Goal: Task Accomplishment & Management: Use online tool/utility

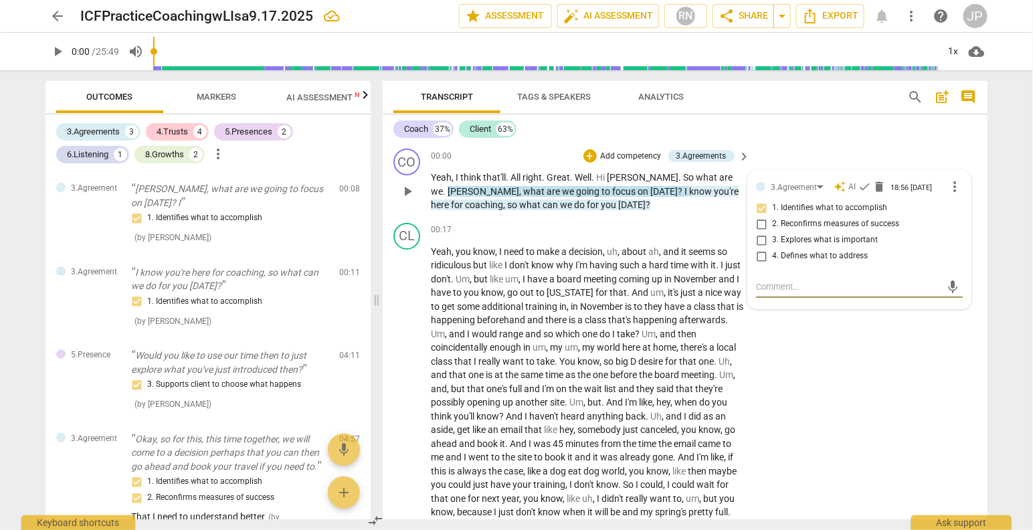
click at [952, 185] on span "more_vert" at bounding box center [955, 187] width 16 height 16
click at [909, 155] on div at bounding box center [516, 265] width 1033 height 530
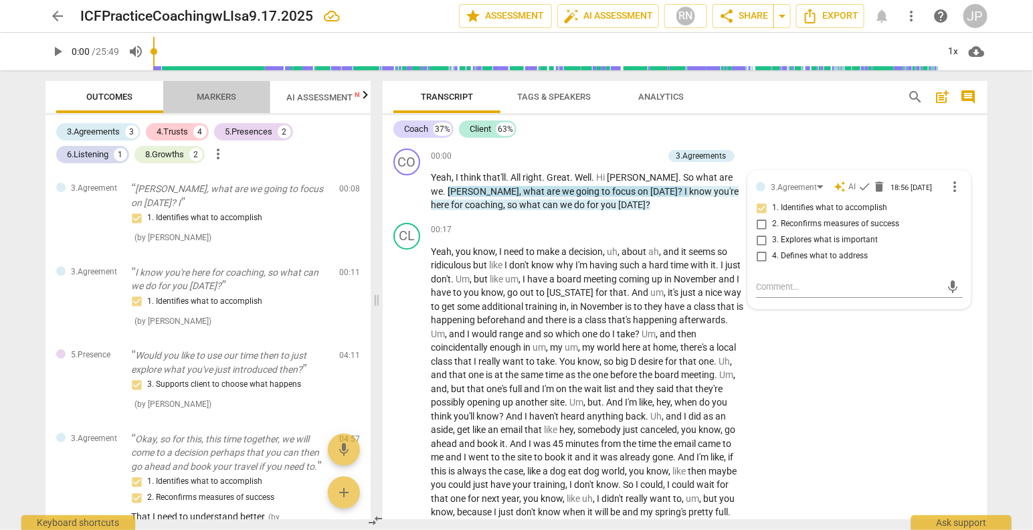
click at [220, 92] on span "Markers" at bounding box center [216, 97] width 39 height 10
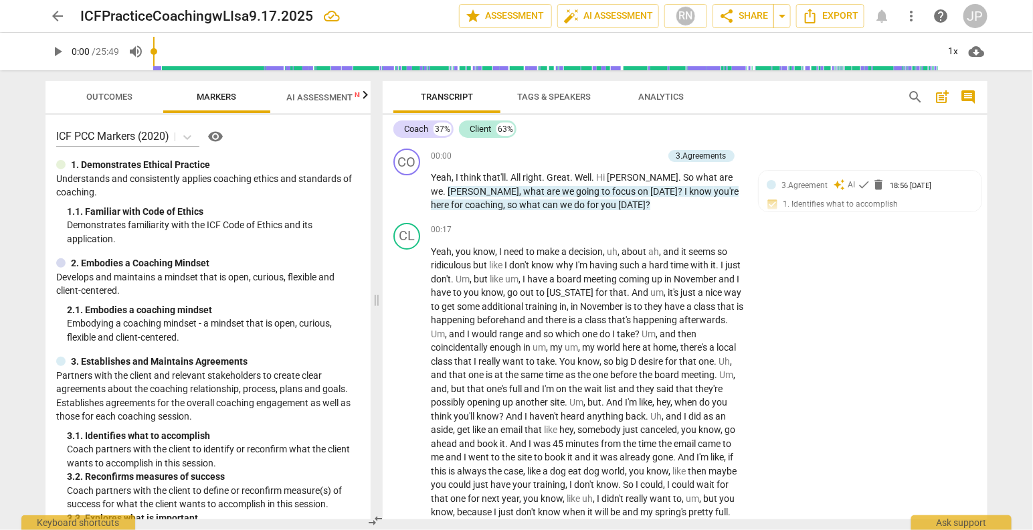
click at [565, 98] on span "Tags & Speakers" at bounding box center [554, 97] width 74 height 10
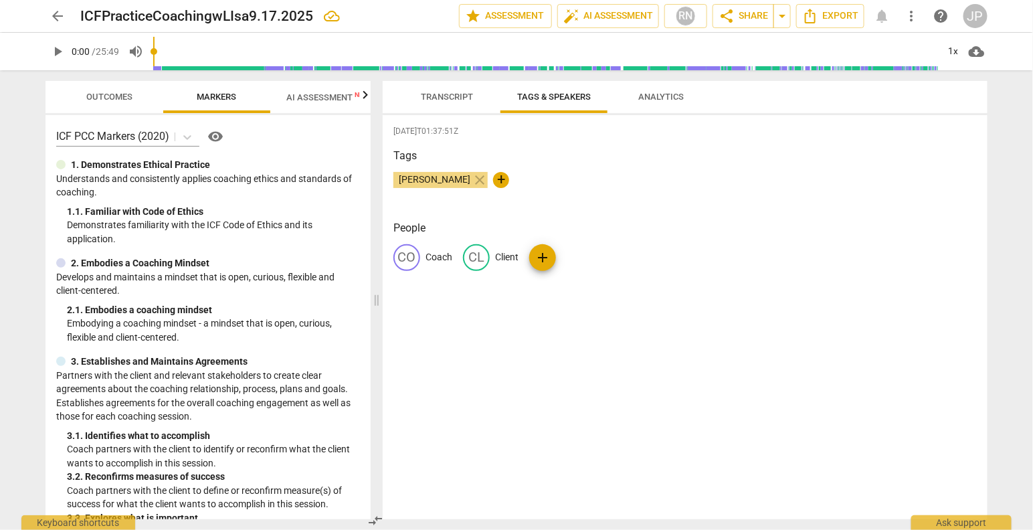
click at [458, 98] on span "Transcript" at bounding box center [447, 97] width 52 height 10
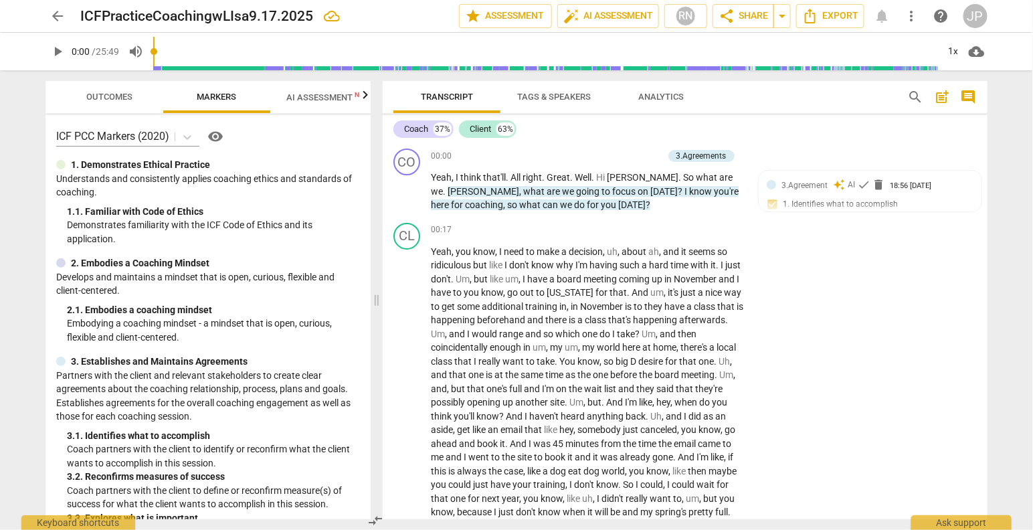
click at [663, 99] on span "Analytics" at bounding box center [661, 97] width 46 height 10
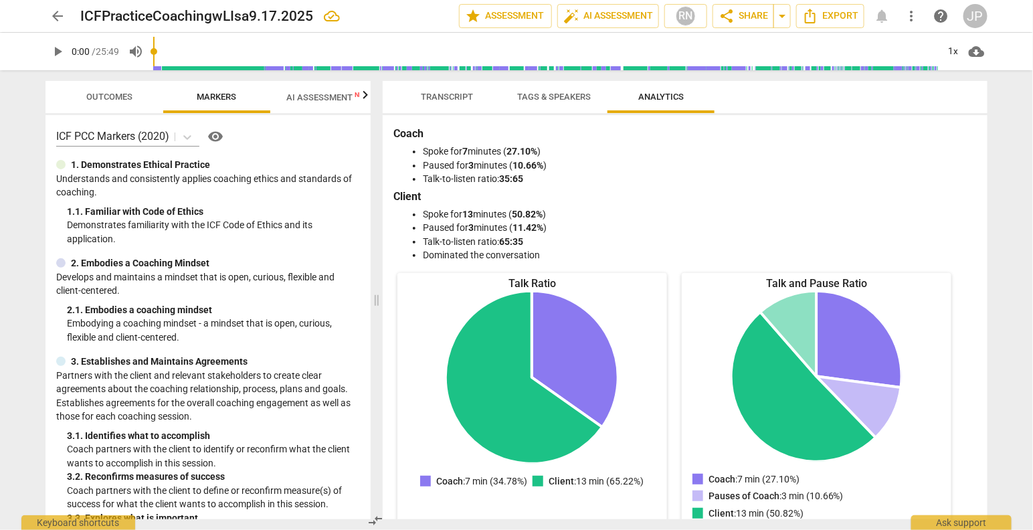
click at [104, 96] on span "Outcomes" at bounding box center [110, 97] width 46 height 10
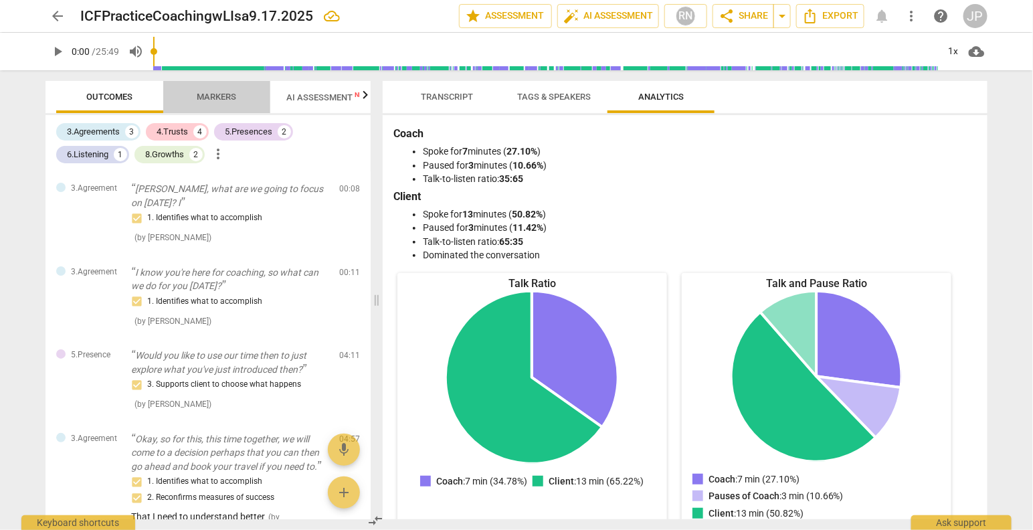
click at [222, 95] on span "Markers" at bounding box center [216, 97] width 39 height 10
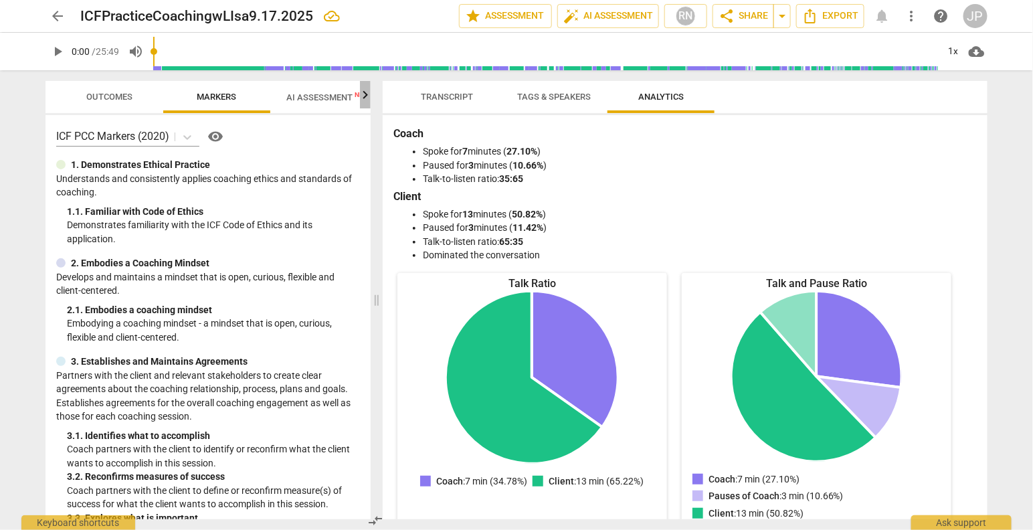
click at [366, 96] on icon "button" at bounding box center [365, 94] width 5 height 8
click at [317, 97] on span "Scores" at bounding box center [308, 97] width 32 height 10
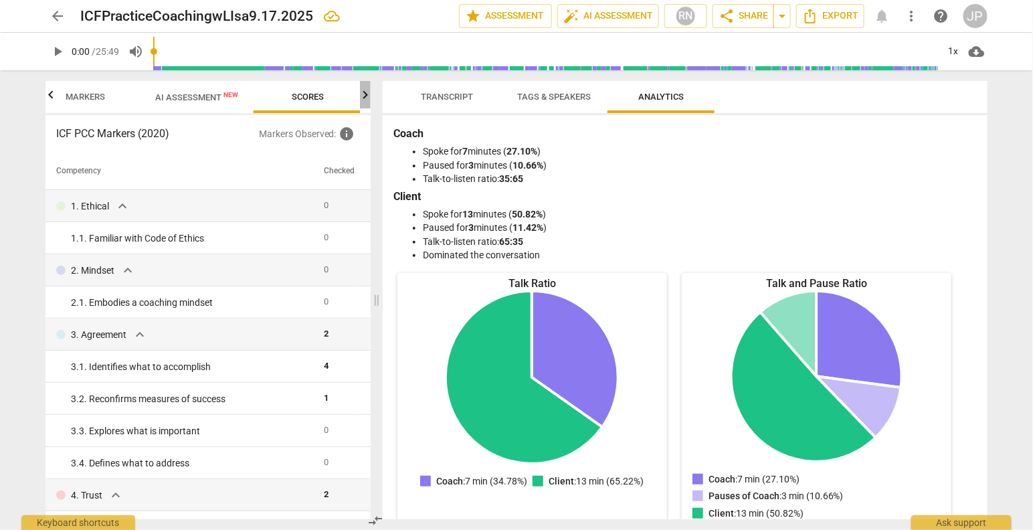
click at [363, 97] on icon "button" at bounding box center [365, 95] width 16 height 16
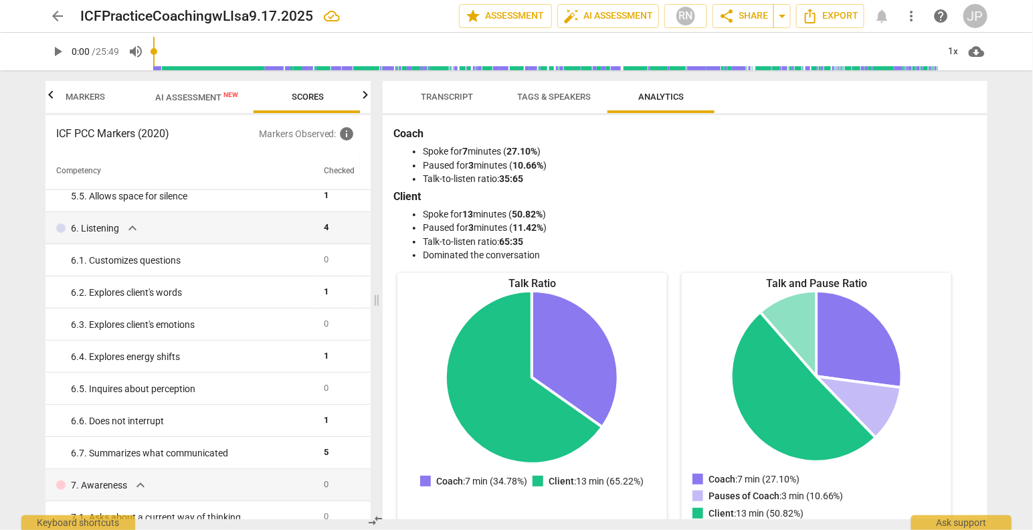
scroll to position [0, 0]
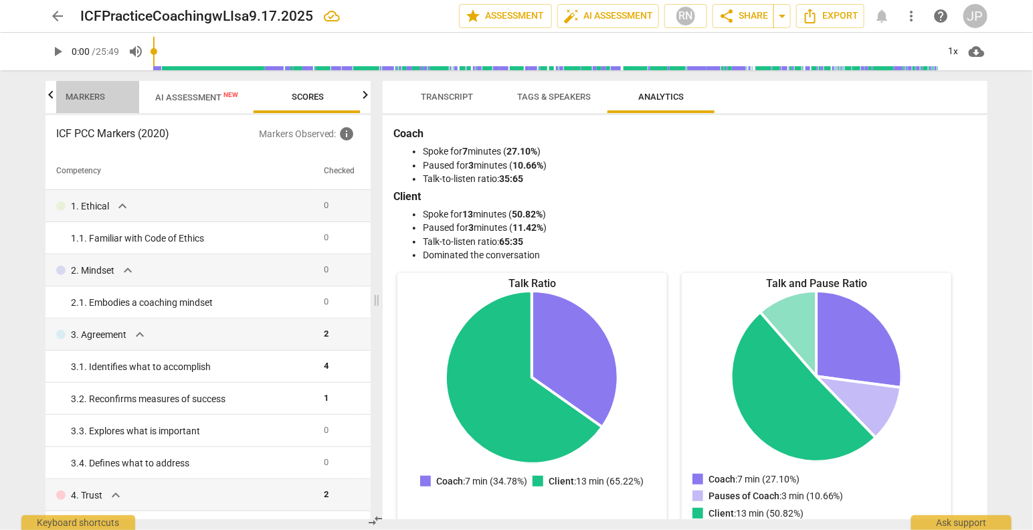
click at [88, 98] on span "Markers" at bounding box center [85, 97] width 39 height 10
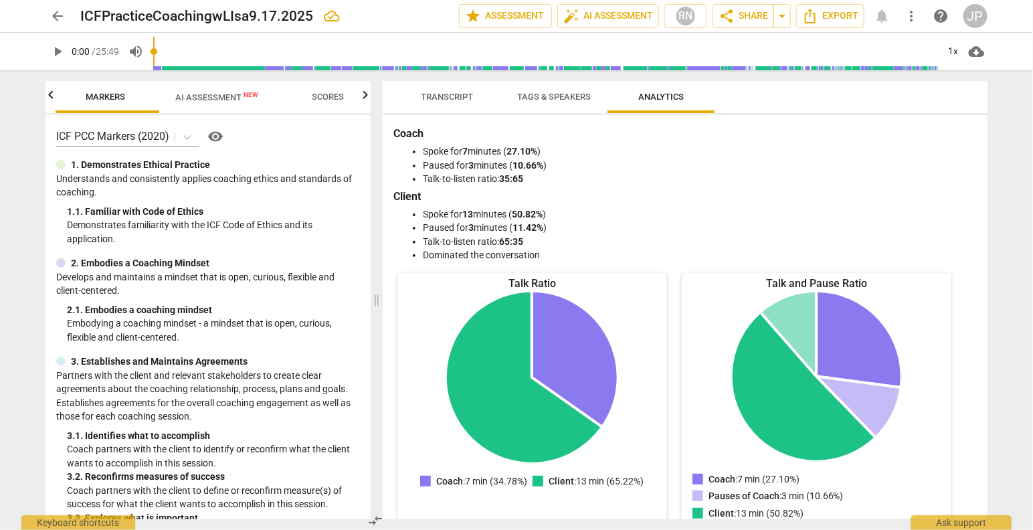
scroll to position [0, 107]
click at [503, 14] on span "star Assessment" at bounding box center [505, 16] width 81 height 16
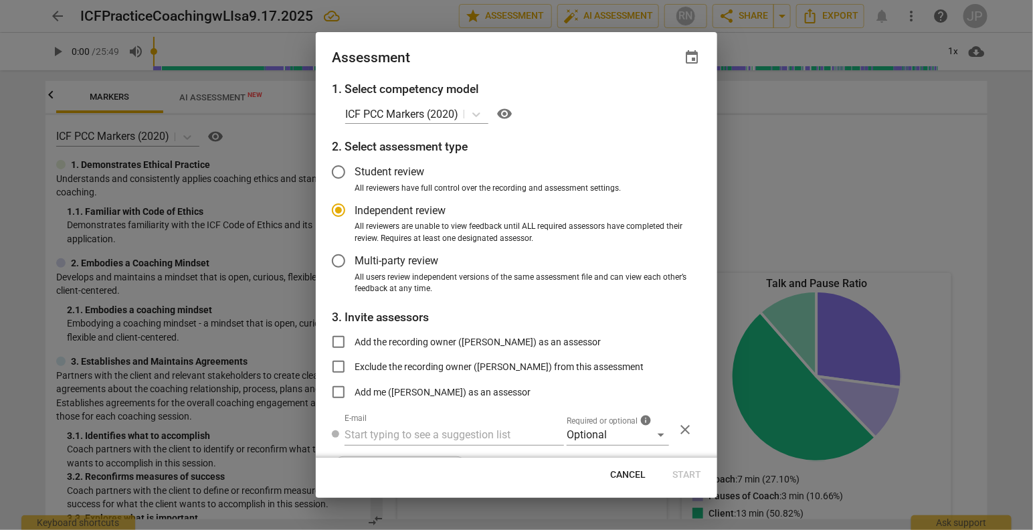
click at [319, 384] on div "1. Select competency model ICF PCC Markers (2020) visibility 2. Select assessme…" at bounding box center [517, 268] width 402 height 377
radio input "false"
click at [339, 389] on input "Add me ([PERSON_NAME]) as an assessor" at bounding box center [339, 392] width 32 height 32
checkbox input "true"
radio input "false"
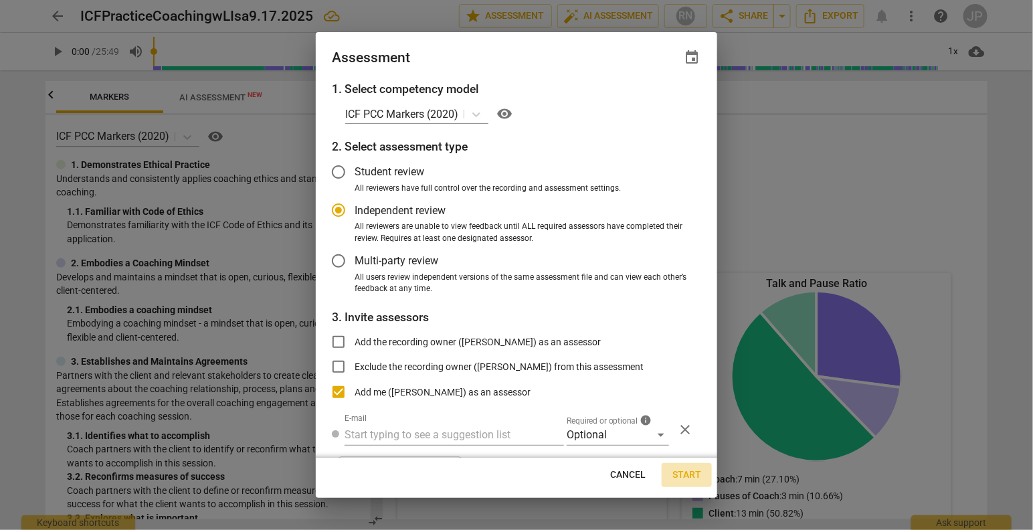
click at [695, 474] on span "Start" at bounding box center [687, 474] width 29 height 13
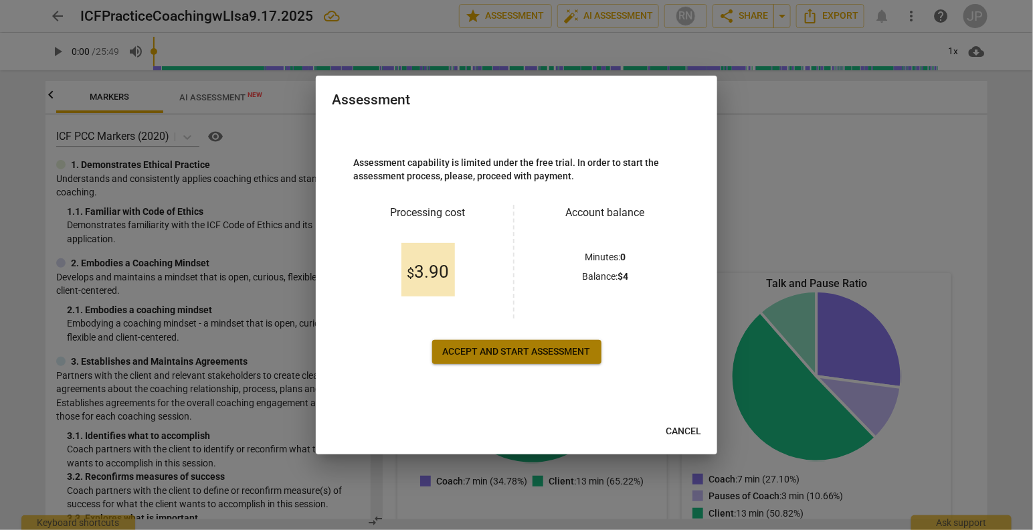
click at [536, 351] on span "Accept and start assessment" at bounding box center [517, 351] width 148 height 13
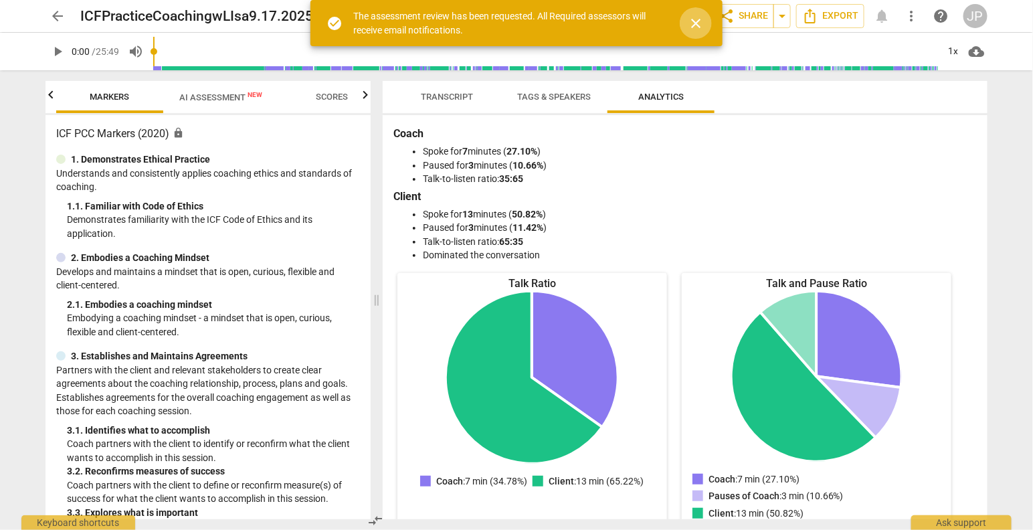
click at [698, 22] on span "close" at bounding box center [696, 23] width 16 height 16
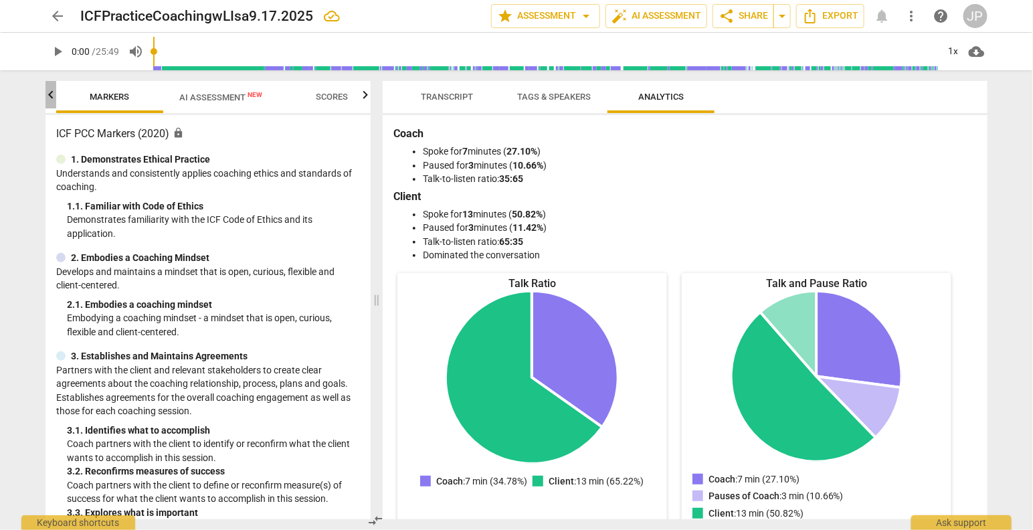
click at [54, 96] on icon "button" at bounding box center [51, 95] width 16 height 16
click at [54, 96] on div at bounding box center [51, 94] width 11 height 27
click at [120, 94] on span "Outcomes" at bounding box center [110, 97] width 46 height 10
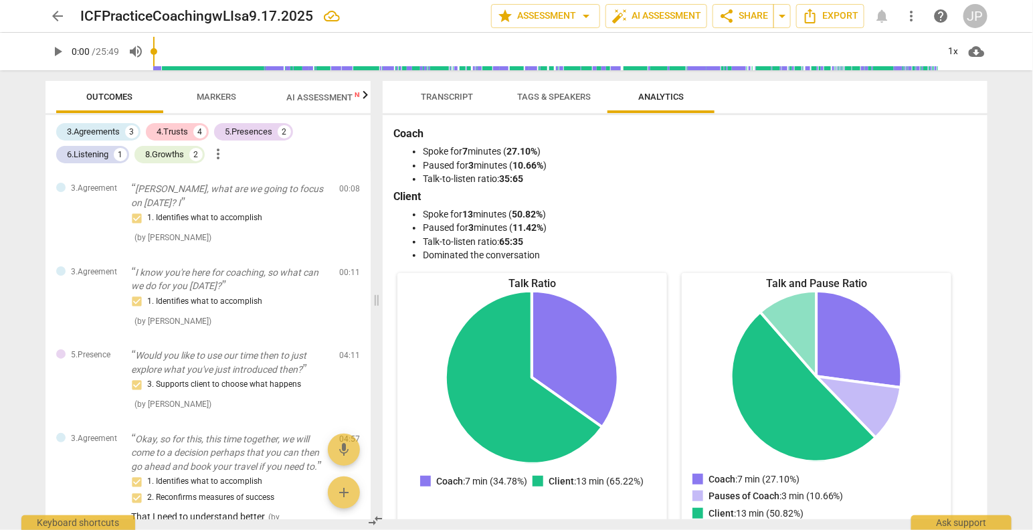
click at [213, 95] on span "Markers" at bounding box center [216, 97] width 39 height 10
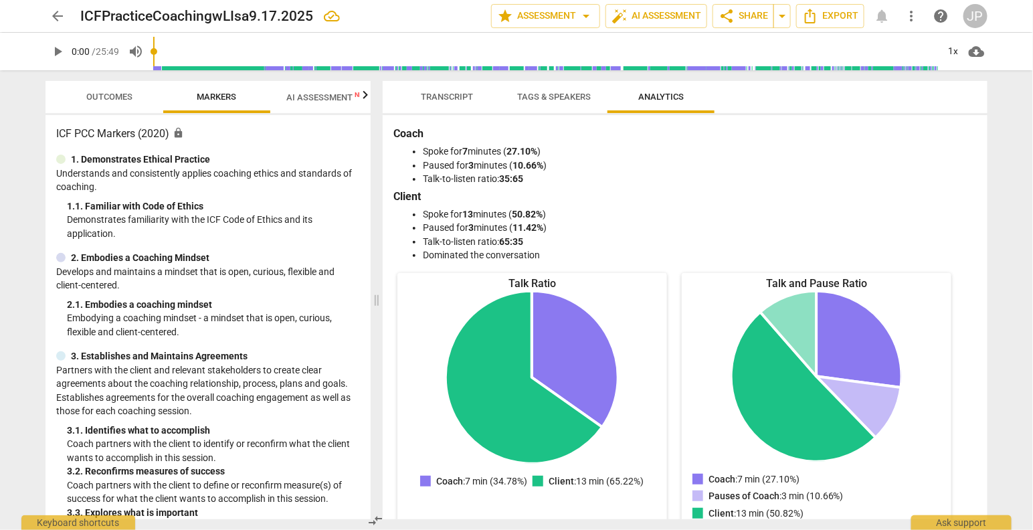
click at [442, 98] on span "Transcript" at bounding box center [447, 97] width 52 height 10
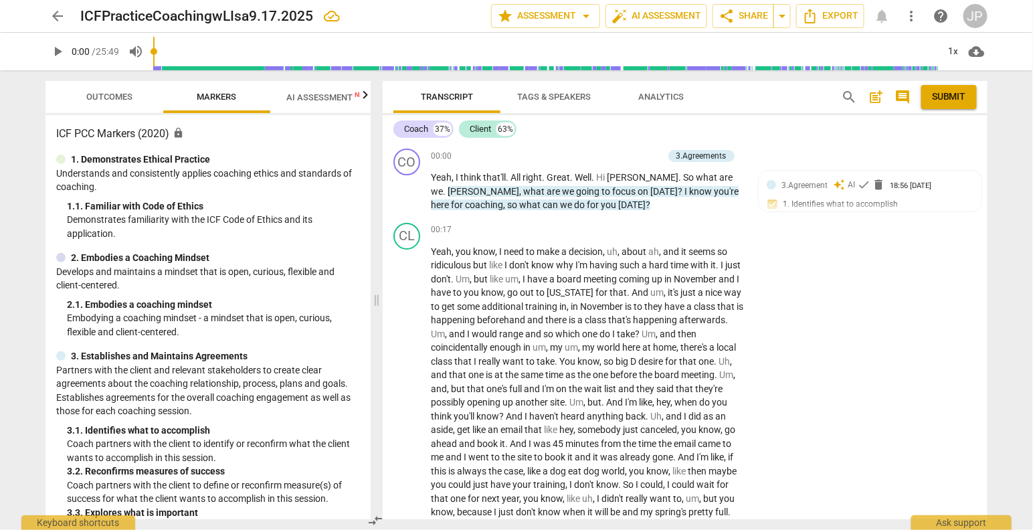
click at [905, 97] on span "comment" at bounding box center [903, 97] width 16 height 16
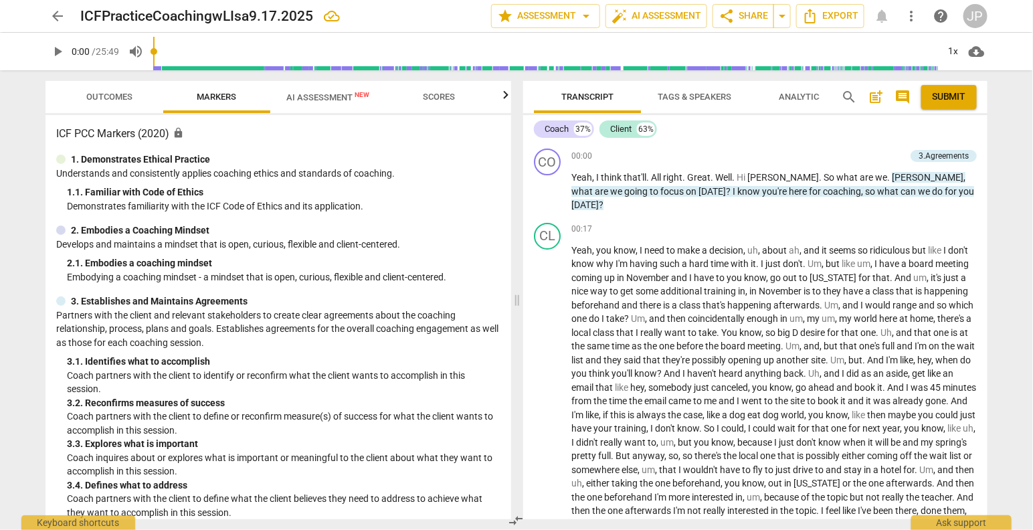
click at [873, 93] on span "post_add" at bounding box center [876, 97] width 16 height 16
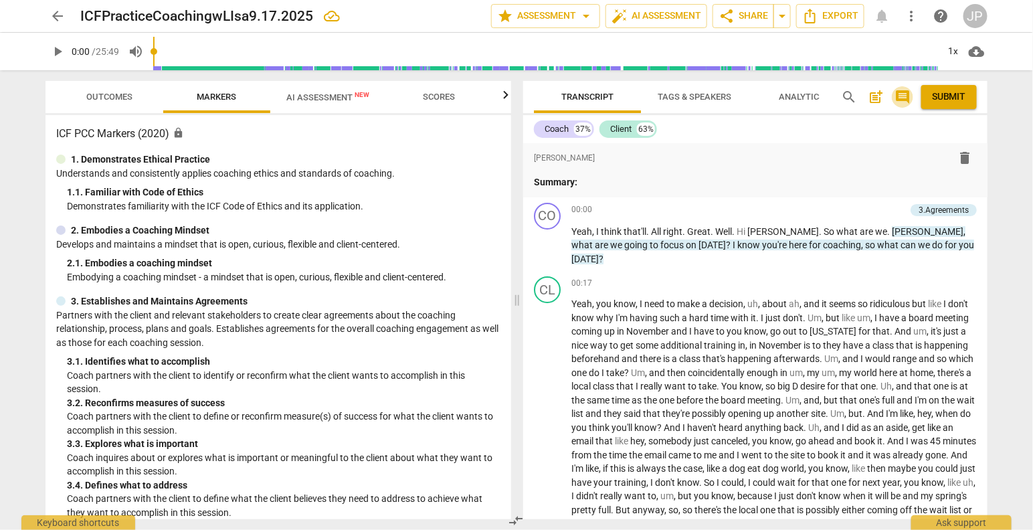
click at [906, 95] on span "comment" at bounding box center [903, 97] width 16 height 16
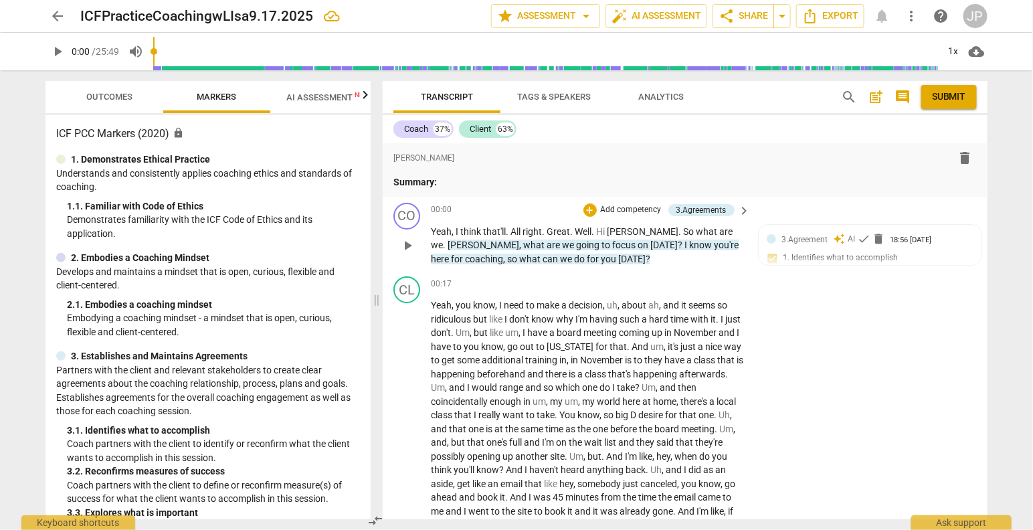
click at [600, 207] on p "Add competency" at bounding box center [632, 210] width 64 height 12
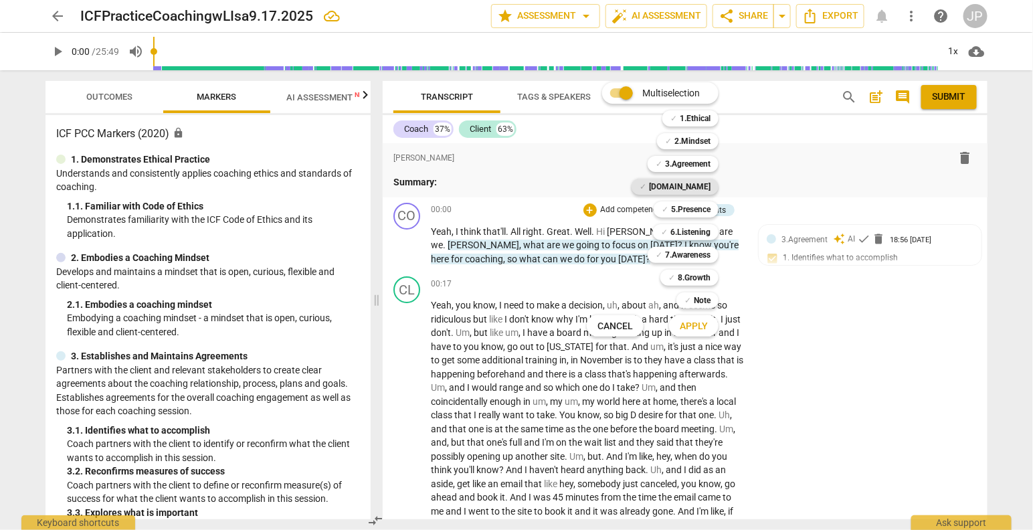
click at [698, 189] on b "[DOMAIN_NAME]" at bounding box center [680, 187] width 62 height 16
click at [689, 232] on b "6.Listening" at bounding box center [691, 232] width 40 height 16
click at [614, 326] on span "Cancel" at bounding box center [615, 326] width 35 height 13
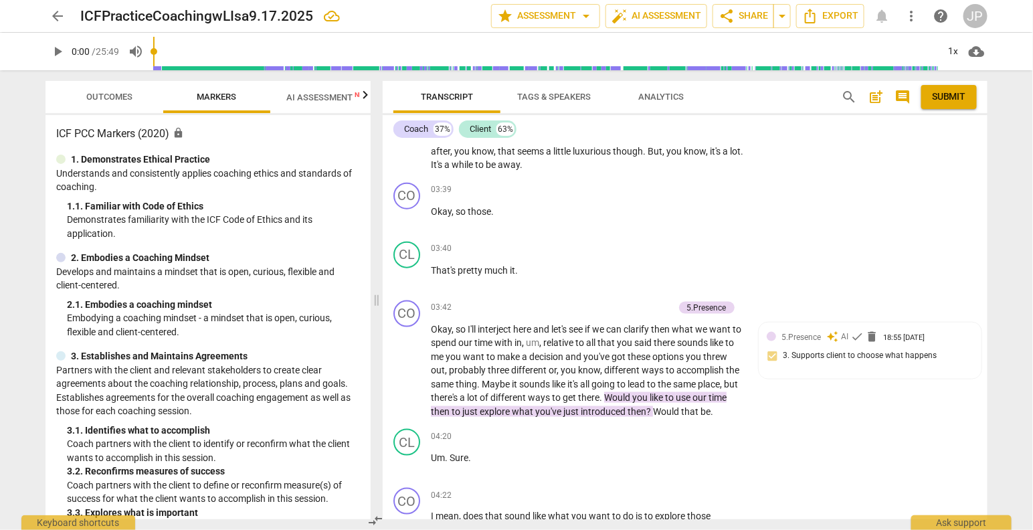
scroll to position [612, 0]
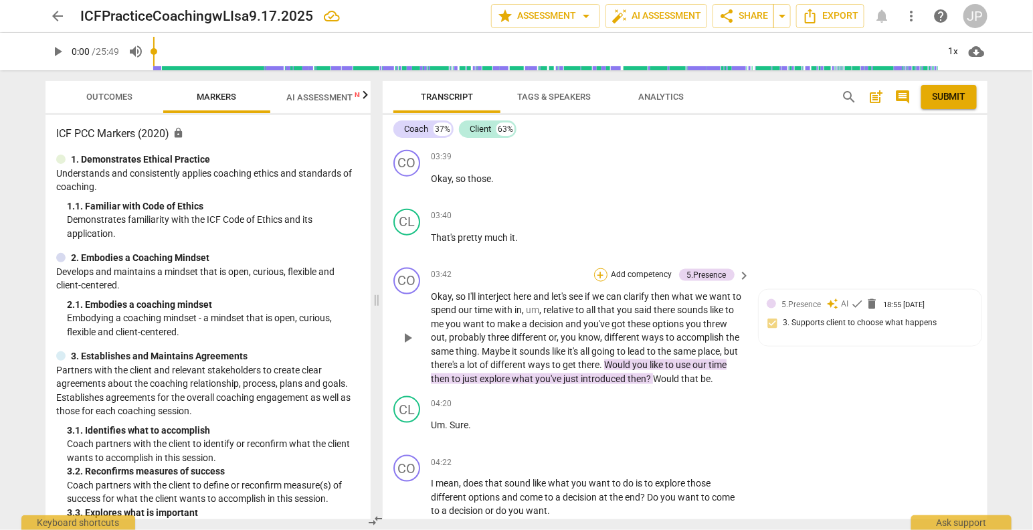
click at [600, 274] on div "+" at bounding box center [600, 274] width 13 height 13
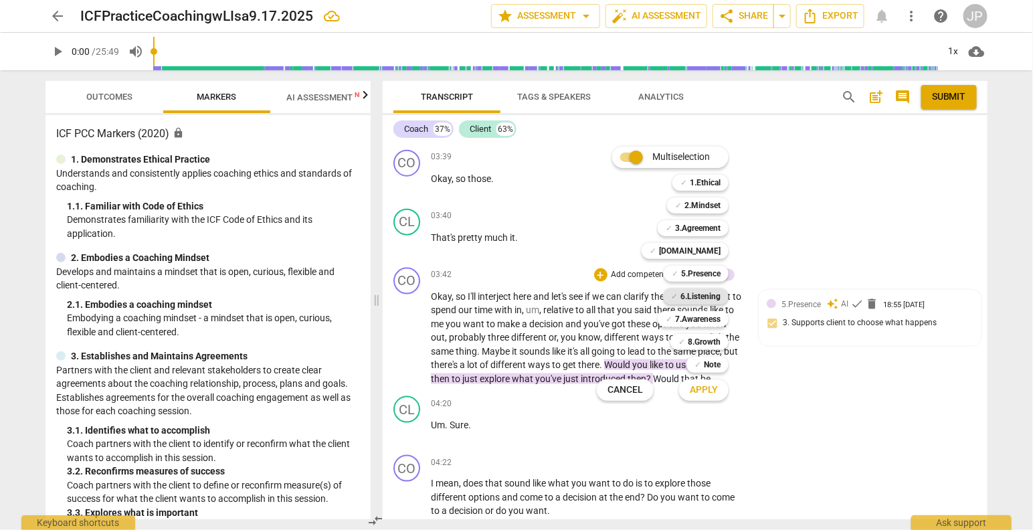
click at [706, 296] on b "6.Listening" at bounding box center [701, 296] width 40 height 16
click at [706, 393] on span "Apply" at bounding box center [704, 389] width 28 height 13
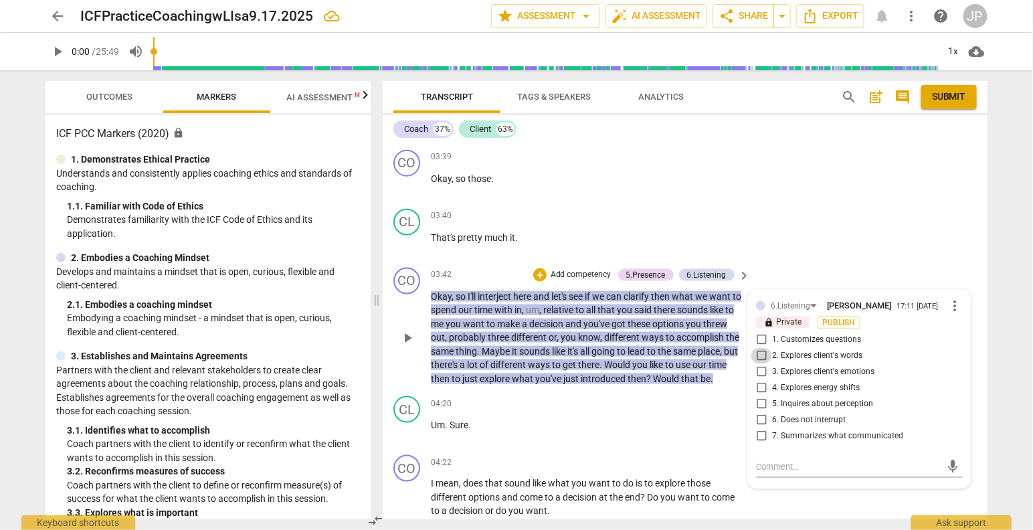
click at [760, 359] on input "2. Explores client's words" at bounding box center [761, 356] width 21 height 16
checkbox input "true"
click at [758, 440] on input "7. Summarizes what communicated" at bounding box center [761, 436] width 21 height 16
checkbox input "true"
click at [849, 324] on span "Publish" at bounding box center [839, 322] width 20 height 11
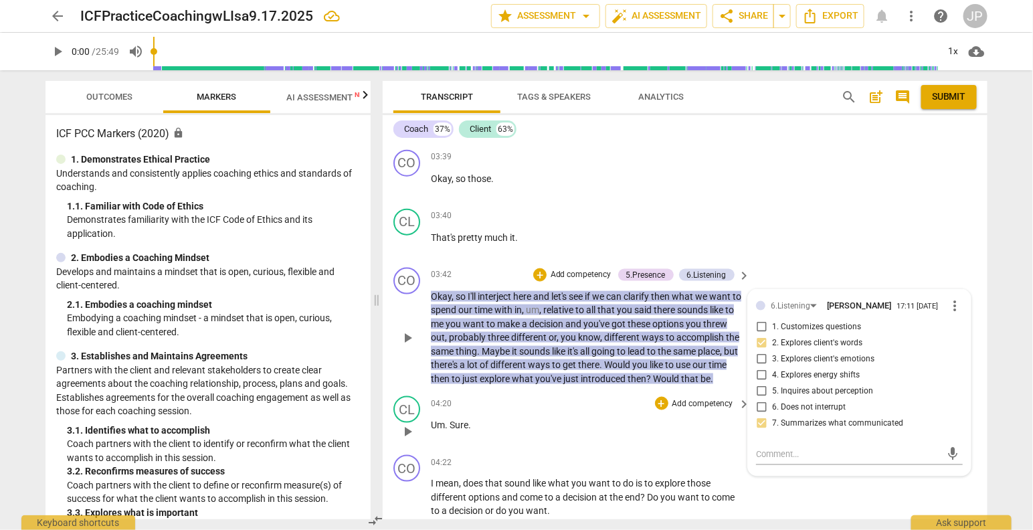
click at [722, 434] on div "04:20 + Add competency keyboard_arrow_right Um . Sure ." at bounding box center [591, 420] width 321 height 48
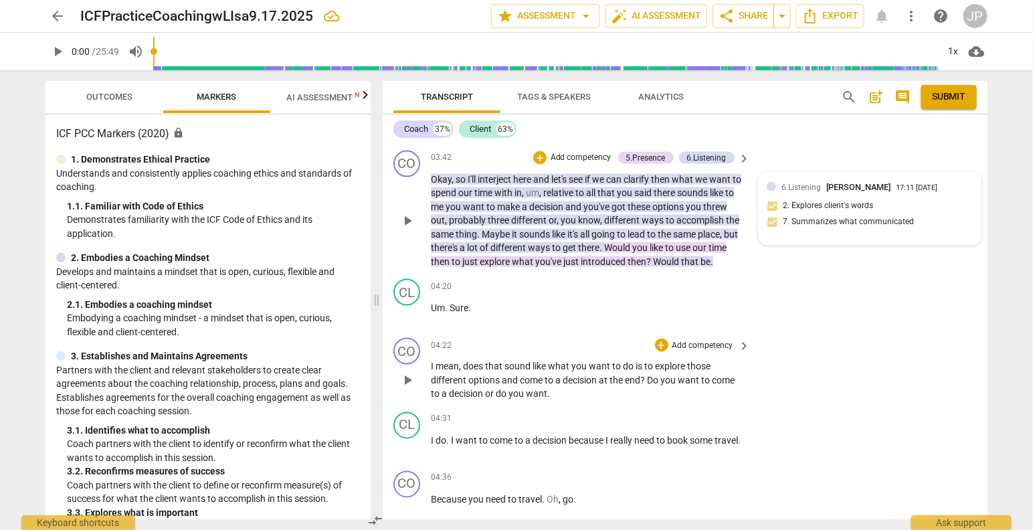
scroll to position [760, 0]
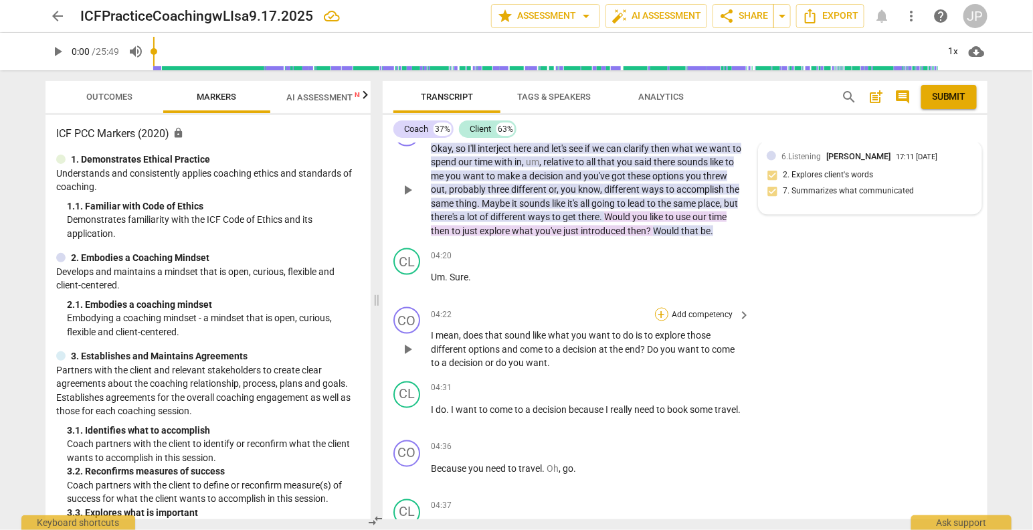
click at [665, 312] on div "+" at bounding box center [661, 314] width 13 height 13
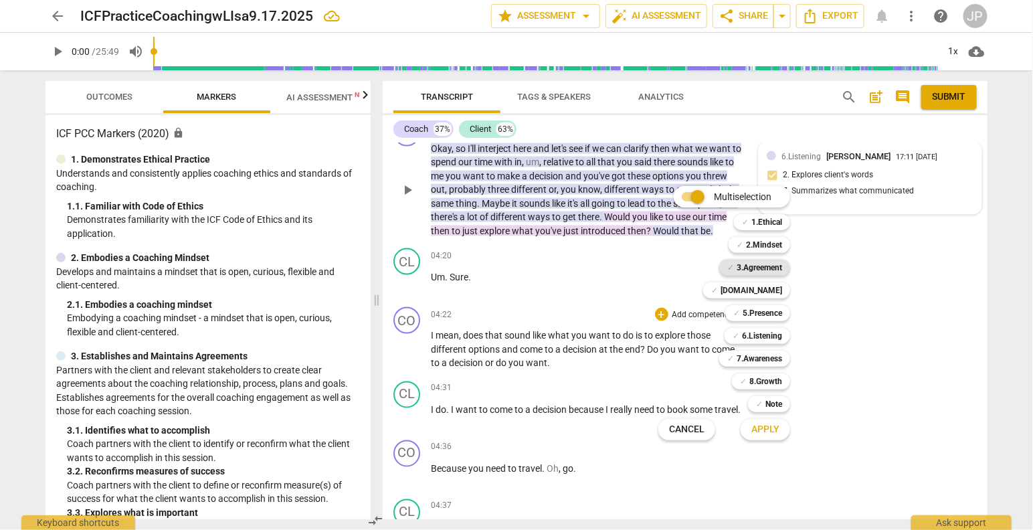
click at [776, 264] on b "3.Agreement" at bounding box center [760, 268] width 46 height 16
click at [743, 268] on b "3.Agreement" at bounding box center [760, 268] width 46 height 16
click at [731, 270] on span "✓" at bounding box center [730, 268] width 7 height 16
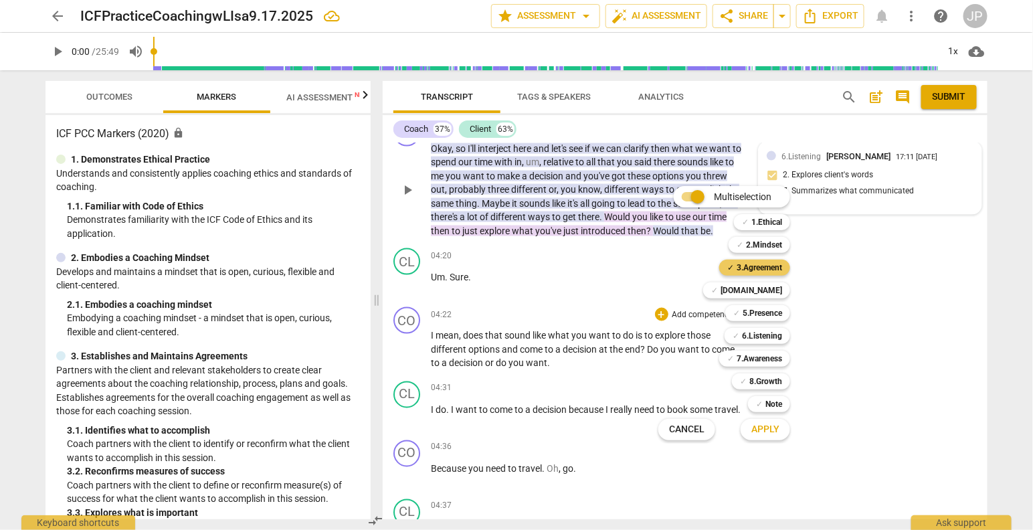
click at [767, 268] on b "3.Agreement" at bounding box center [760, 268] width 46 height 16
click at [731, 268] on span "✓" at bounding box center [730, 268] width 7 height 16
click at [768, 429] on span "Apply" at bounding box center [766, 429] width 28 height 13
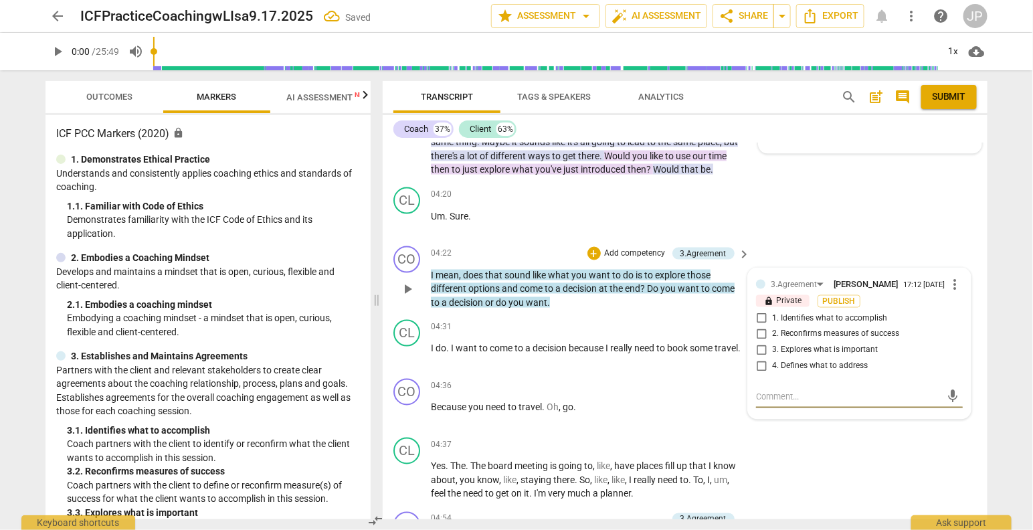
scroll to position [793, 0]
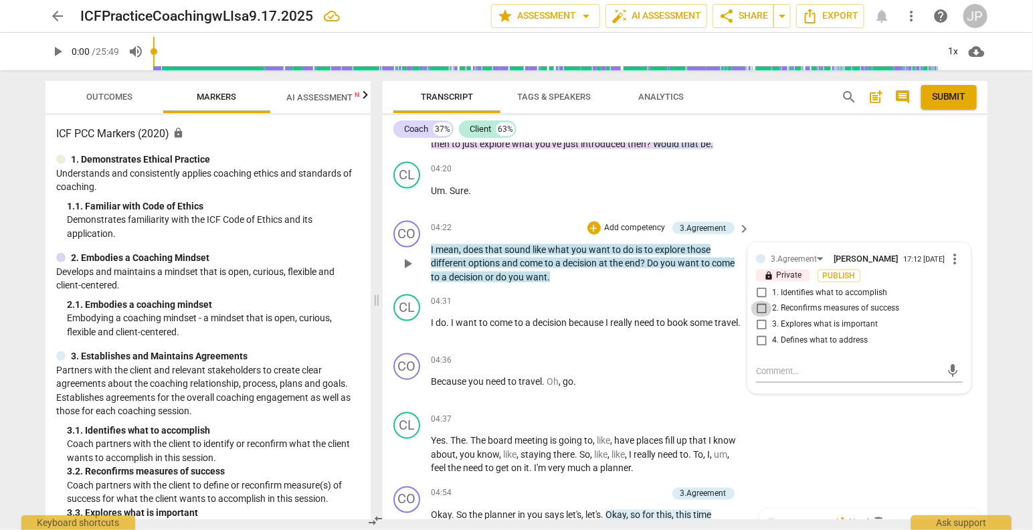
click at [761, 314] on input "2. Reconfirms measures of success" at bounding box center [761, 309] width 21 height 16
checkbox input "true"
click at [762, 296] on input "1. Identifies what to accomplish" at bounding box center [761, 293] width 21 height 16
checkbox input "true"
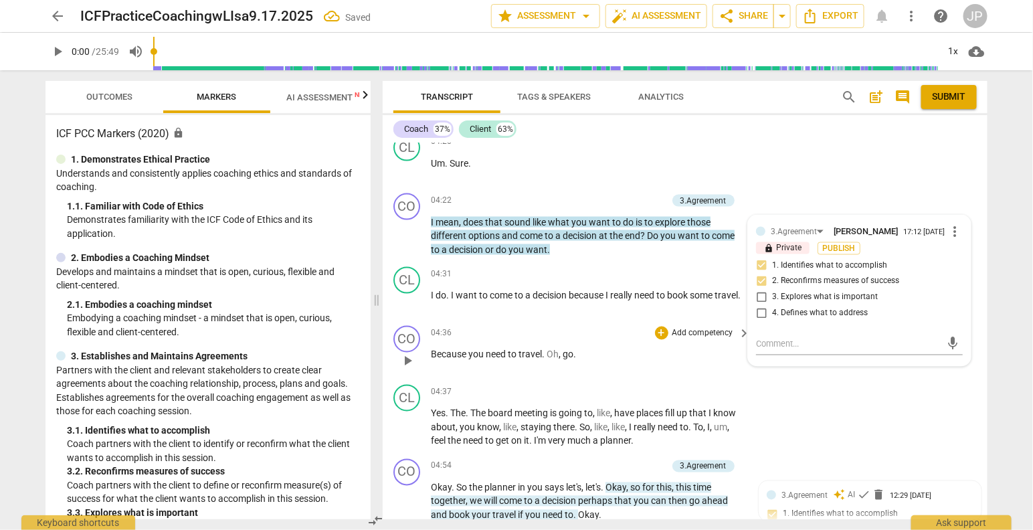
scroll to position [825, 0]
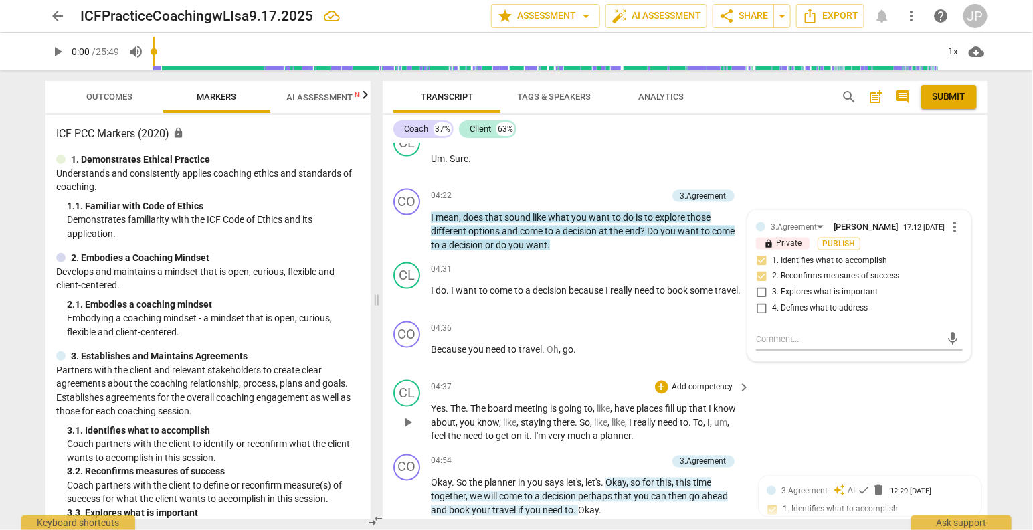
click at [622, 384] on div "04:37 + Add competency keyboard_arrow_right" at bounding box center [591, 387] width 321 height 15
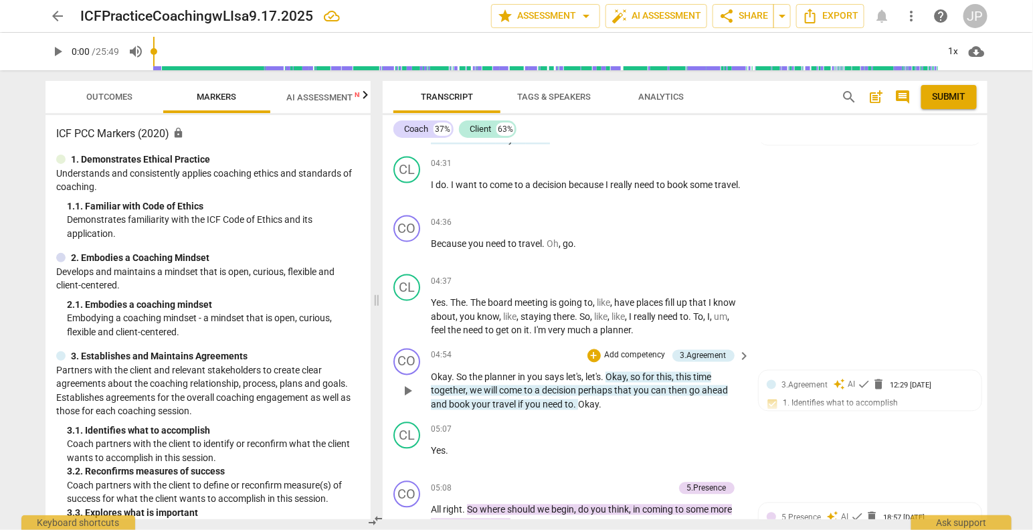
scroll to position [933, 0]
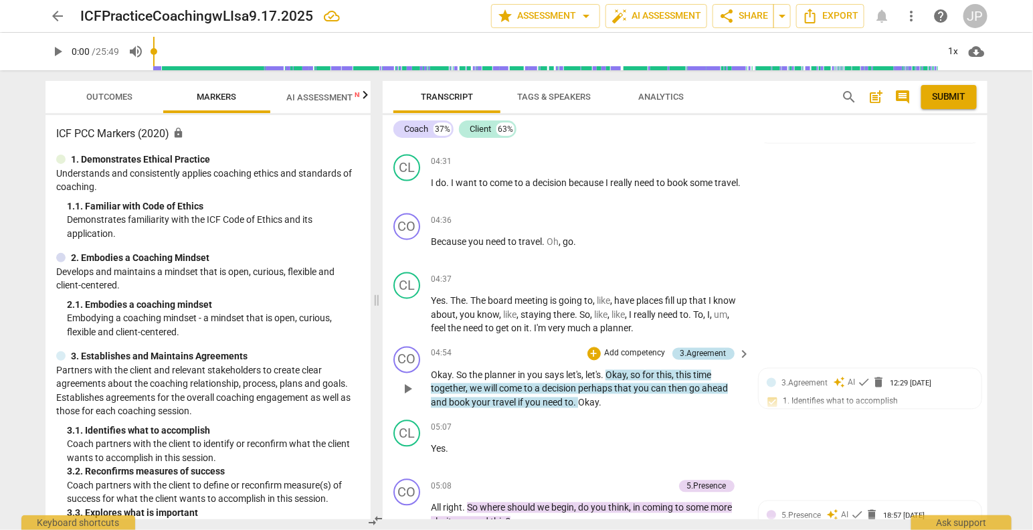
click at [709, 351] on div "3.Agreement" at bounding box center [704, 354] width 46 height 12
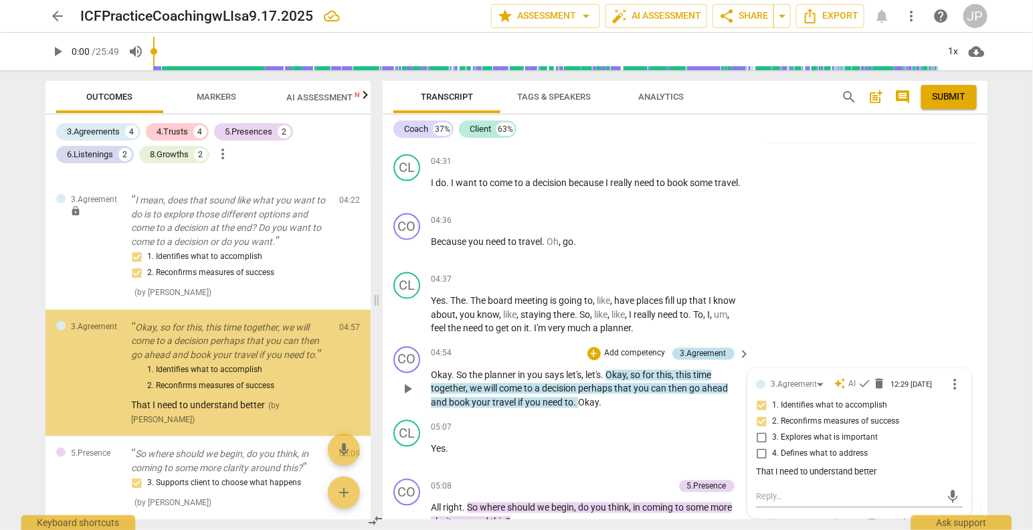
scroll to position [495, 0]
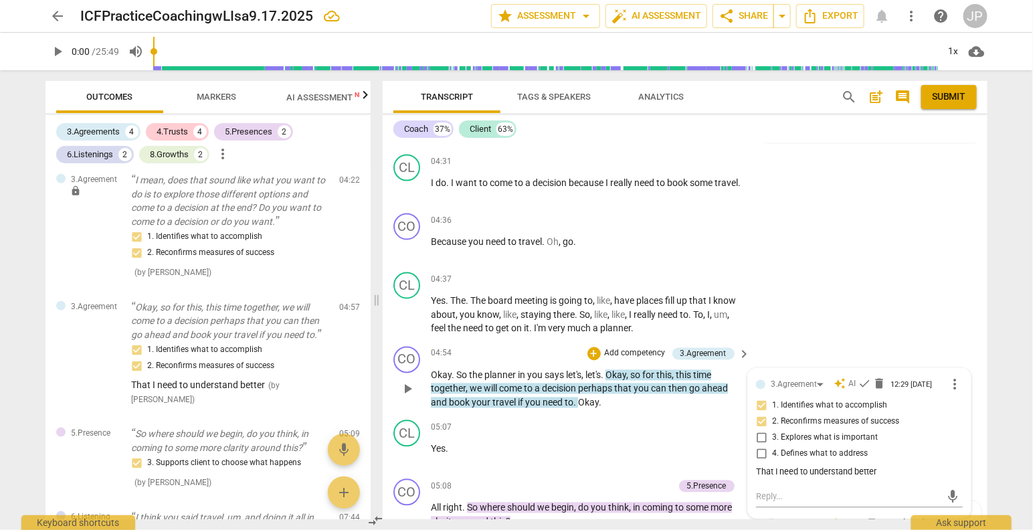
click at [761, 444] on input "3. Explores what is important" at bounding box center [761, 438] width 21 height 16
checkbox input "true"
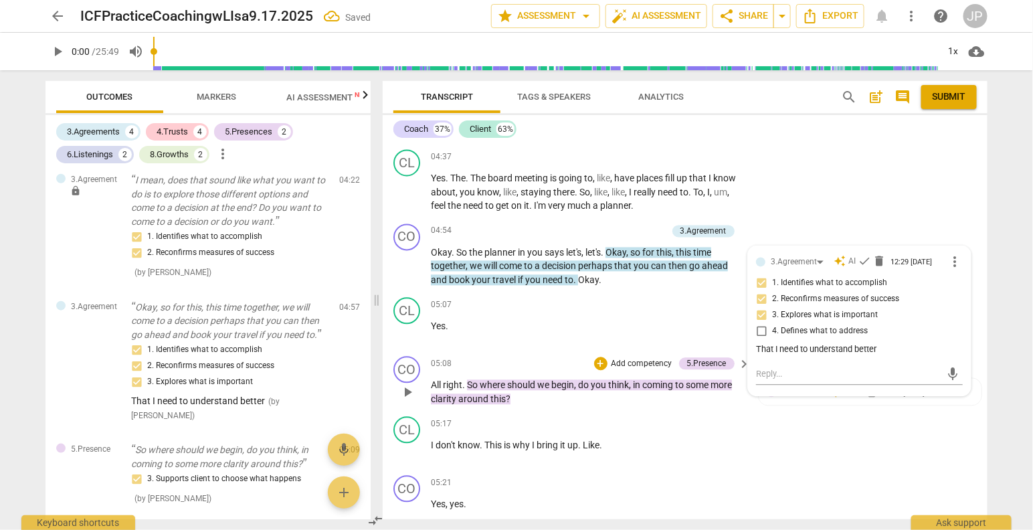
scroll to position [1056, 0]
click at [762, 339] on input "4. Defines what to address" at bounding box center [761, 331] width 21 height 16
checkbox input "true"
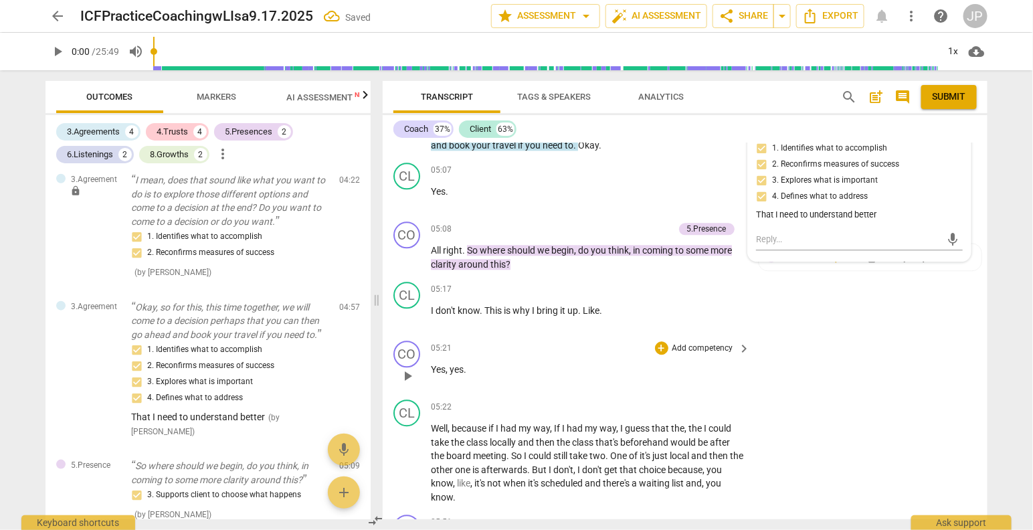
scroll to position [1213, 0]
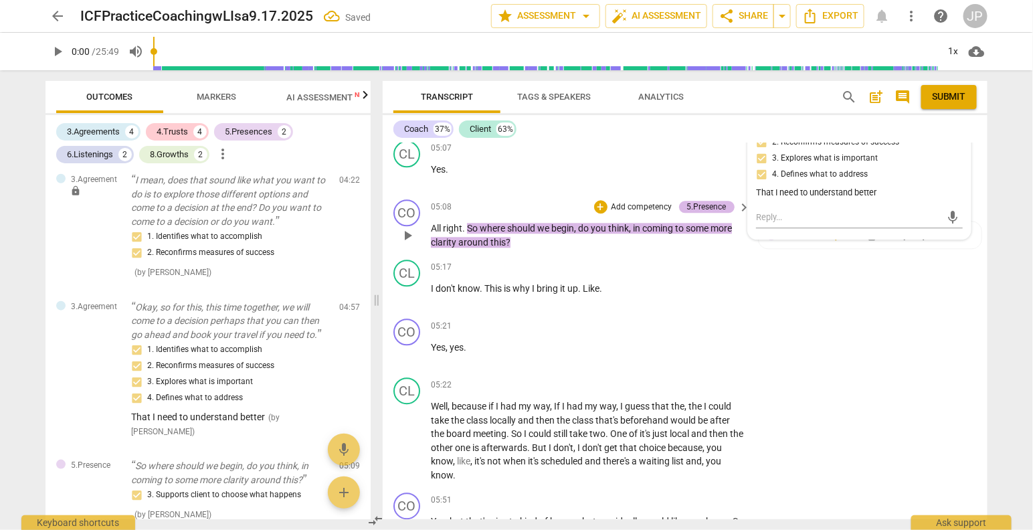
click at [712, 206] on div "5.Presence" at bounding box center [706, 207] width 39 height 12
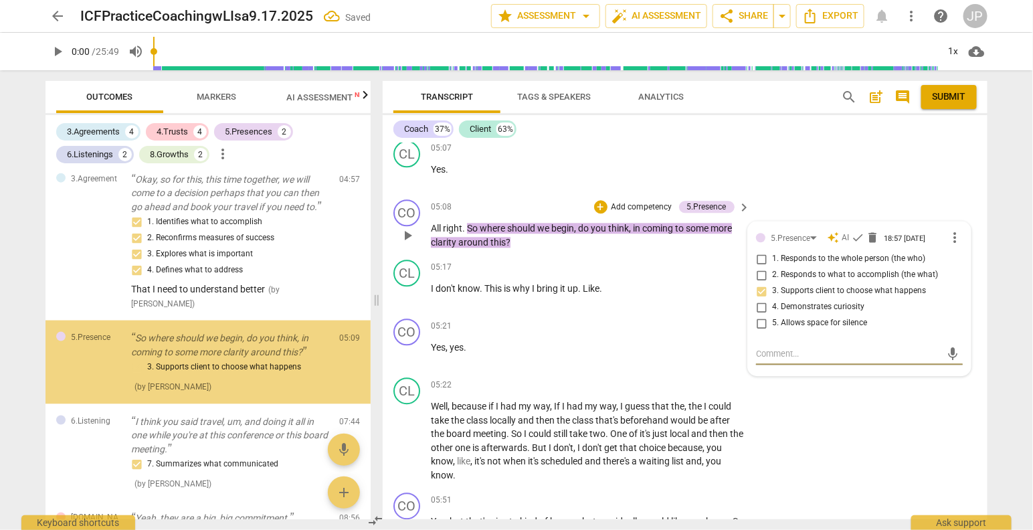
scroll to position [626, 0]
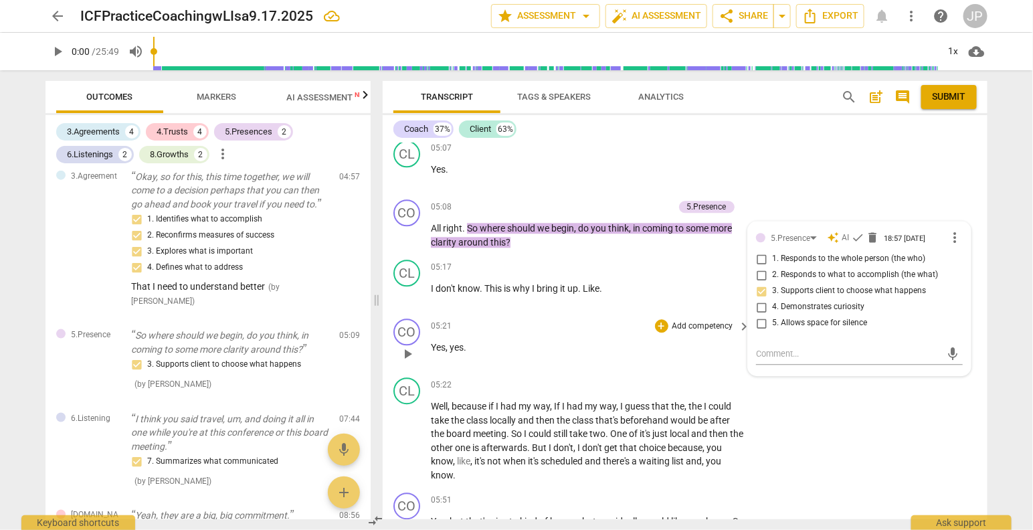
click at [618, 333] on div "05:21 + Add competency keyboard_arrow_right Yes , yes ." at bounding box center [591, 343] width 321 height 48
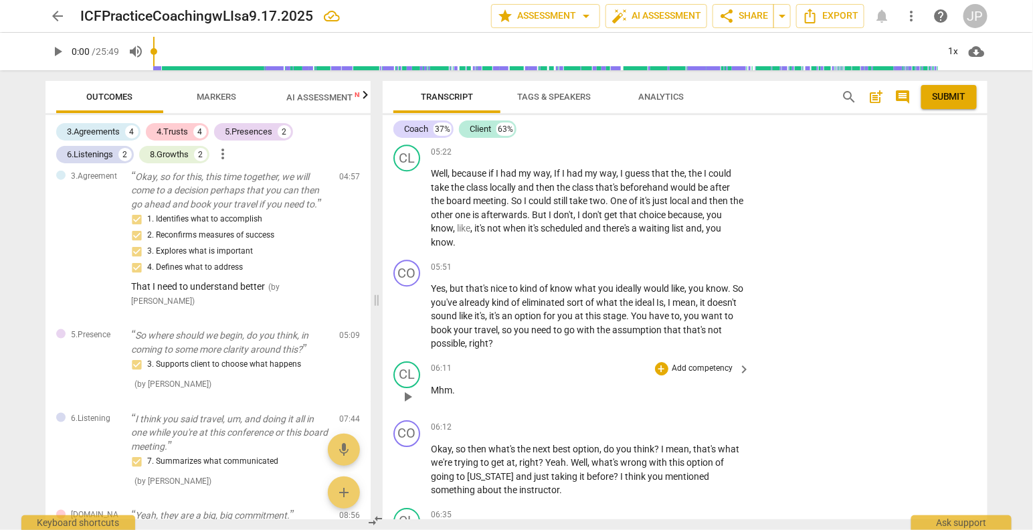
scroll to position [1445, 0]
click at [744, 269] on span "keyboard_arrow_right" at bounding box center [745, 268] width 16 height 16
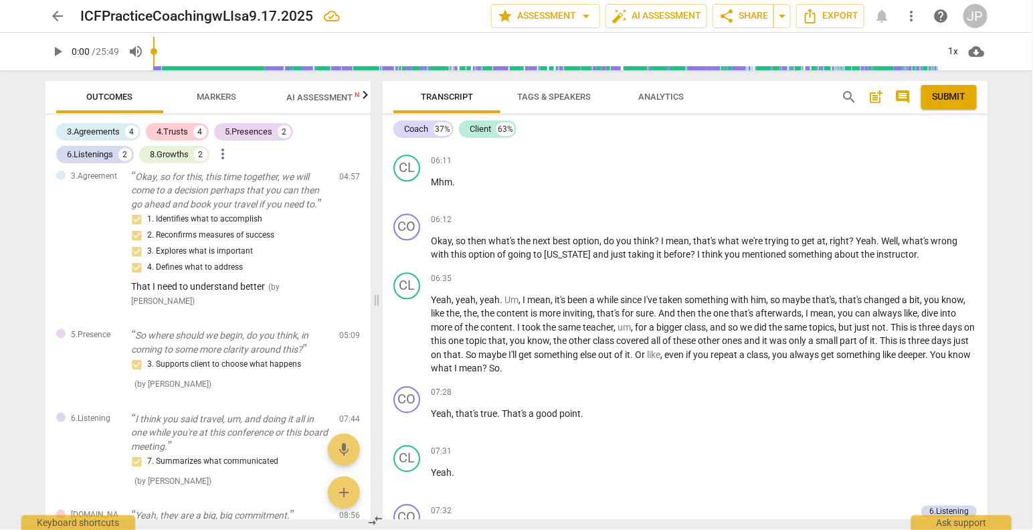
scroll to position [516, 0]
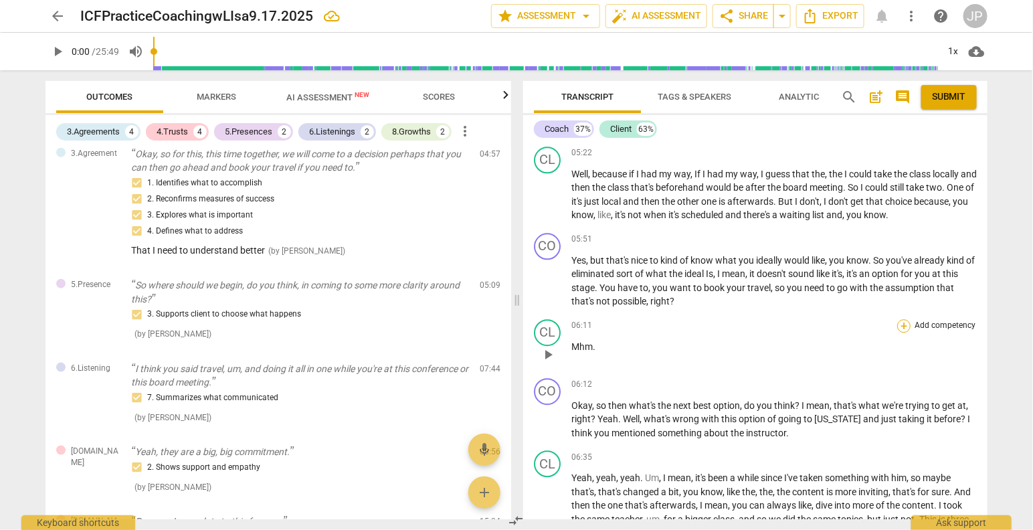
click at [901, 319] on div "+" at bounding box center [903, 325] width 13 height 13
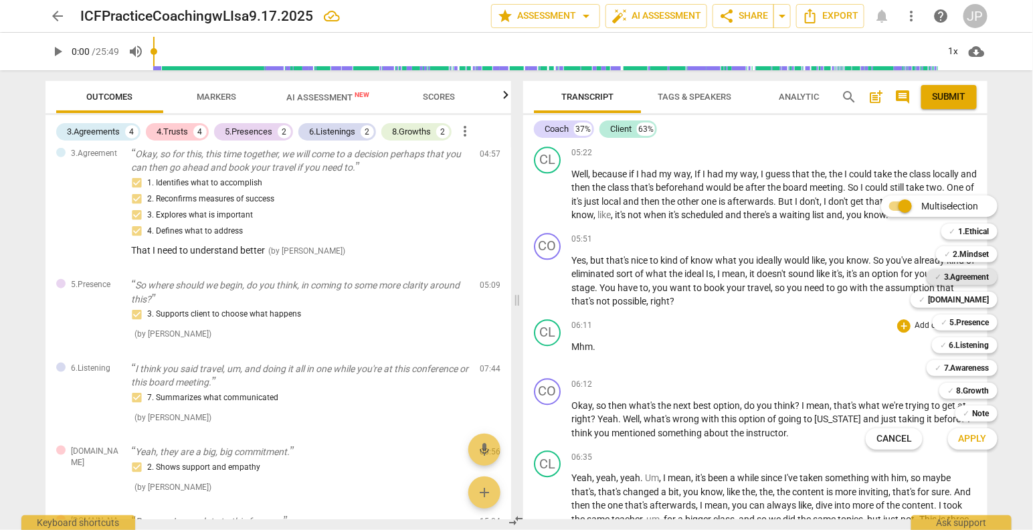
click at [978, 277] on b "3.Agreement" at bounding box center [967, 277] width 46 height 16
click at [976, 344] on b "6.Listening" at bounding box center [970, 345] width 40 height 16
click at [978, 365] on b "7.Awareness" at bounding box center [967, 368] width 46 height 16
click at [939, 367] on span "✓" at bounding box center [938, 368] width 7 height 16
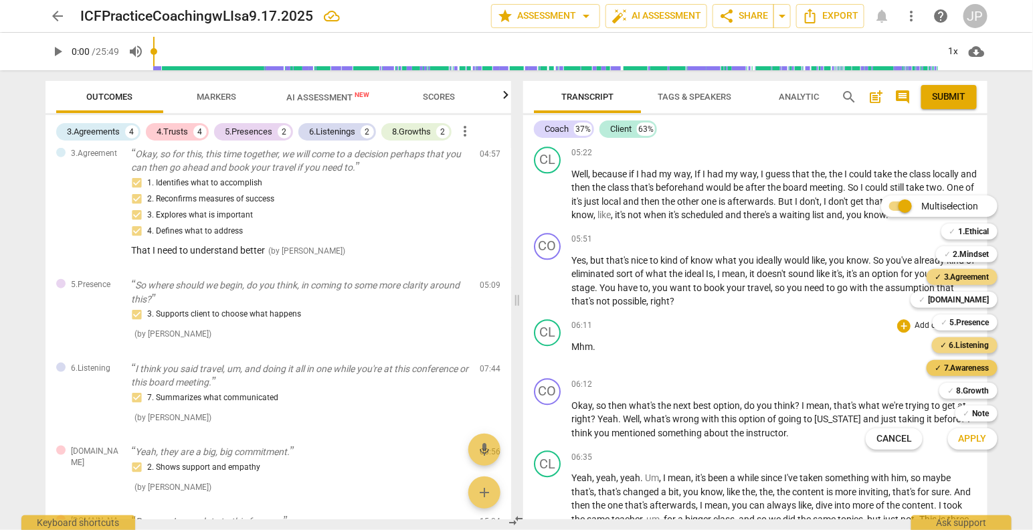
click at [939, 367] on span "✓" at bounding box center [938, 368] width 7 height 16
click at [979, 436] on span "Apply" at bounding box center [973, 438] width 28 height 13
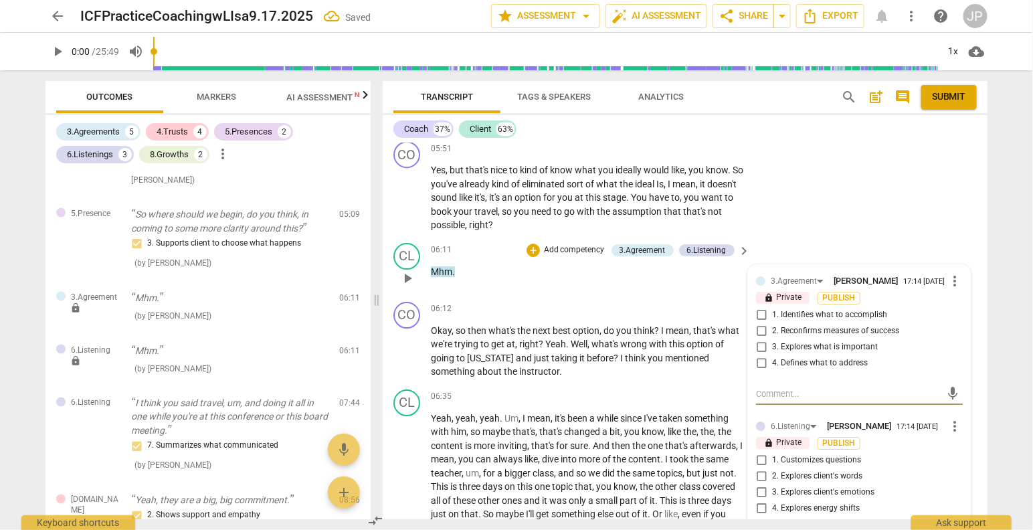
scroll to position [1585, 0]
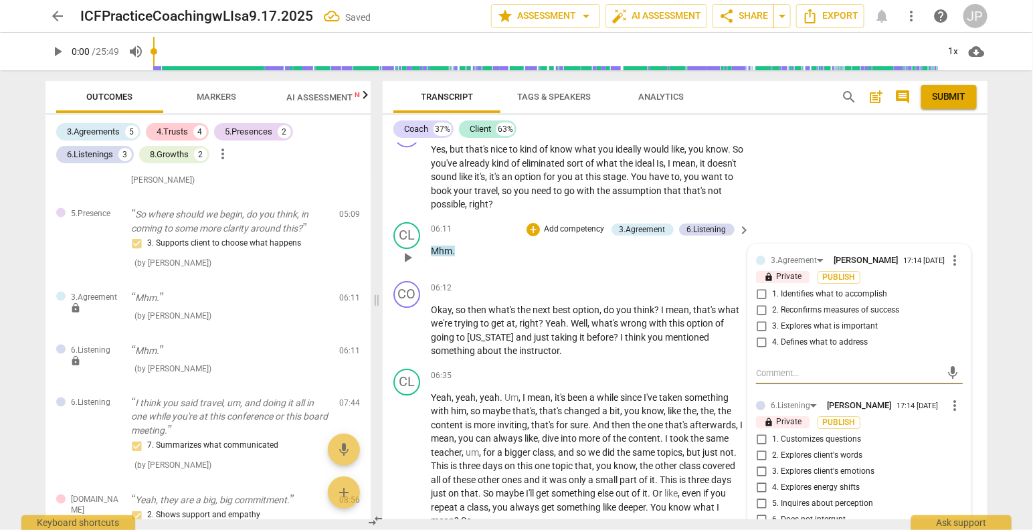
click at [761, 315] on input "2. Reconfirms measures of success" at bounding box center [761, 310] width 21 height 16
checkbox input "true"
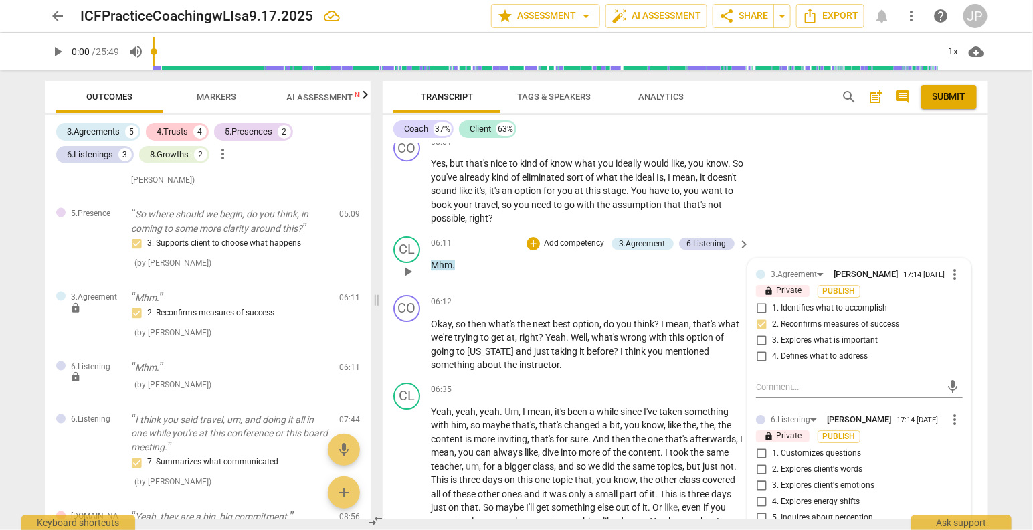
scroll to position [1571, 0]
click at [763, 478] on input "2. Explores client's words" at bounding box center [761, 470] width 21 height 16
checkbox input "true"
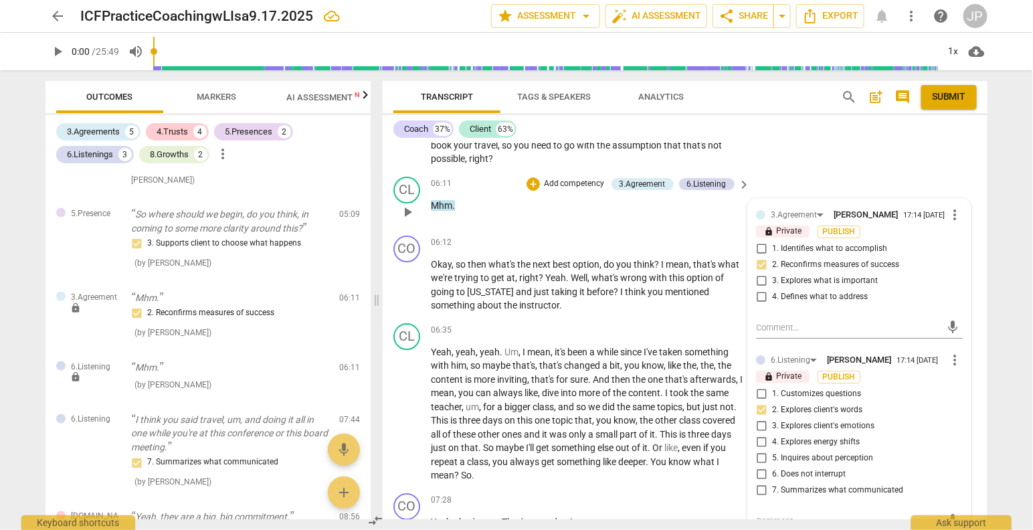
scroll to position [1632, 0]
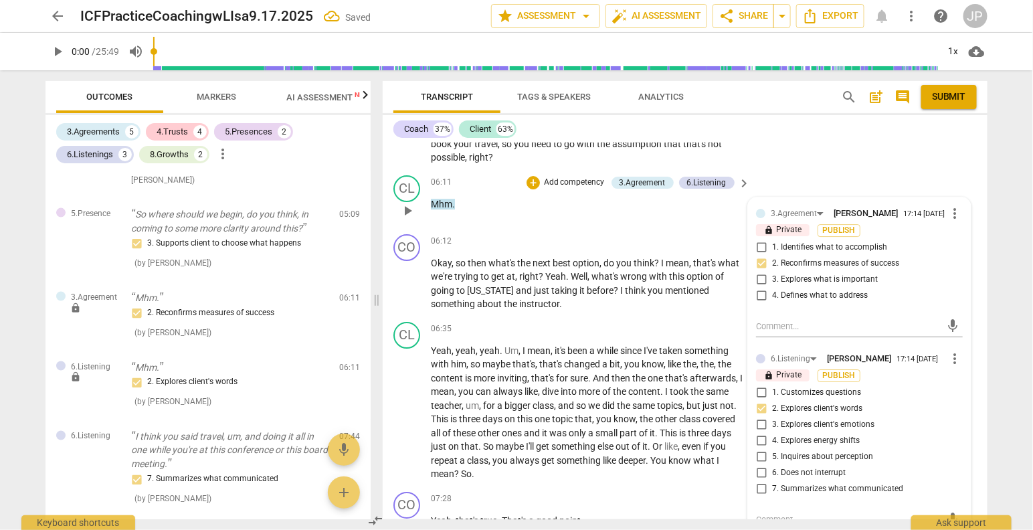
click at [764, 497] on input "7. Summarizes what communicated" at bounding box center [761, 489] width 21 height 16
checkbox input "true"
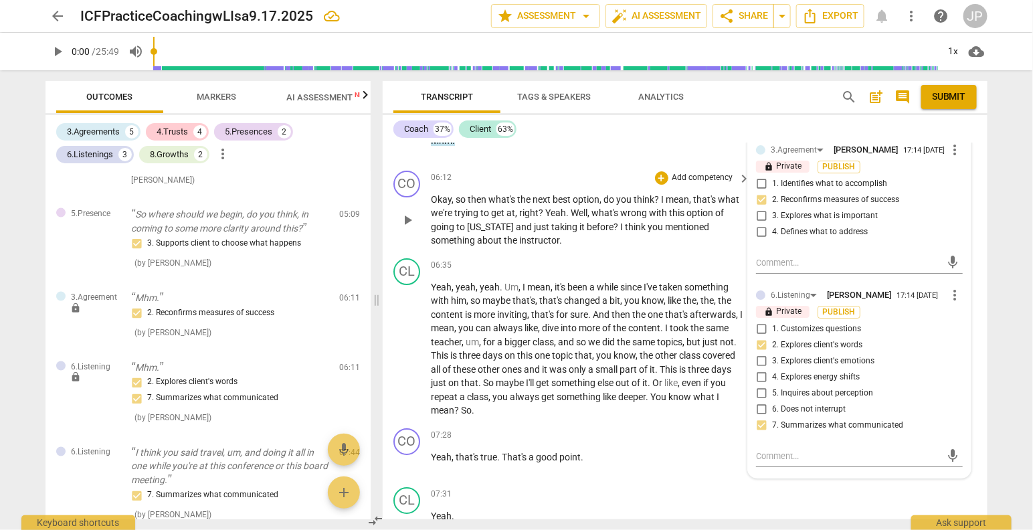
scroll to position [1674, 0]
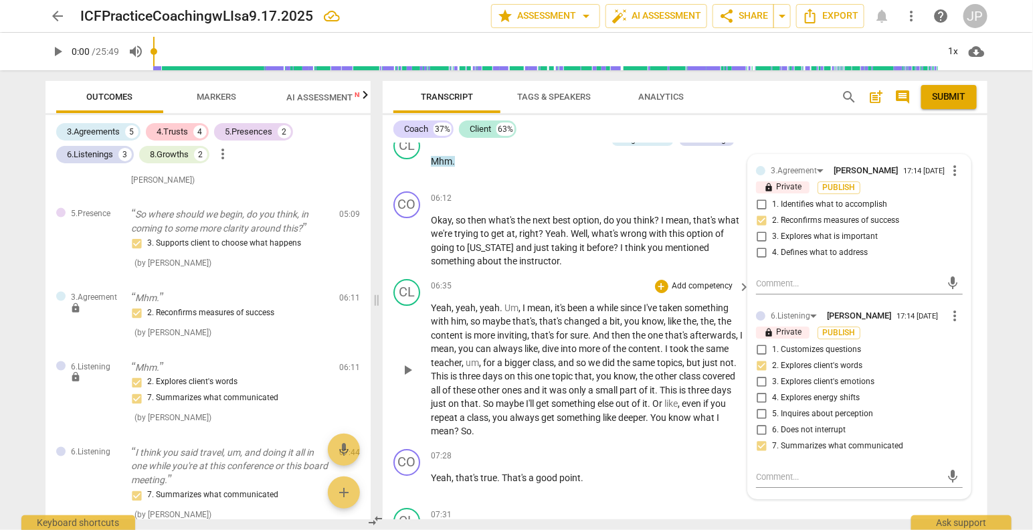
click at [683, 284] on p "Add competency" at bounding box center [703, 286] width 64 height 12
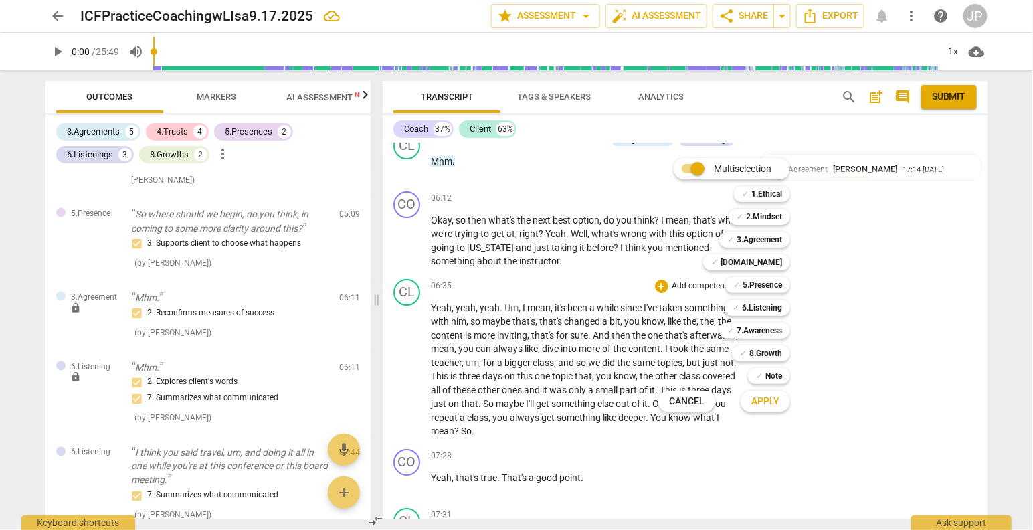
click at [602, 274] on div at bounding box center [516, 265] width 1033 height 530
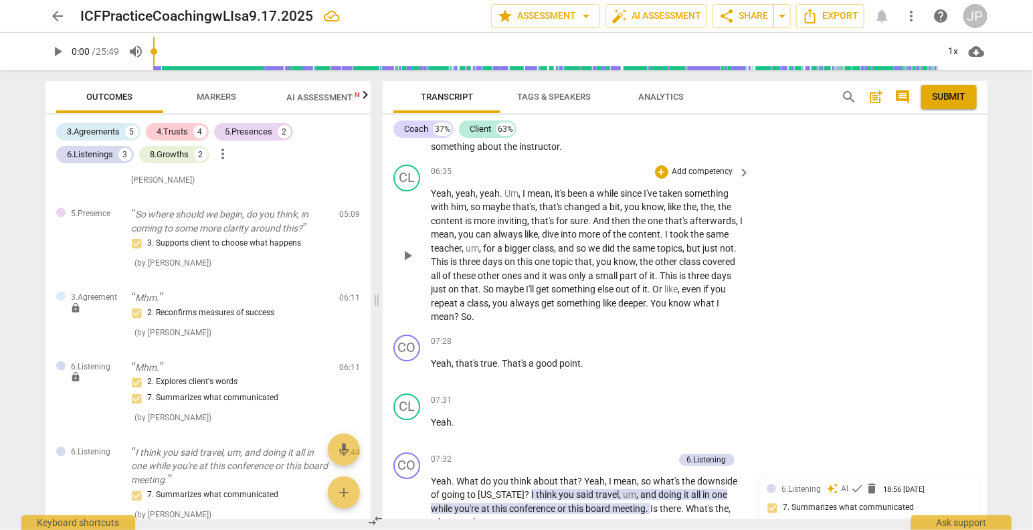
scroll to position [1812, 0]
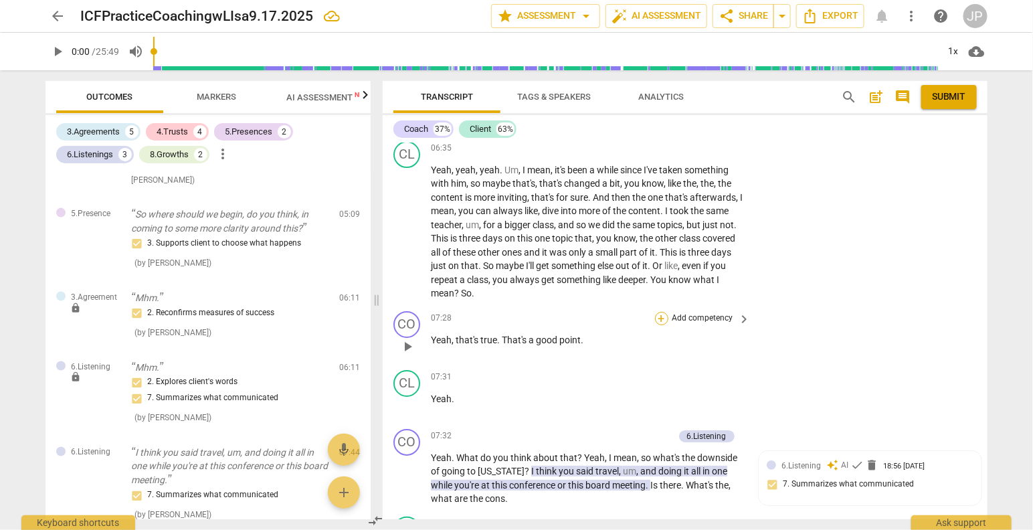
click at [665, 319] on div "+" at bounding box center [661, 318] width 13 height 13
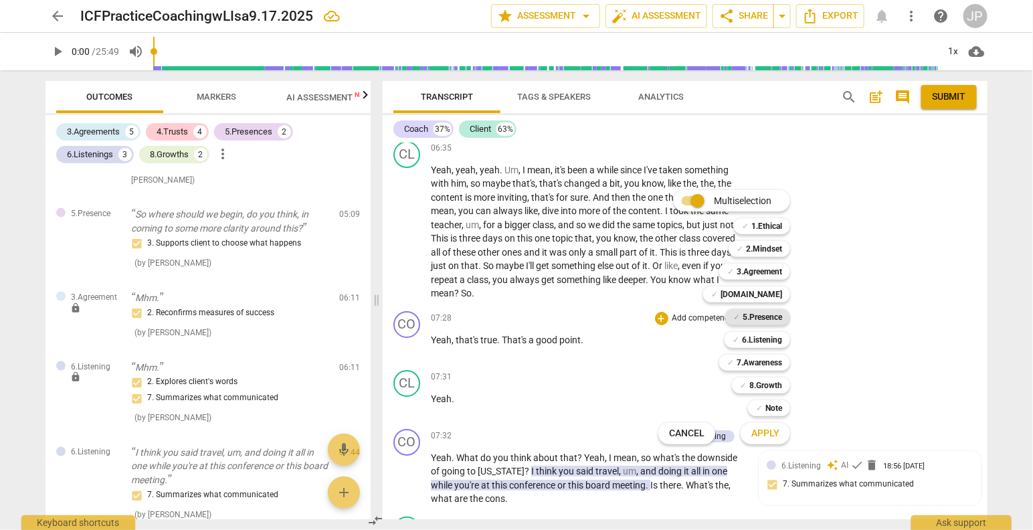
click at [771, 315] on b "5.Presence" at bounding box center [762, 317] width 39 height 16
click at [768, 315] on b "5.Presence" at bounding box center [762, 317] width 39 height 16
click at [754, 317] on b "5.Presence" at bounding box center [762, 317] width 39 height 16
click at [772, 432] on span "Apply" at bounding box center [766, 433] width 28 height 13
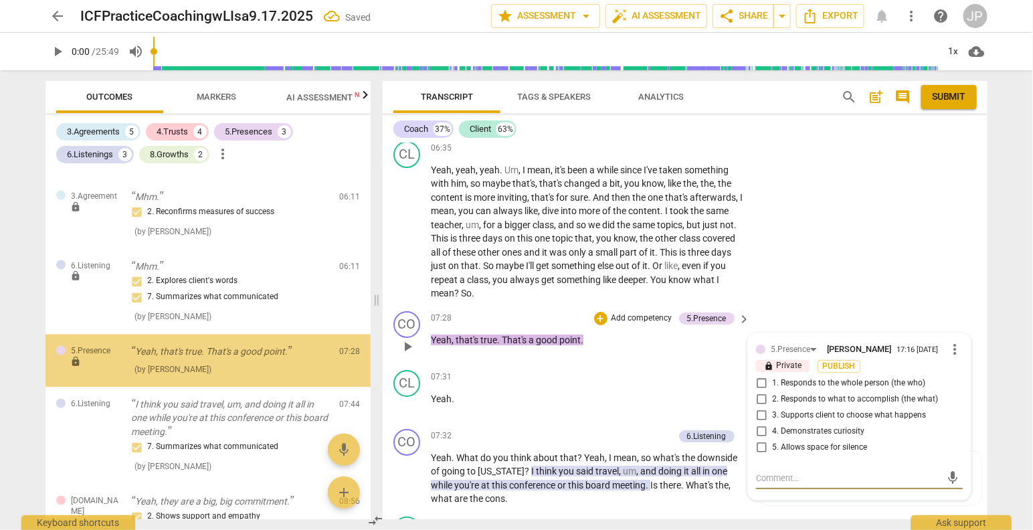
scroll to position [849, 0]
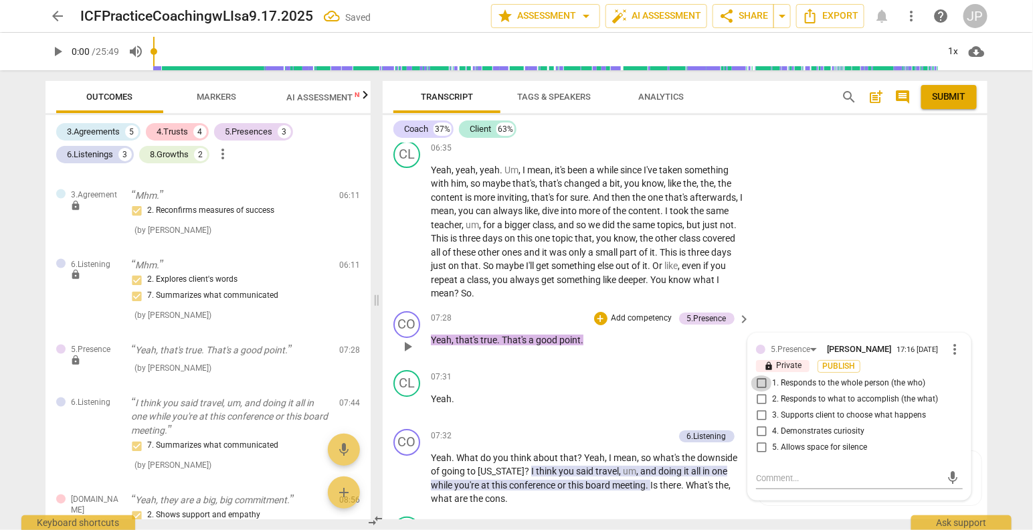
click at [758, 386] on input "1. Responds to the whole person (the who)" at bounding box center [761, 383] width 21 height 16
checkbox input "true"
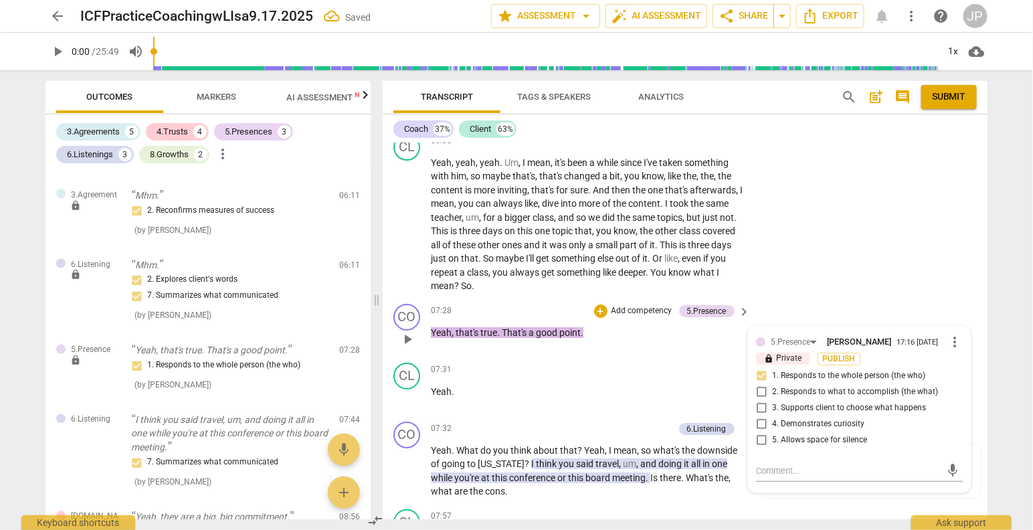
scroll to position [1820, 0]
click at [636, 308] on p "Add competency" at bounding box center [642, 310] width 64 height 12
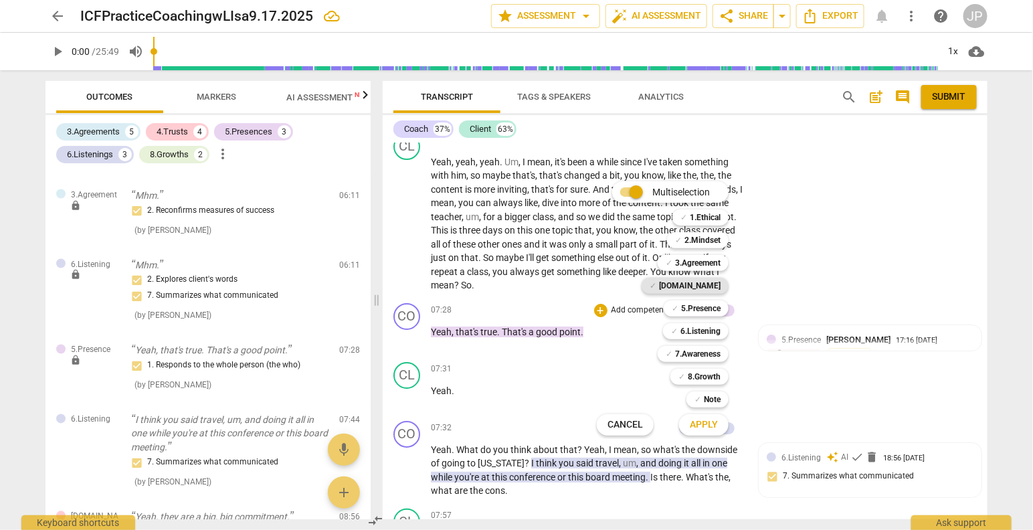
click at [709, 284] on b "[DOMAIN_NAME]" at bounding box center [690, 286] width 62 height 16
click at [707, 290] on b "[DOMAIN_NAME]" at bounding box center [690, 286] width 62 height 16
click at [707, 424] on span "Apply" at bounding box center [704, 424] width 28 height 13
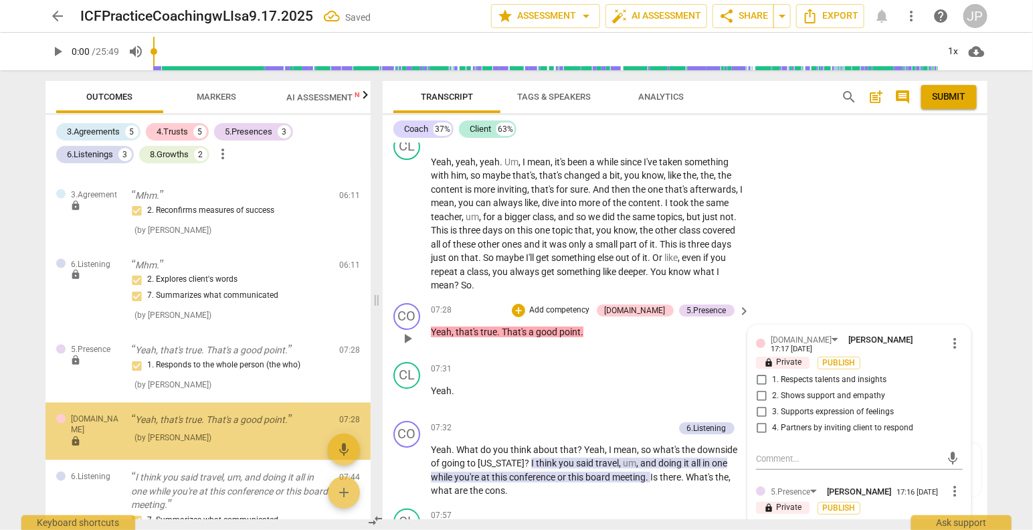
scroll to position [919, 0]
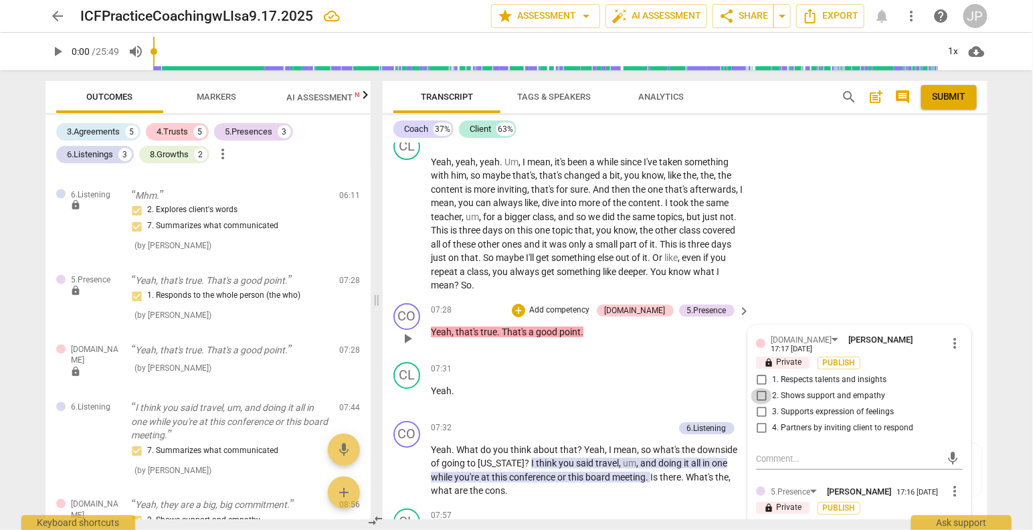
click at [760, 388] on input "2. Shows support and empathy" at bounding box center [761, 396] width 21 height 16
checkbox input "true"
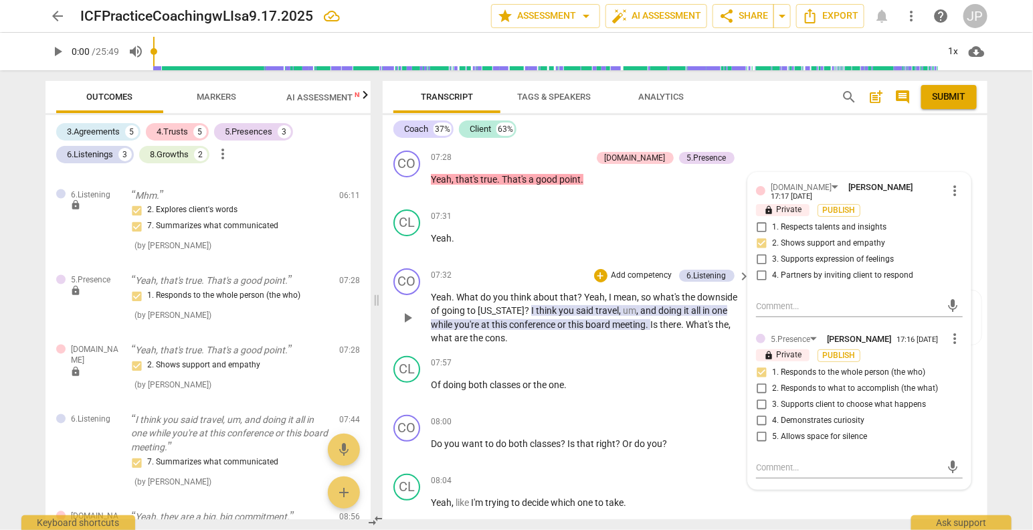
scroll to position [1973, 0]
click at [702, 270] on div "6.Listening" at bounding box center [706, 275] width 39 height 12
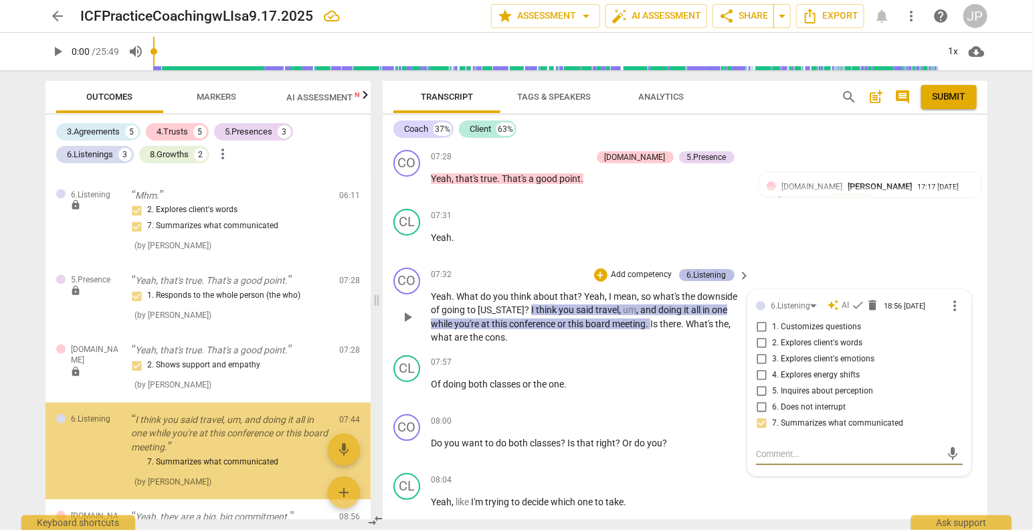
scroll to position [1010, 0]
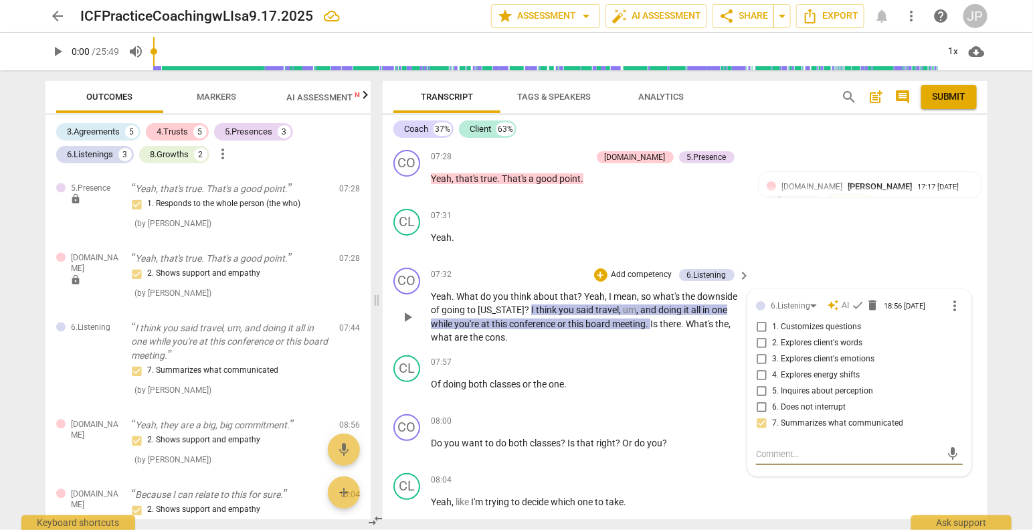
click at [760, 408] on input "6. Does not interrupt" at bounding box center [761, 408] width 21 height 16
checkbox input "true"
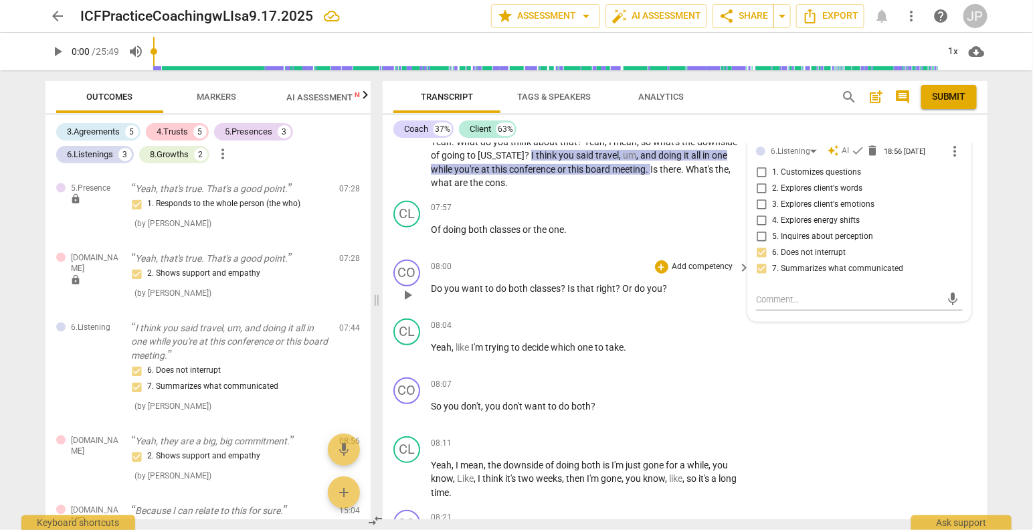
scroll to position [2129, 0]
click at [662, 260] on div "+" at bounding box center [661, 266] width 13 height 13
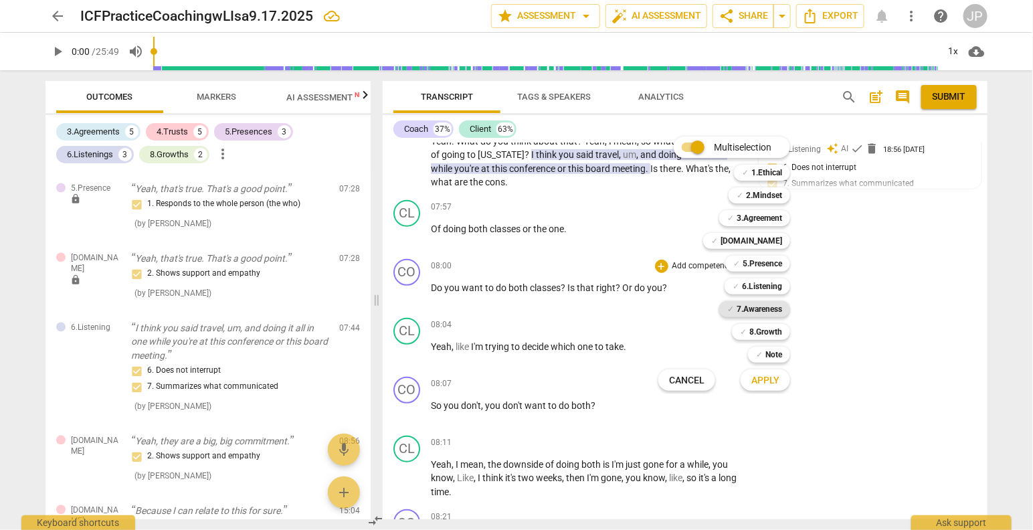
click at [756, 311] on b "7.Awareness" at bounding box center [760, 309] width 46 height 16
click at [774, 383] on span "Apply" at bounding box center [766, 380] width 28 height 13
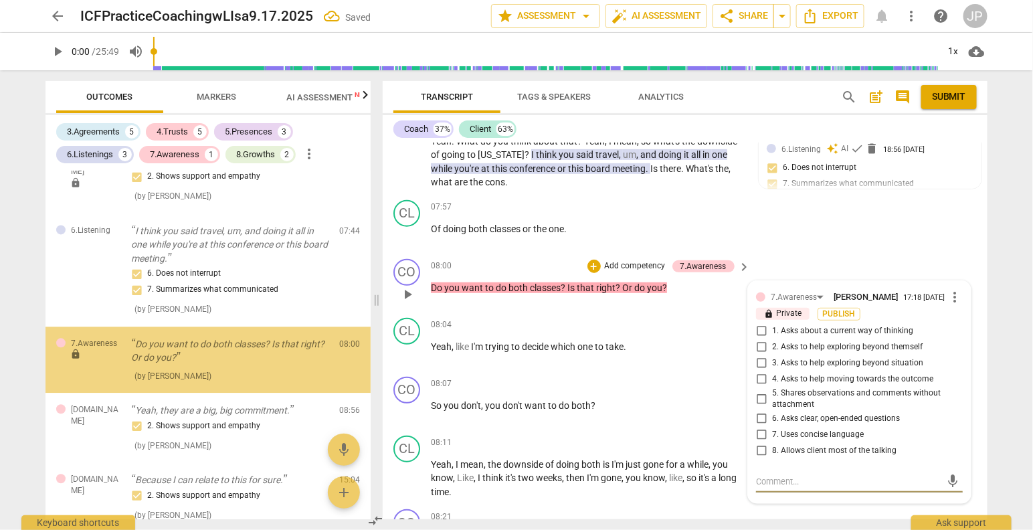
scroll to position [1108, 0]
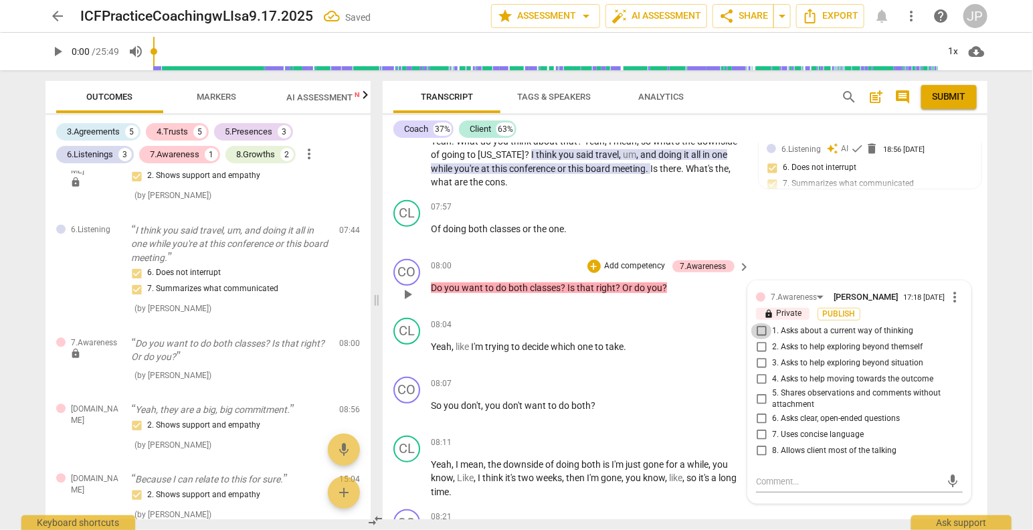
click at [760, 335] on input "1. Asks about a current way of thinking" at bounding box center [761, 331] width 21 height 16
checkbox input "true"
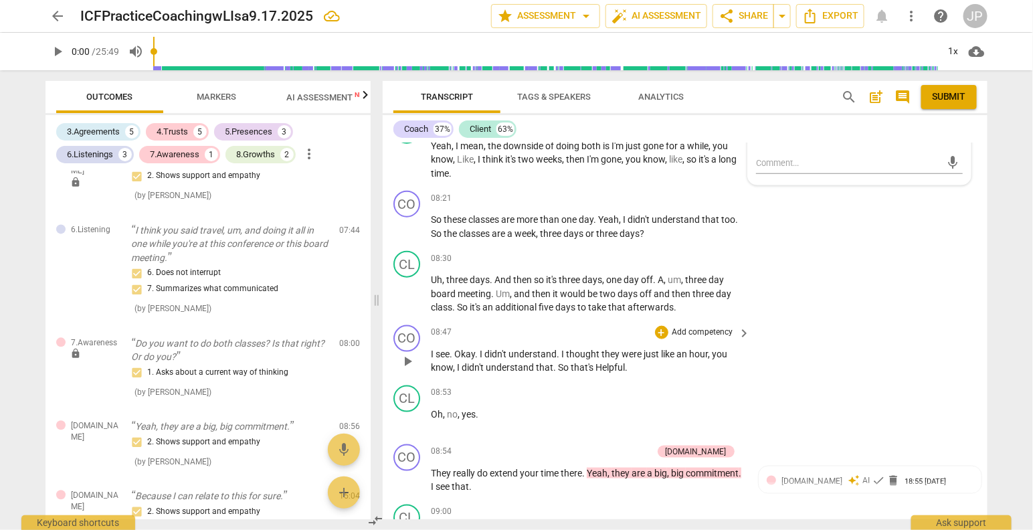
scroll to position [2450, 0]
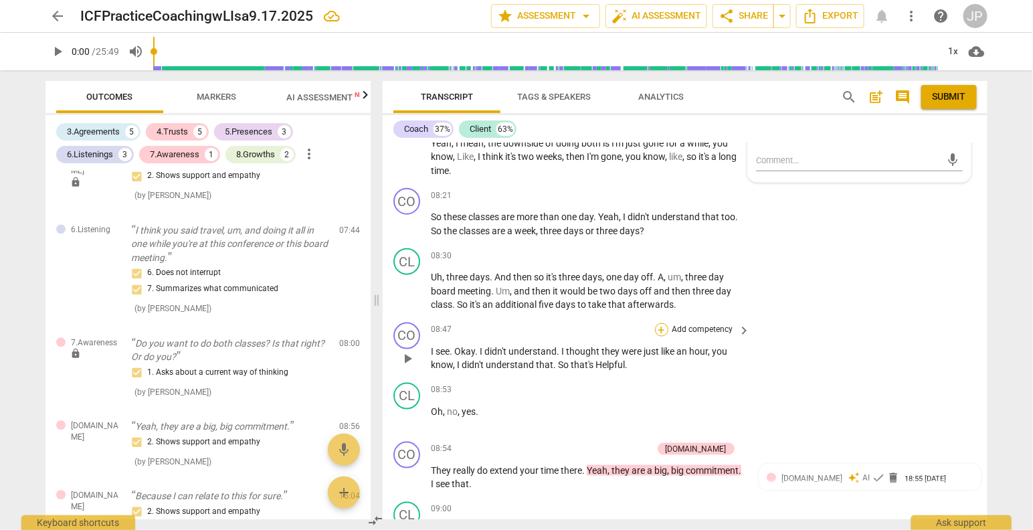
click at [660, 324] on div "+" at bounding box center [661, 329] width 13 height 13
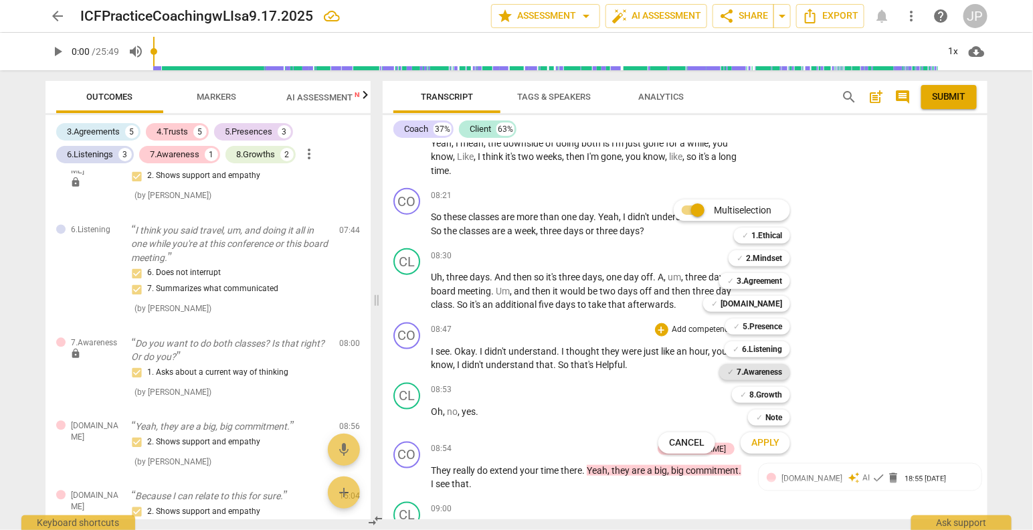
click at [765, 371] on b "7.Awareness" at bounding box center [760, 372] width 46 height 16
click at [770, 372] on b "7.Awareness" at bounding box center [760, 372] width 46 height 16
click at [763, 372] on b "7.Awareness" at bounding box center [760, 372] width 46 height 16
click at [774, 443] on span "Apply" at bounding box center [766, 442] width 28 height 13
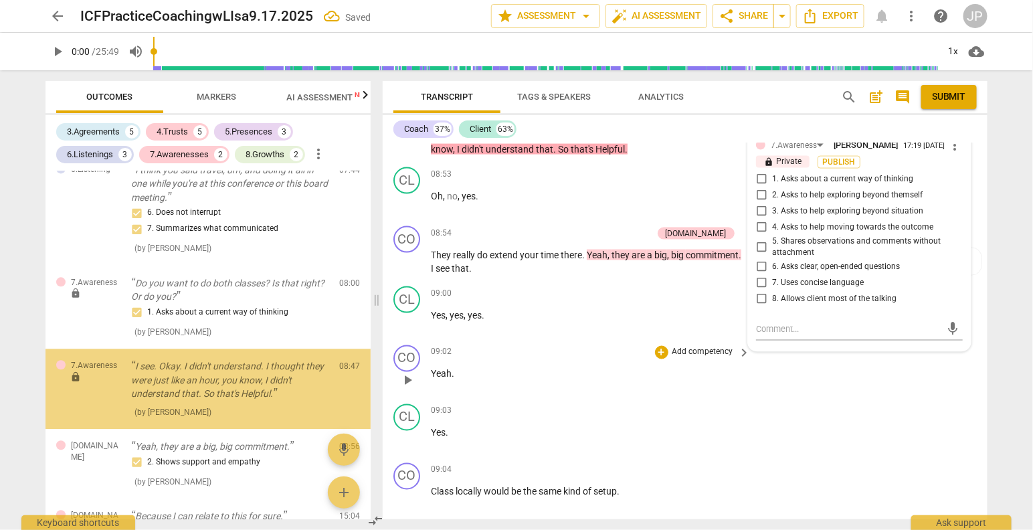
scroll to position [1198, 0]
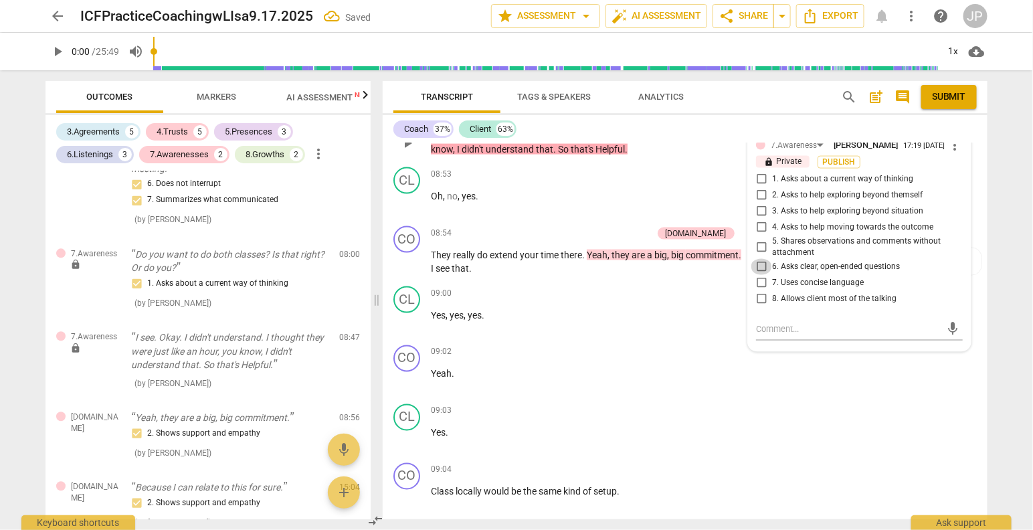
click at [760, 269] on input "6. Asks clear, open-ended questions" at bounding box center [761, 267] width 21 height 16
checkbox input "true"
click at [764, 283] on input "7. Uses concise language" at bounding box center [761, 283] width 21 height 16
checkbox input "true"
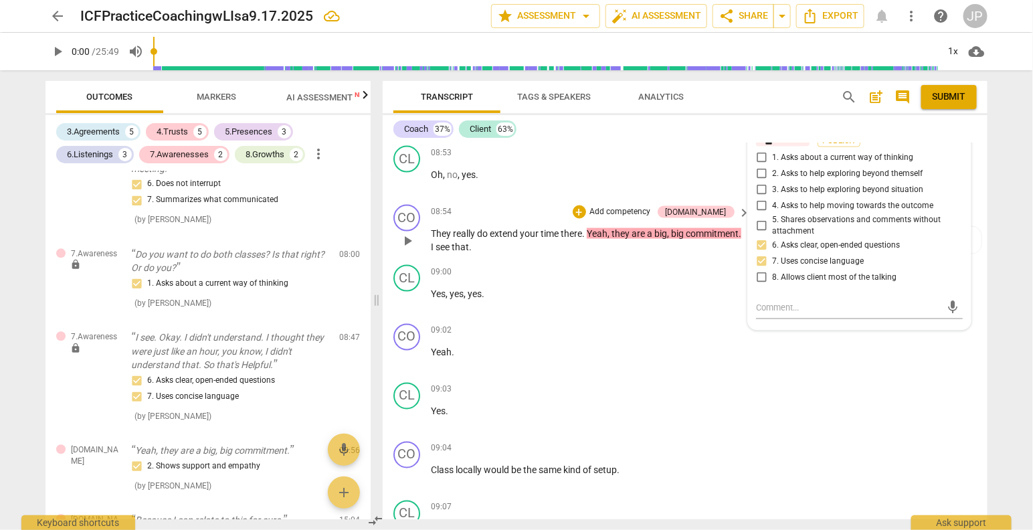
scroll to position [2686, 0]
click at [714, 207] on div "[DOMAIN_NAME]" at bounding box center [696, 213] width 61 height 12
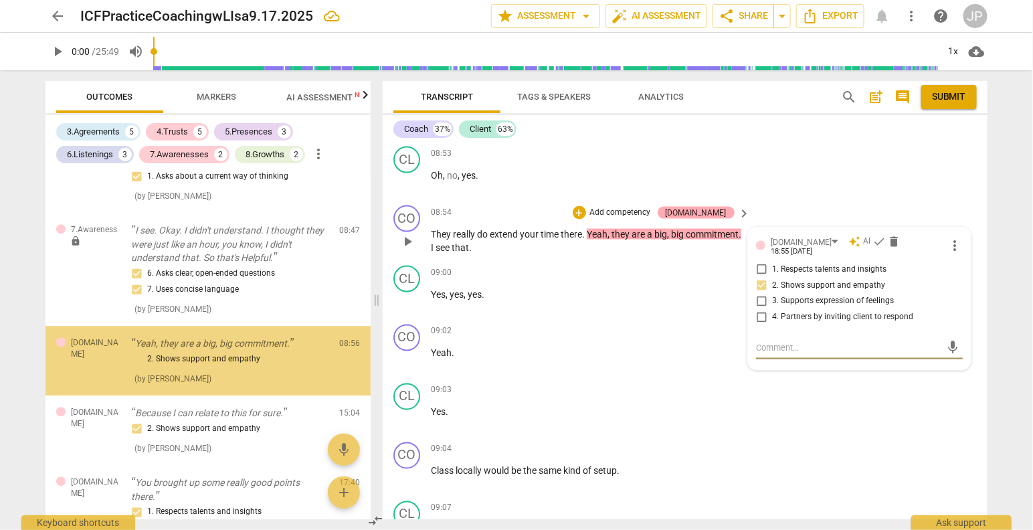
scroll to position [1306, 0]
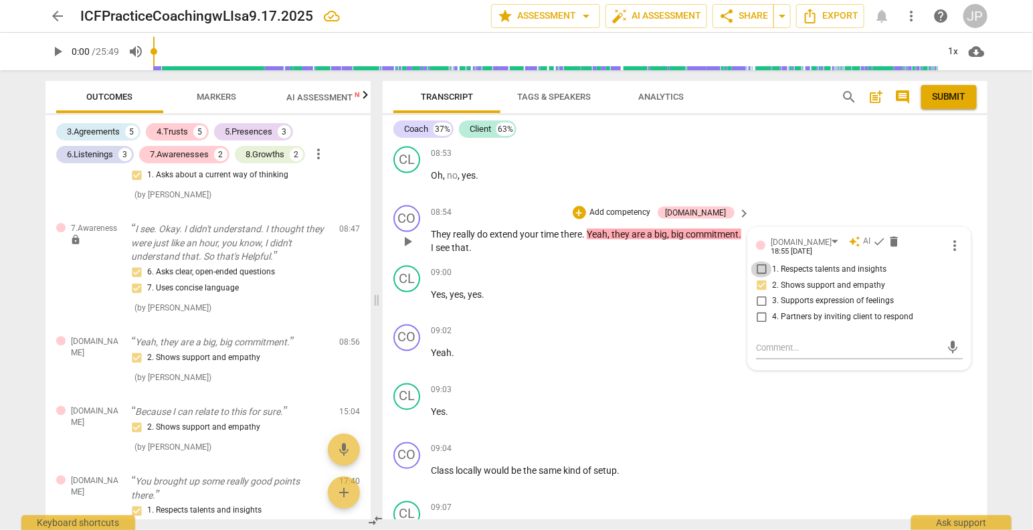
click at [760, 262] on input "1. Respects talents and insights" at bounding box center [761, 270] width 21 height 16
checkbox input "true"
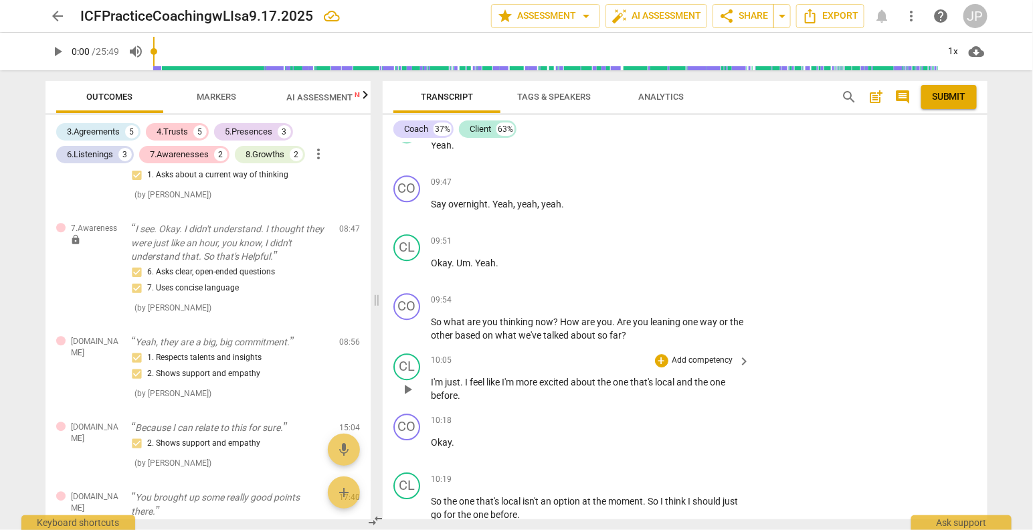
scroll to position [3278, 0]
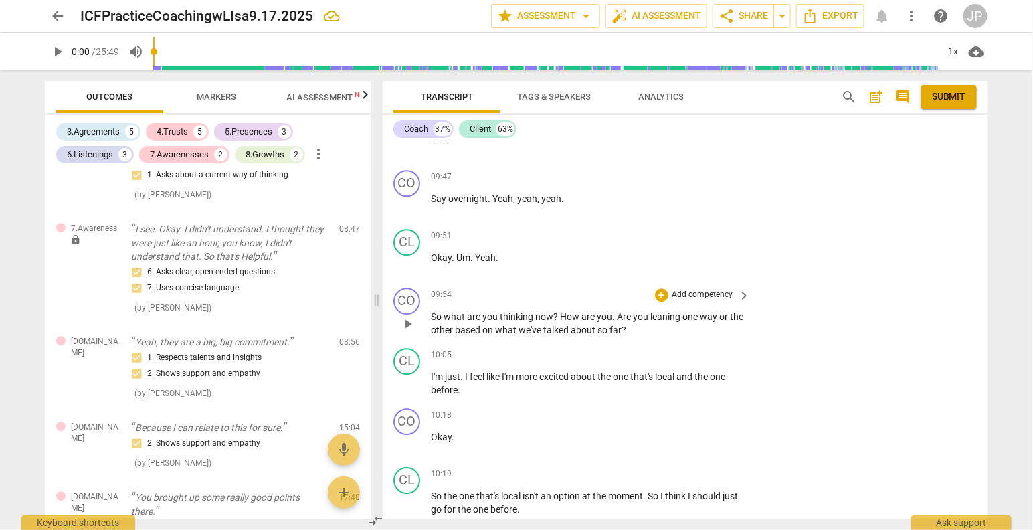
click at [705, 289] on p "Add competency" at bounding box center [703, 295] width 64 height 12
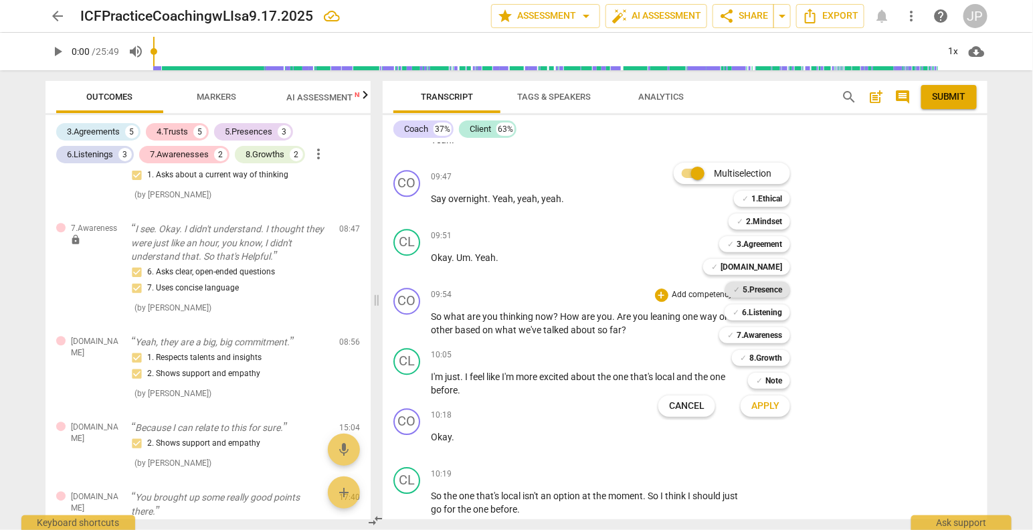
click at [774, 292] on b "5.Presence" at bounding box center [762, 290] width 39 height 16
click at [768, 407] on span "Apply" at bounding box center [766, 406] width 28 height 13
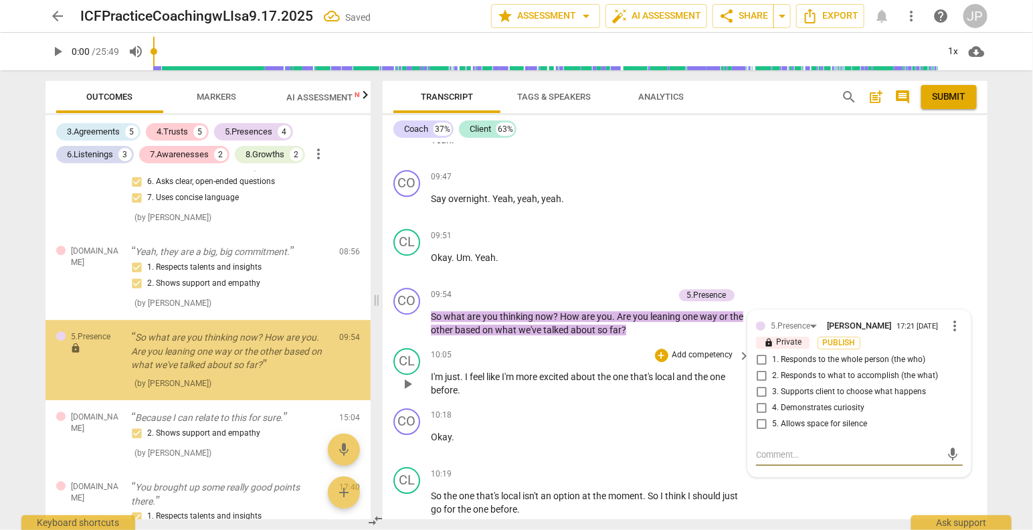
scroll to position [1397, 0]
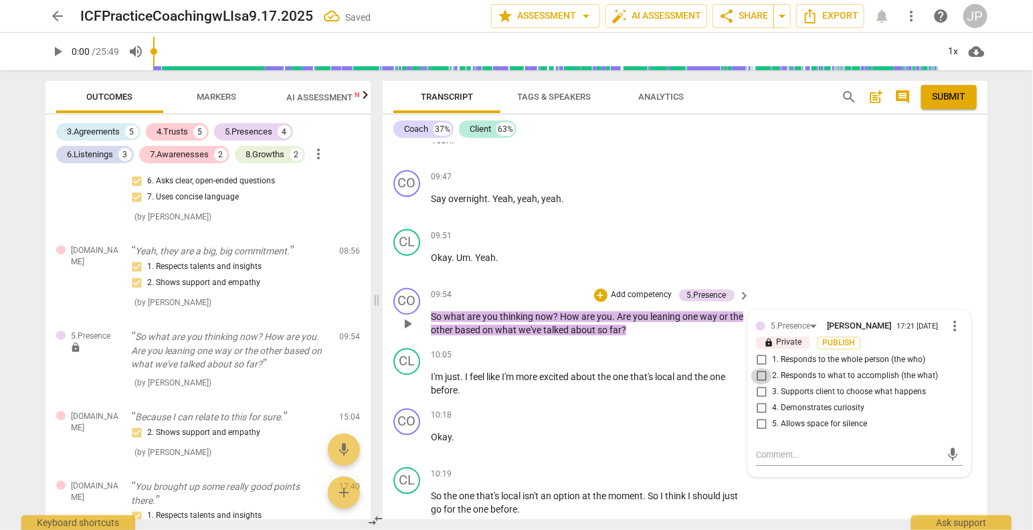
click at [759, 377] on input "2. Responds to what to accomplish (the what)" at bounding box center [761, 376] width 21 height 16
checkbox input "true"
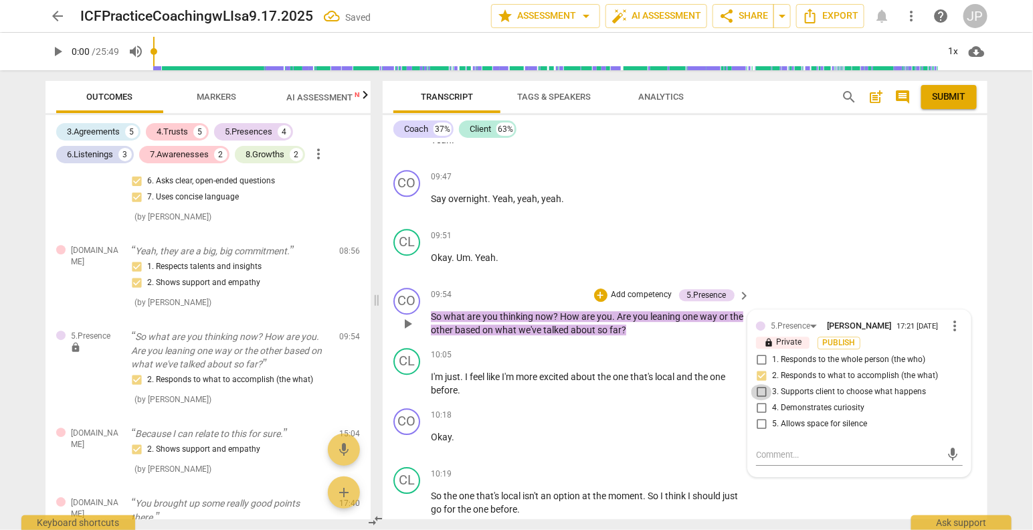
click at [761, 391] on input "3. Supports client to choose what happens" at bounding box center [761, 392] width 21 height 16
checkbox input "true"
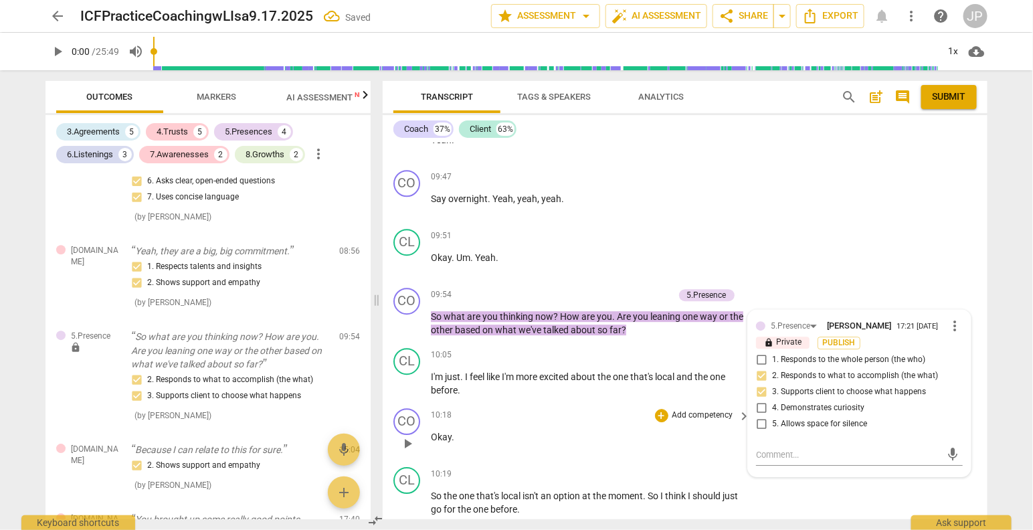
click at [592, 408] on div "10:18 + Add competency keyboard_arrow_right" at bounding box center [591, 415] width 321 height 15
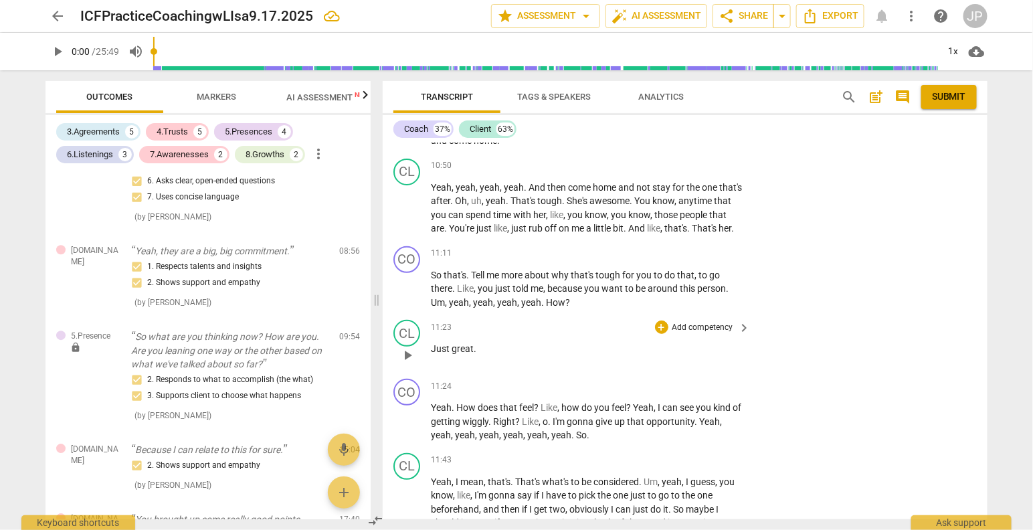
scroll to position [3944, 0]
click at [663, 260] on div "+" at bounding box center [661, 252] width 13 height 13
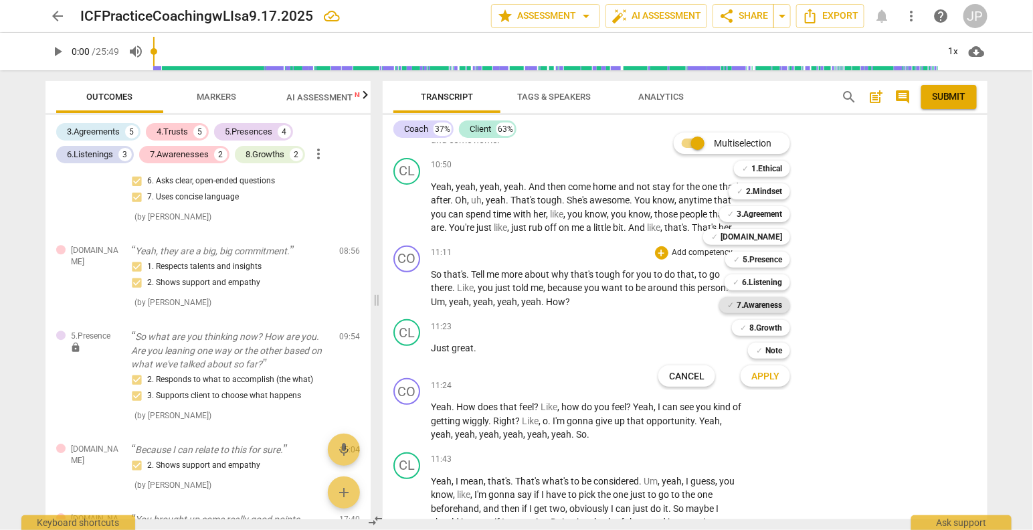
click at [764, 304] on b "7.Awareness" at bounding box center [760, 305] width 46 height 16
click at [771, 380] on span "Apply" at bounding box center [766, 376] width 28 height 13
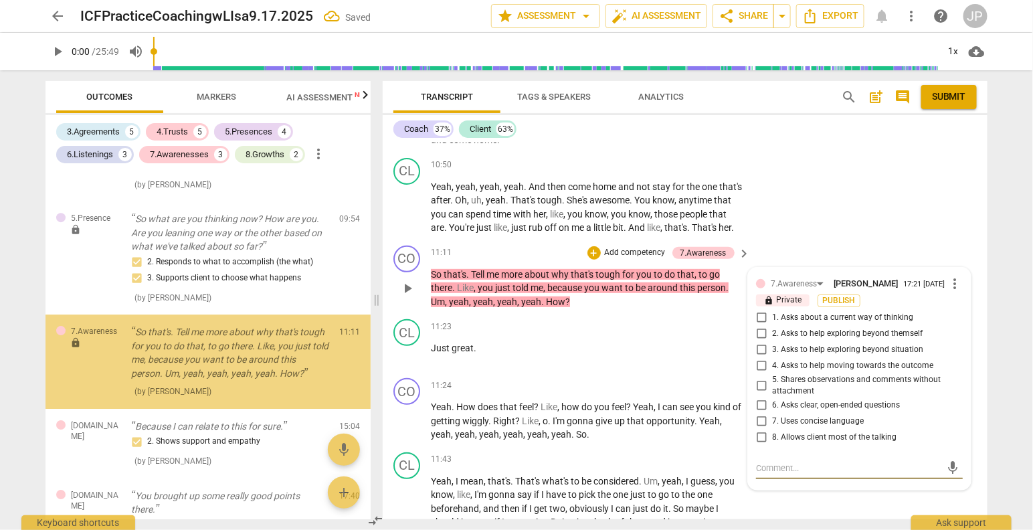
scroll to position [1517, 0]
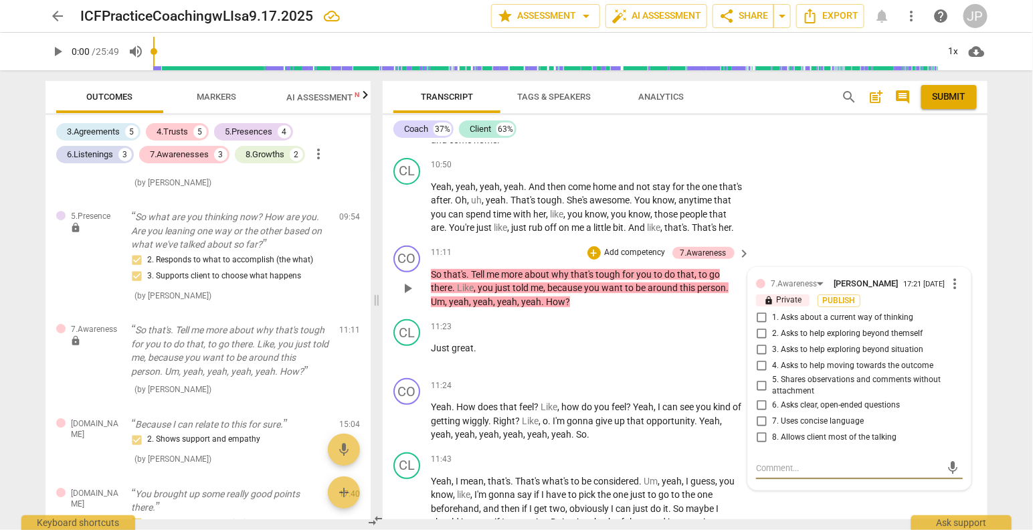
click at [762, 342] on input "2. Asks to help exploring beyond themself" at bounding box center [761, 334] width 21 height 16
checkbox input "true"
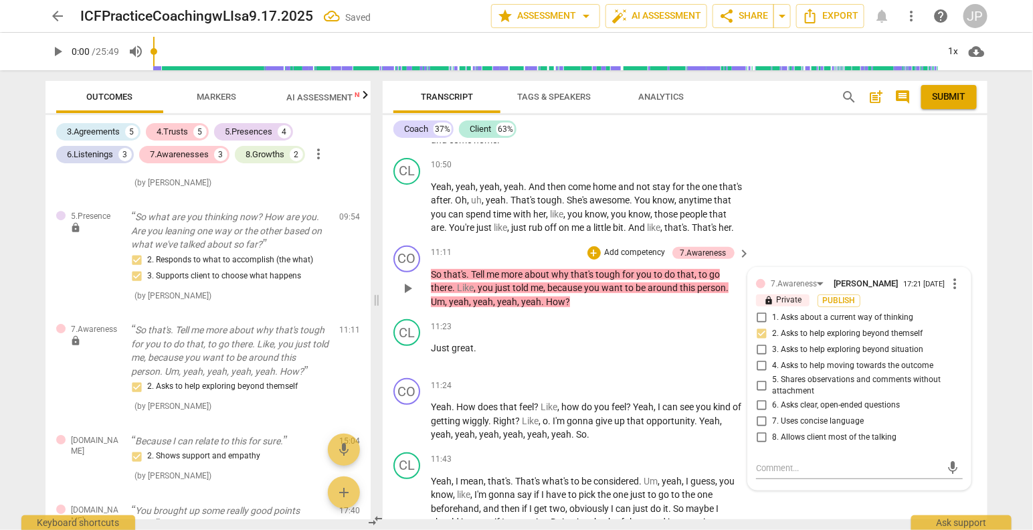
click at [760, 358] on input "3. Asks to help exploring beyond situation" at bounding box center [761, 350] width 21 height 16
checkbox input "true"
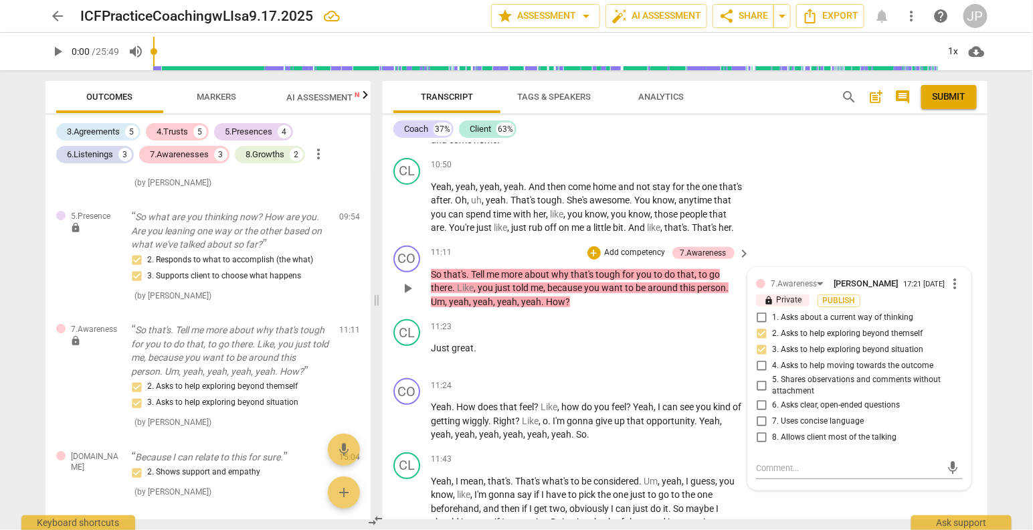
click at [759, 393] on input "5. Shares observations and comments without attachment" at bounding box center [761, 385] width 21 height 16
checkbox input "true"
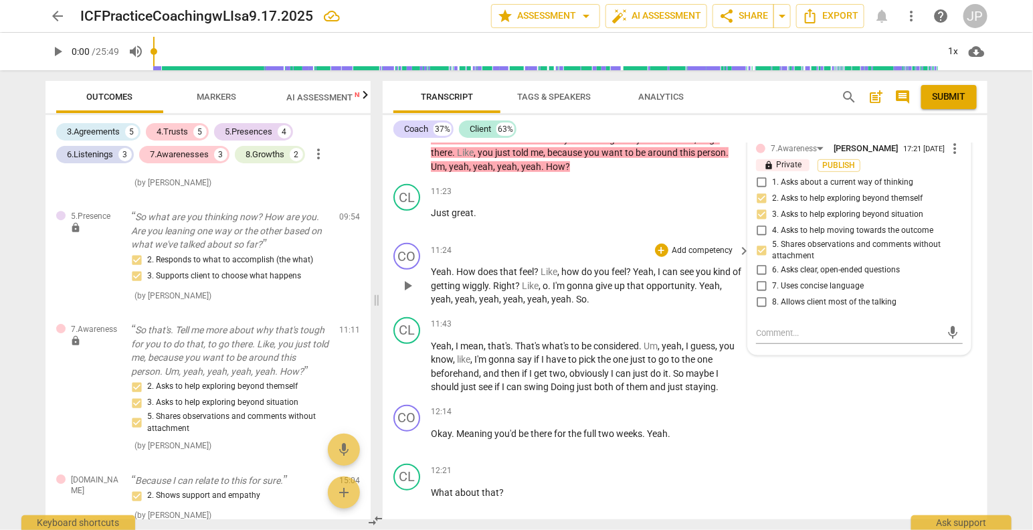
scroll to position [4080, 0]
click at [715, 256] on p "Add competency" at bounding box center [703, 250] width 64 height 12
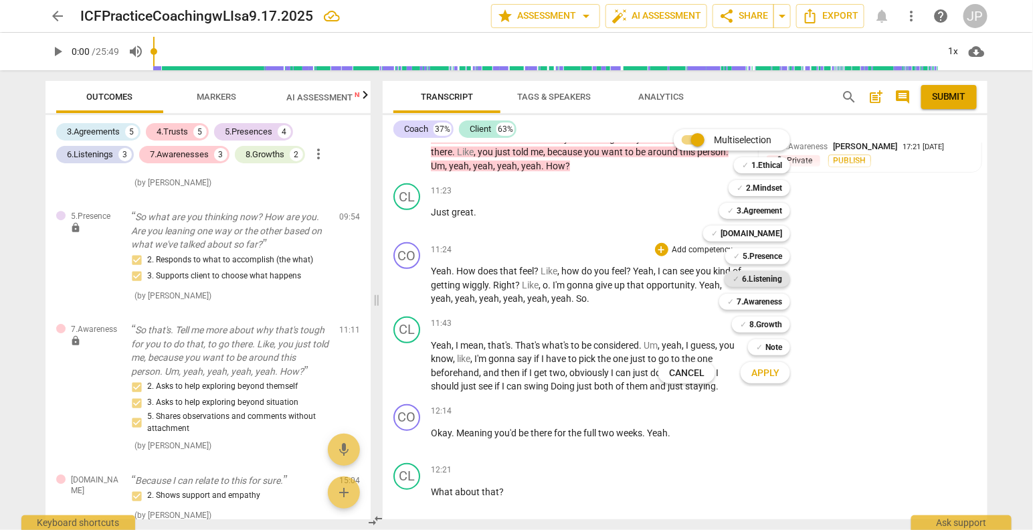
click at [754, 274] on b "6.Listening" at bounding box center [762, 279] width 40 height 16
click at [754, 275] on b "6.Listening" at bounding box center [762, 279] width 40 height 16
click at [754, 278] on b "6.Listening" at bounding box center [762, 279] width 40 height 16
click at [769, 372] on span "Apply" at bounding box center [766, 373] width 28 height 13
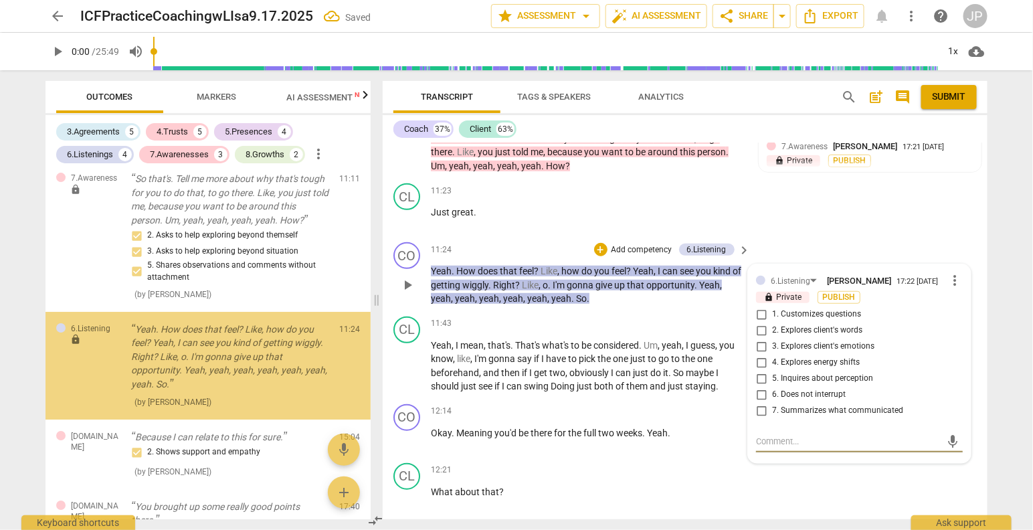
scroll to position [1674, 0]
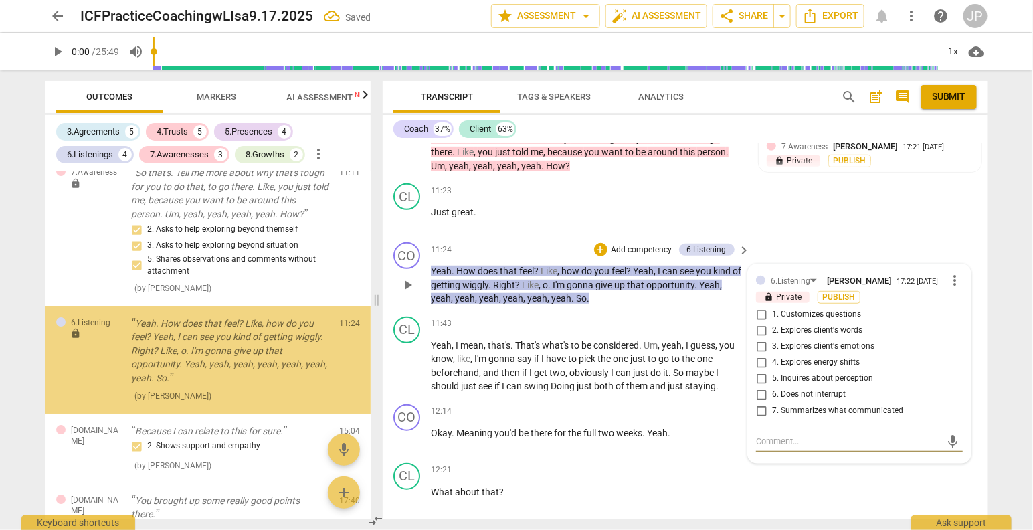
click at [764, 371] on input "4. Explores energy shifts" at bounding box center [761, 363] width 21 height 16
checkbox input "true"
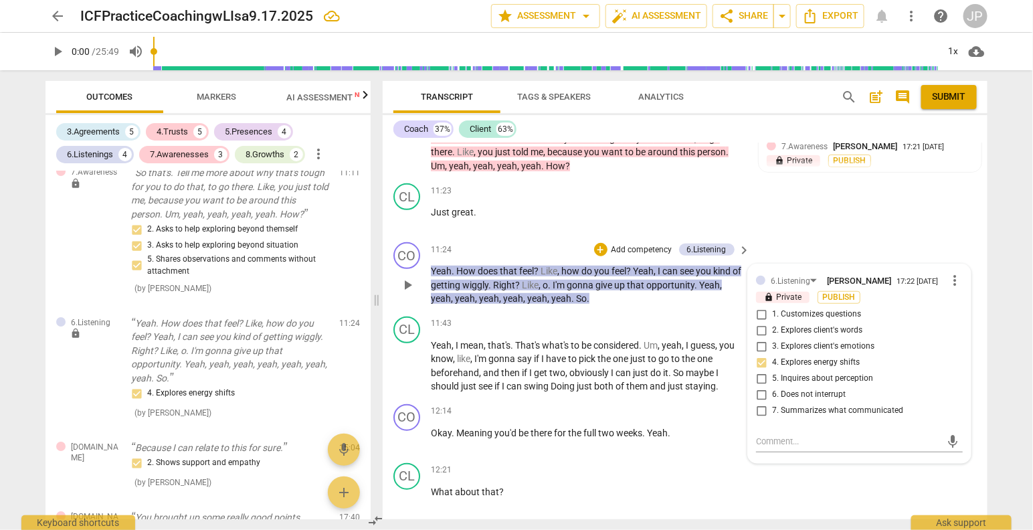
click at [764, 387] on input "5. Inquires about perception" at bounding box center [761, 379] width 21 height 16
checkbox input "true"
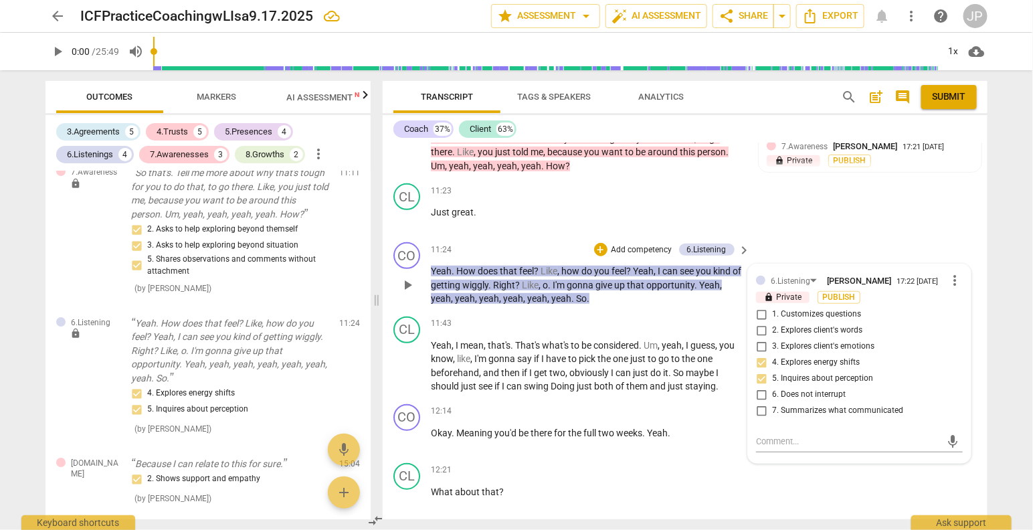
click at [652, 253] on p "Add competency" at bounding box center [642, 250] width 64 height 12
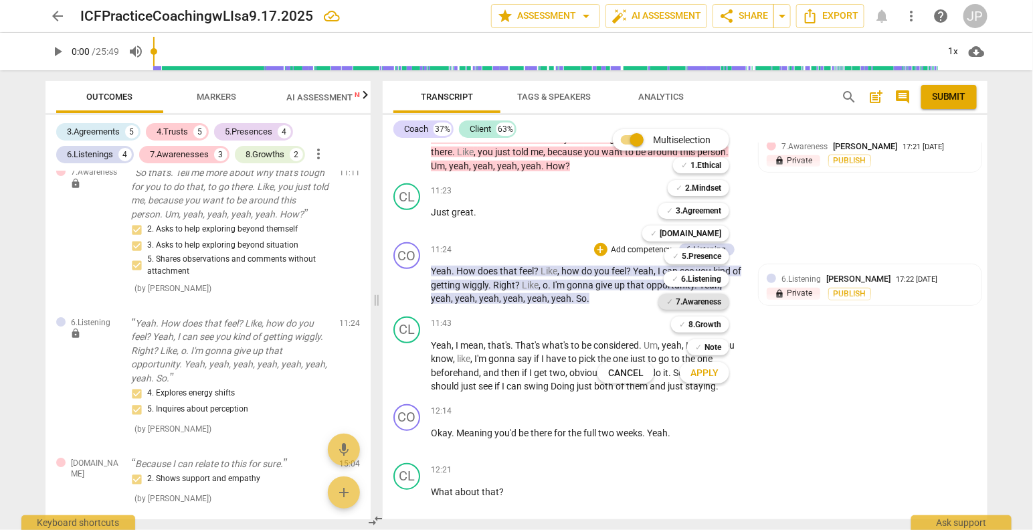
click at [691, 302] on b "7.Awareness" at bounding box center [699, 302] width 46 height 16
click at [699, 373] on span "Apply" at bounding box center [705, 373] width 28 height 13
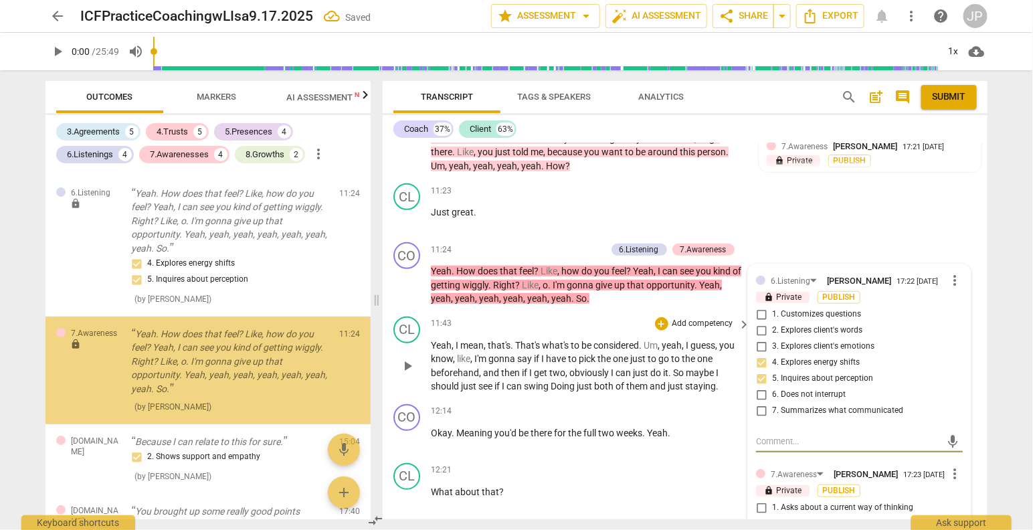
scroll to position [1814, 0]
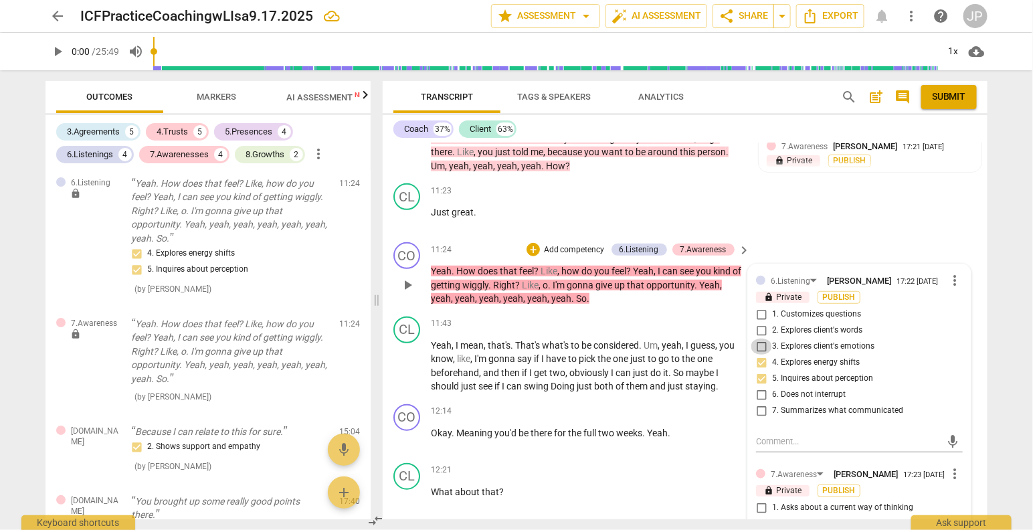
click at [760, 355] on input "3. Explores client's emotions" at bounding box center [761, 347] width 21 height 16
checkbox input "true"
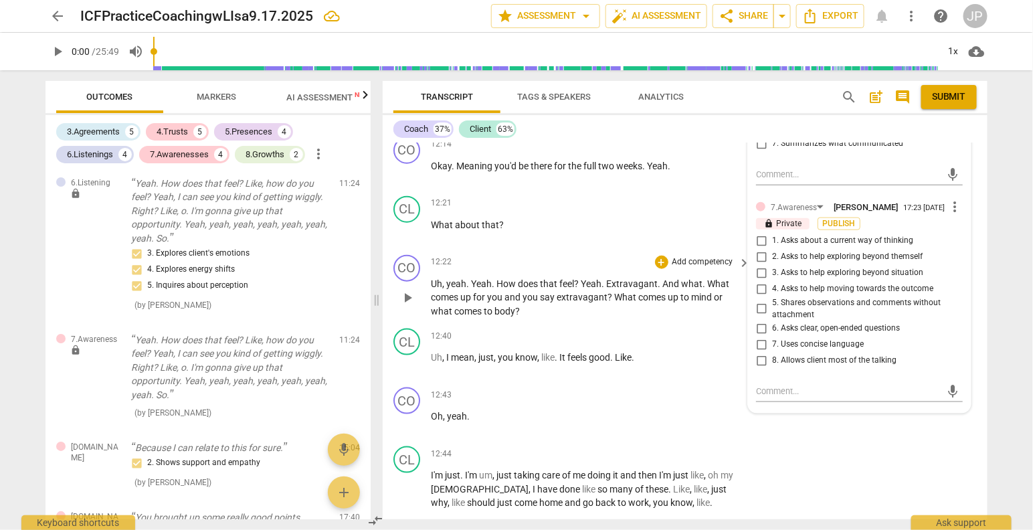
scroll to position [4353, 0]
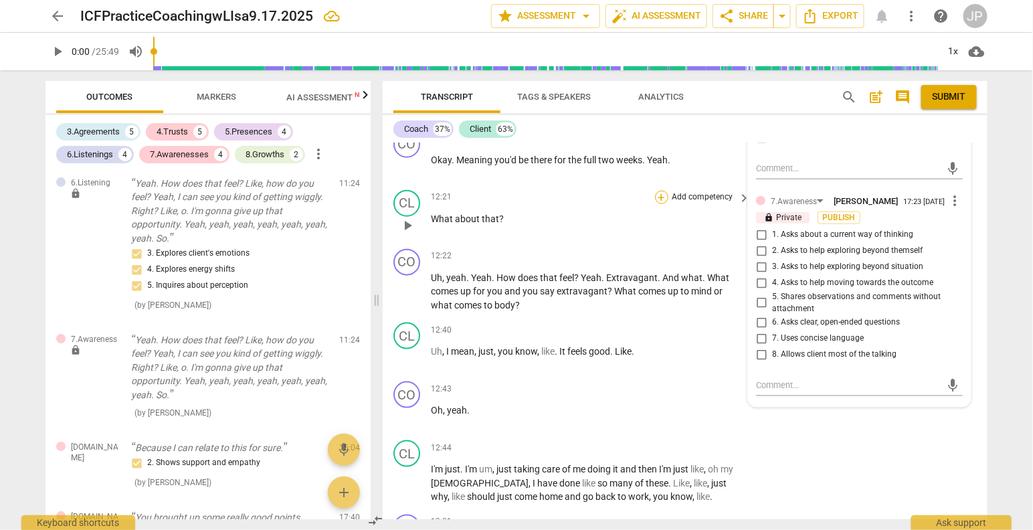
click at [658, 204] on div "+" at bounding box center [661, 197] width 13 height 13
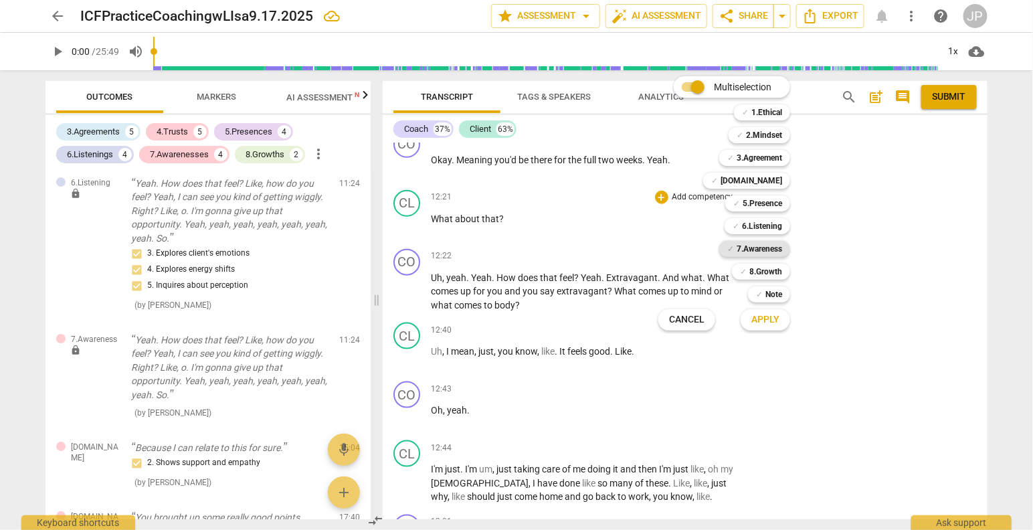
click at [758, 244] on b "7.Awareness" at bounding box center [760, 249] width 46 height 16
click at [766, 322] on span "Apply" at bounding box center [766, 319] width 28 height 13
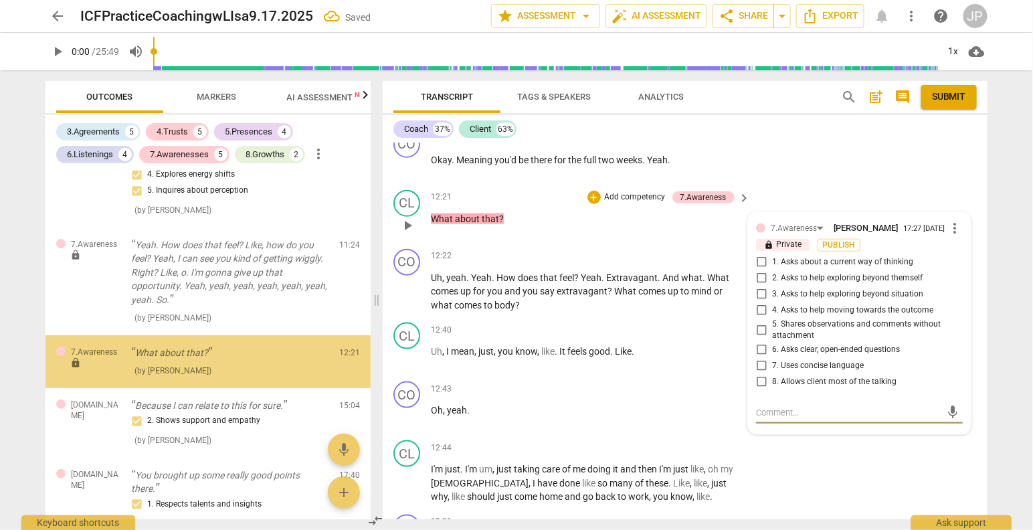
scroll to position [1911, 0]
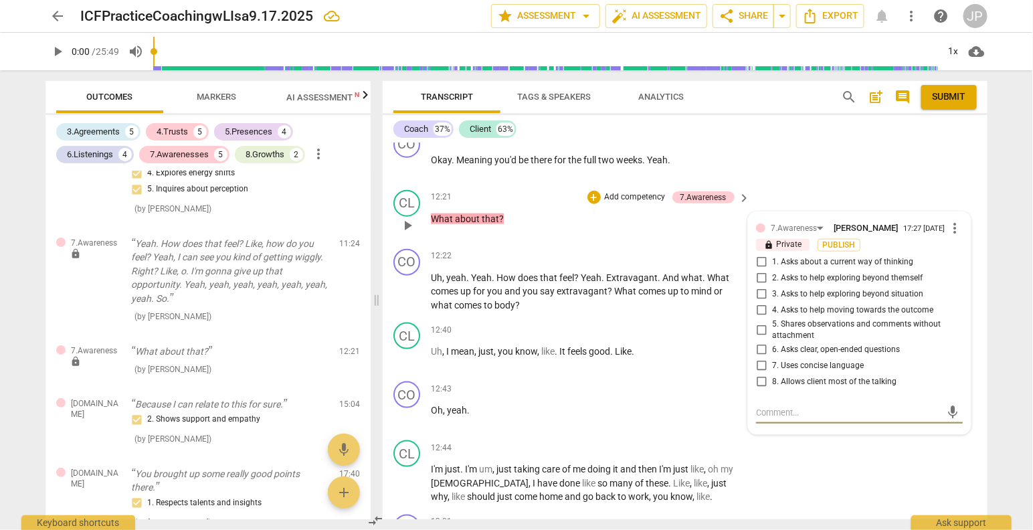
click at [760, 358] on input "6. Asks clear, open-ended questions" at bounding box center [761, 350] width 21 height 16
checkbox input "true"
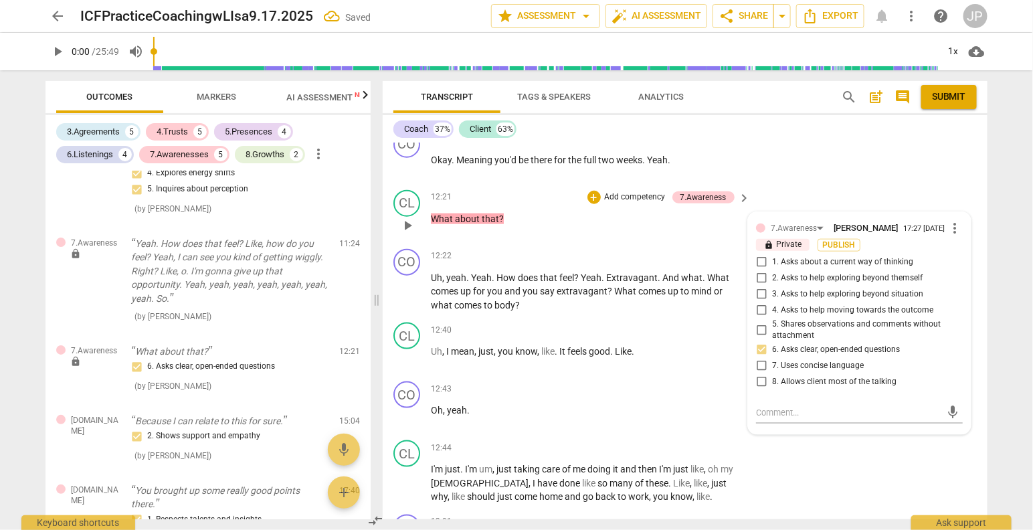
click at [760, 319] on input "4. Asks to help moving towards the outcome" at bounding box center [761, 310] width 21 height 16
checkbox input "true"
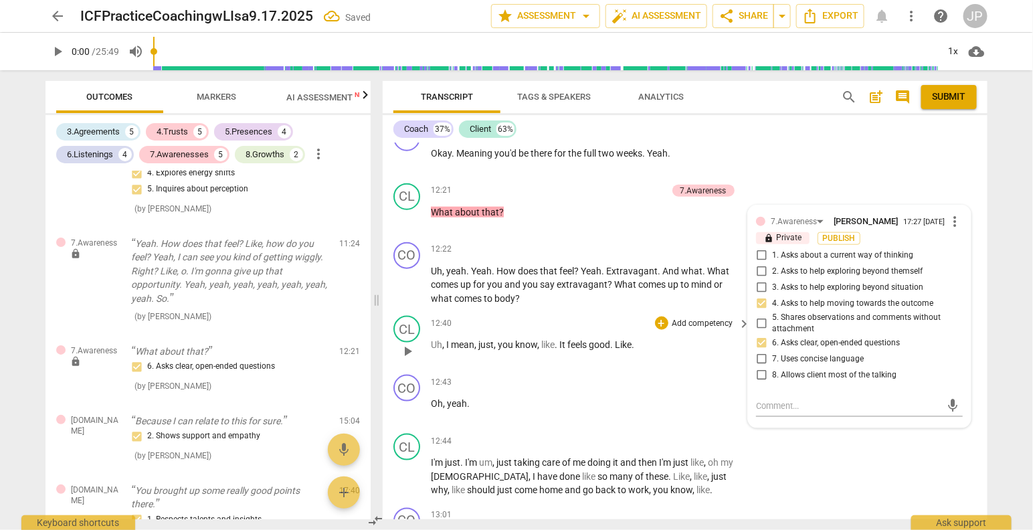
scroll to position [4362, 0]
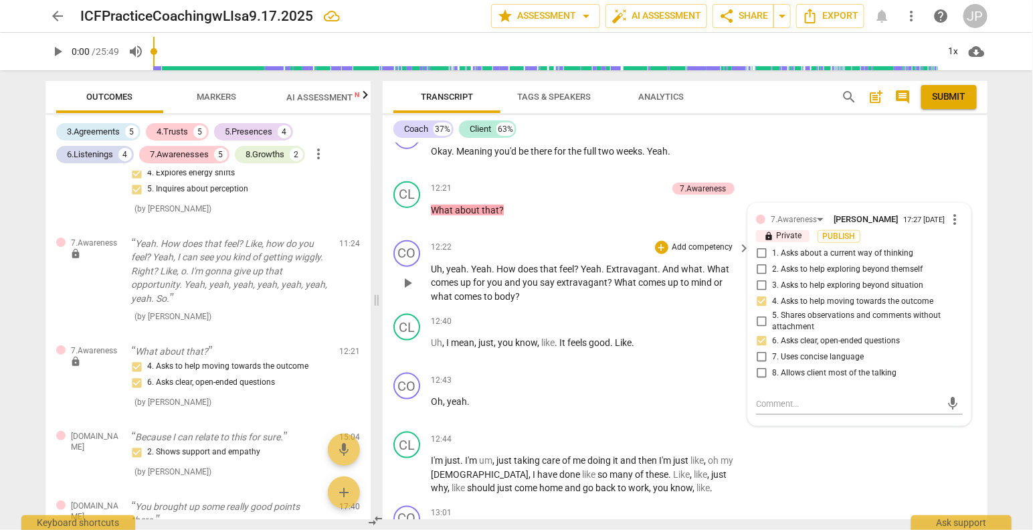
click at [711, 254] on p "Add competency" at bounding box center [703, 248] width 64 height 12
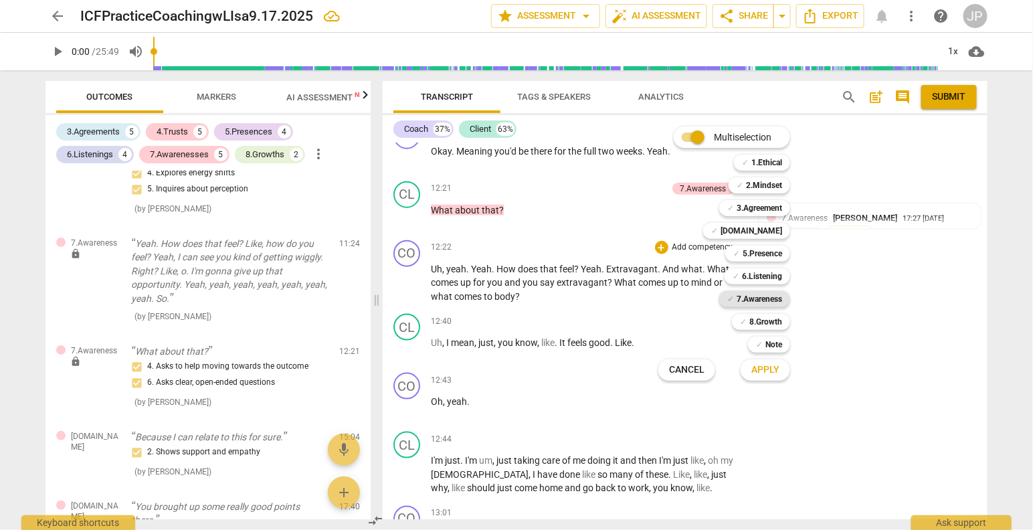
click at [760, 297] on b "7.Awareness" at bounding box center [760, 299] width 46 height 16
click at [772, 274] on b "6.Listening" at bounding box center [762, 276] width 40 height 16
click at [762, 373] on span "Apply" at bounding box center [766, 369] width 28 height 13
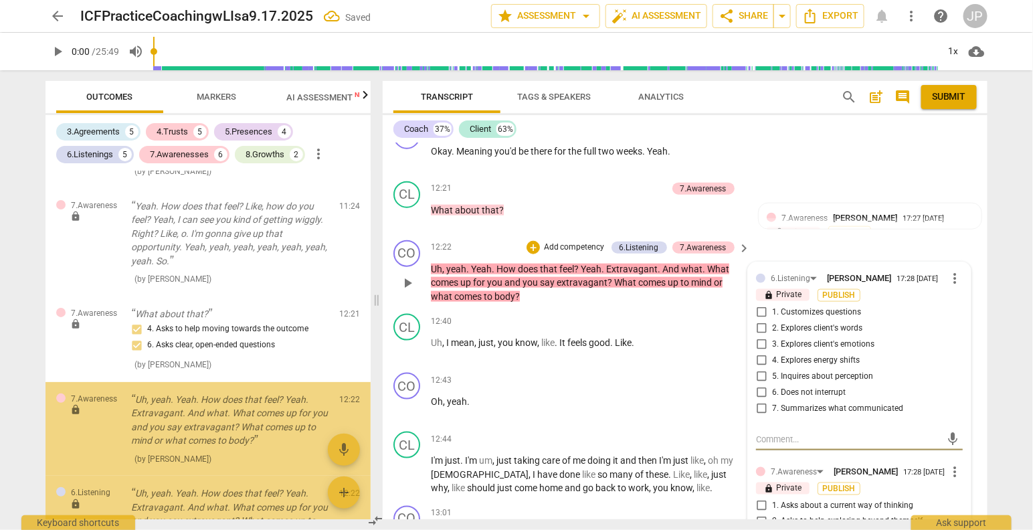
scroll to position [2111, 0]
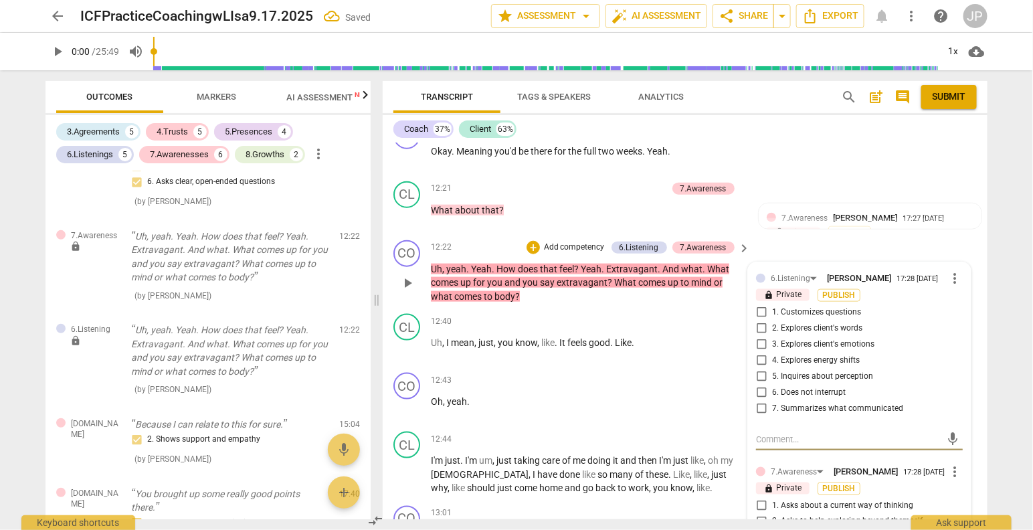
click at [758, 385] on input "5. Inquires about perception" at bounding box center [761, 377] width 21 height 16
checkbox input "true"
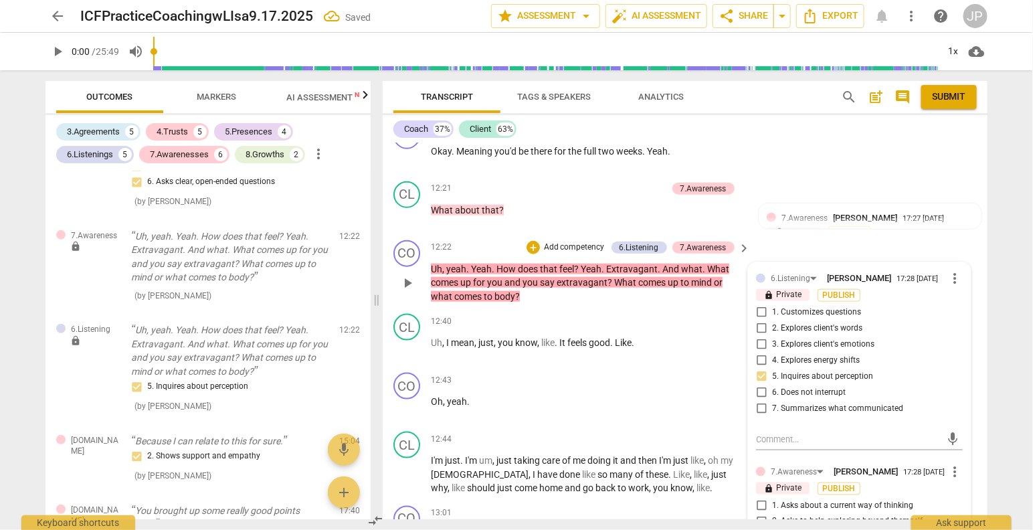
click at [761, 353] on input "3. Explores client's emotions" at bounding box center [761, 345] width 21 height 16
checkbox input "true"
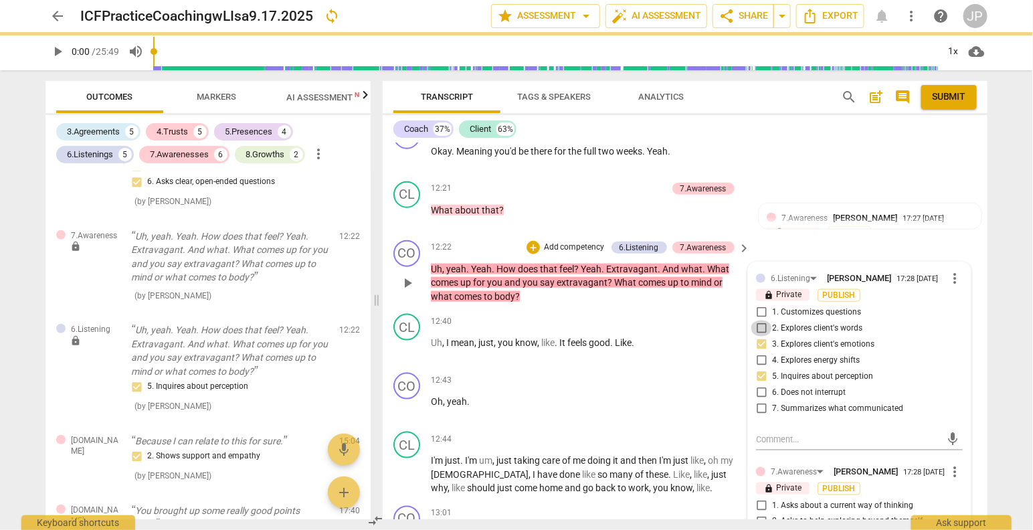
click at [763, 337] on input "2. Explores client's words" at bounding box center [761, 329] width 21 height 16
checkbox input "true"
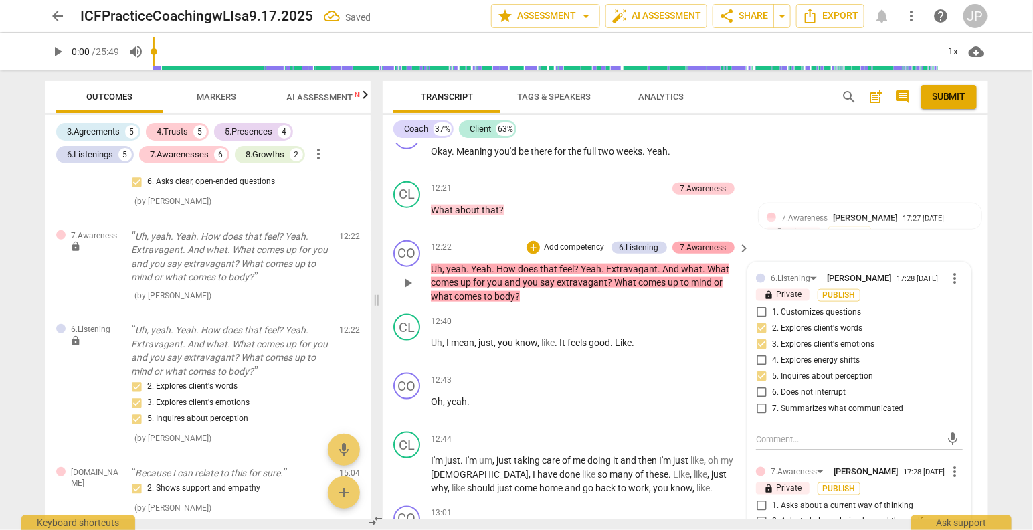
click at [704, 252] on div "7.Awareness" at bounding box center [704, 248] width 46 height 12
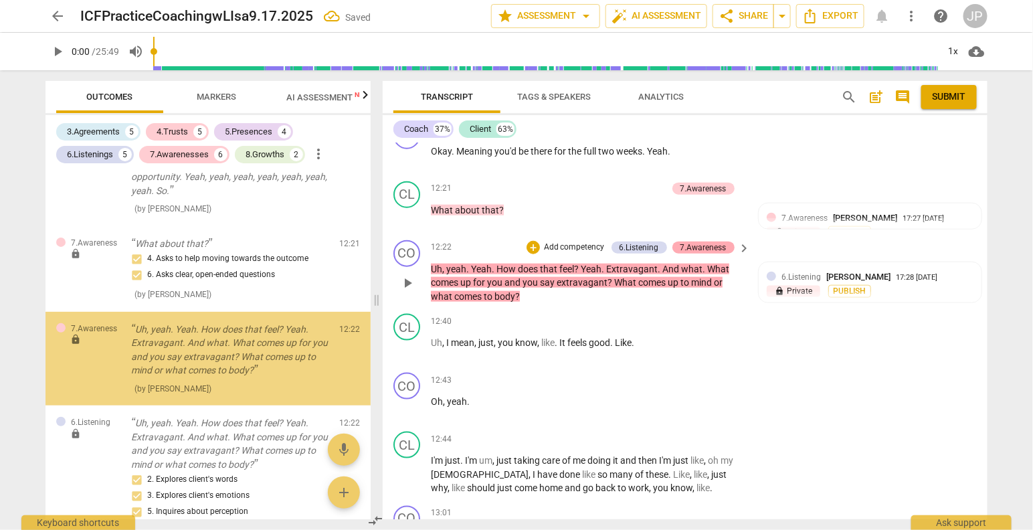
scroll to position [2017, 0]
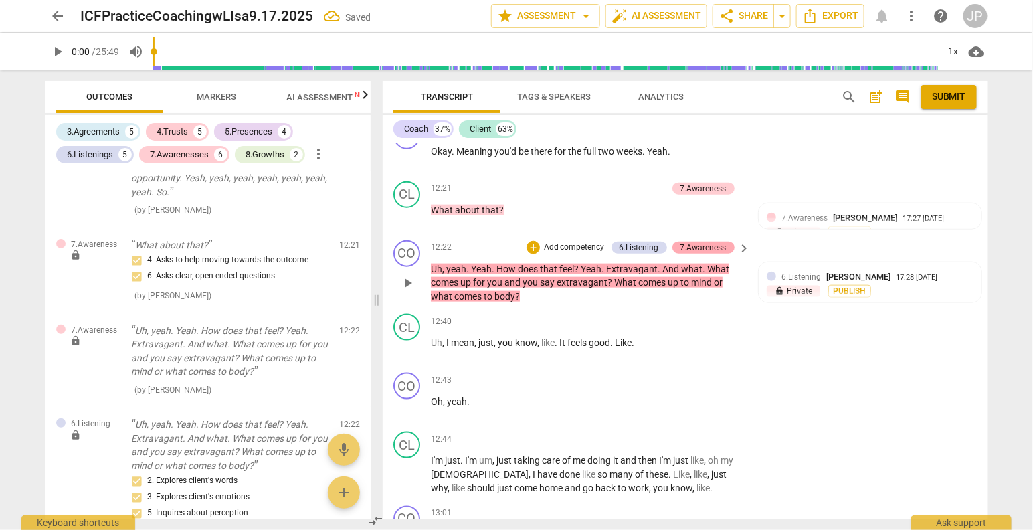
click at [712, 253] on div "7.Awareness" at bounding box center [704, 248] width 46 height 12
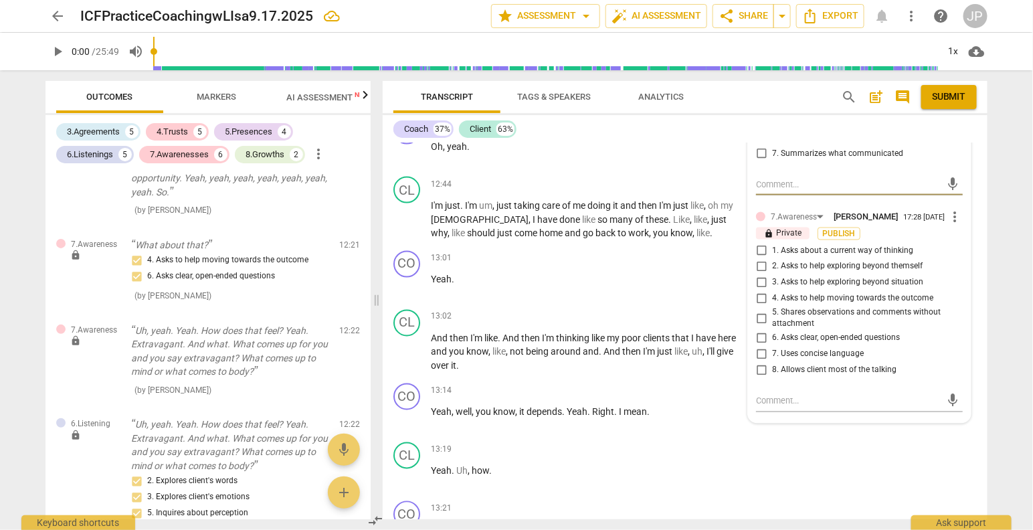
scroll to position [4625, 0]
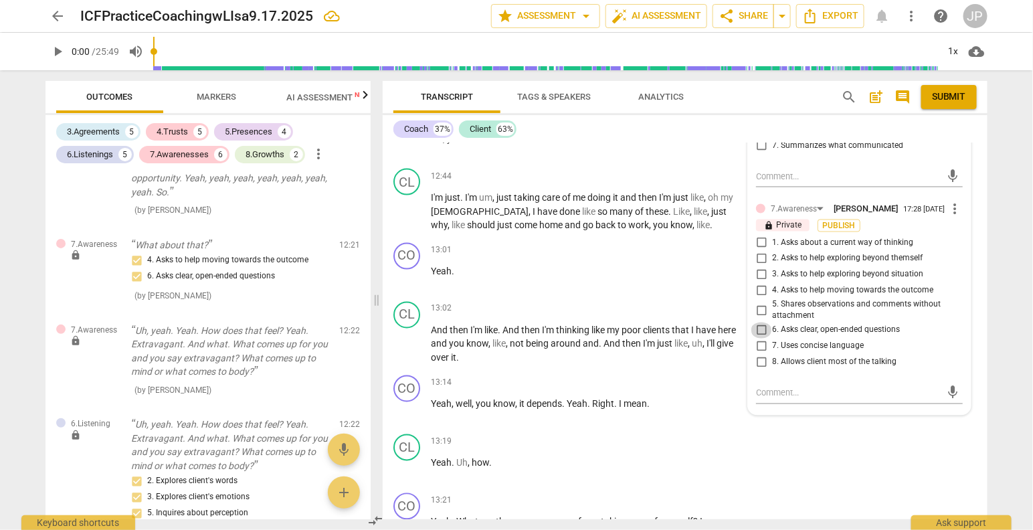
click at [758, 339] on input "6. Asks clear, open-ended questions" at bounding box center [761, 331] width 21 height 16
checkbox input "true"
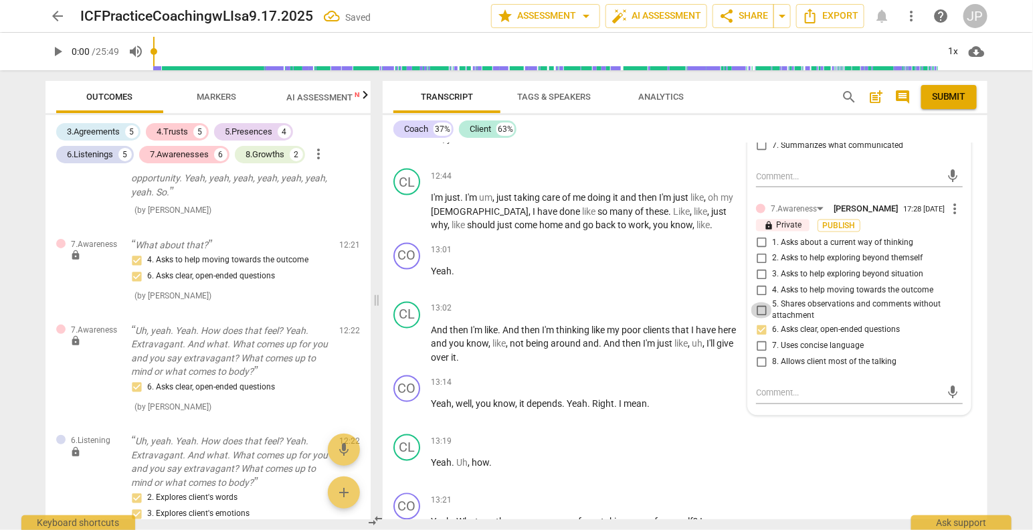
click at [760, 319] on input "5. Shares observations and comments without attachment" at bounding box center [761, 310] width 21 height 16
checkbox input "true"
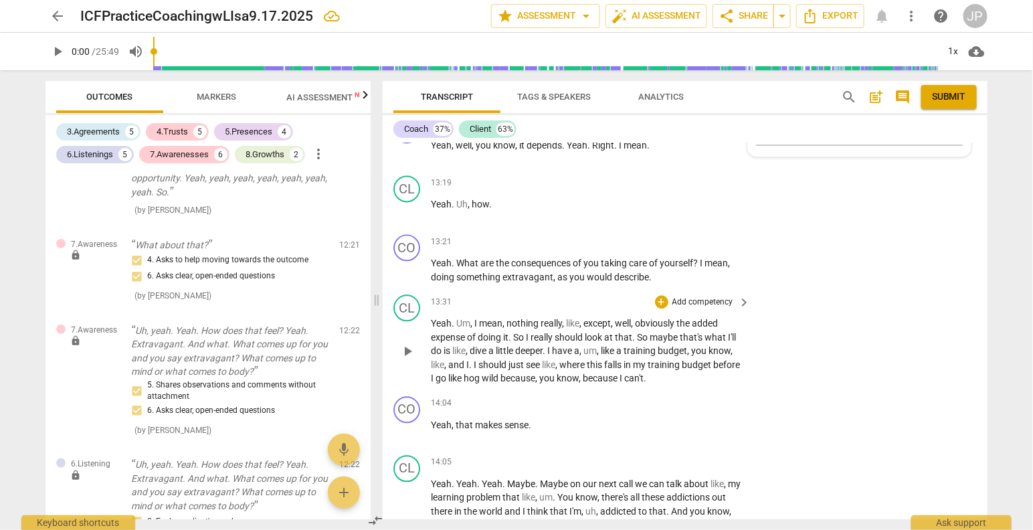
scroll to position [4912, 0]
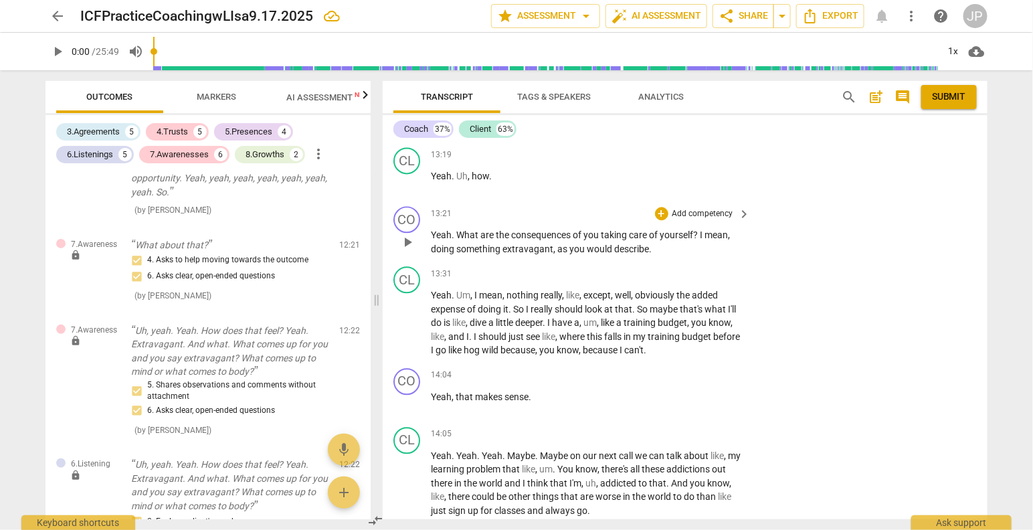
click at [705, 218] on p "Add competency" at bounding box center [703, 214] width 64 height 12
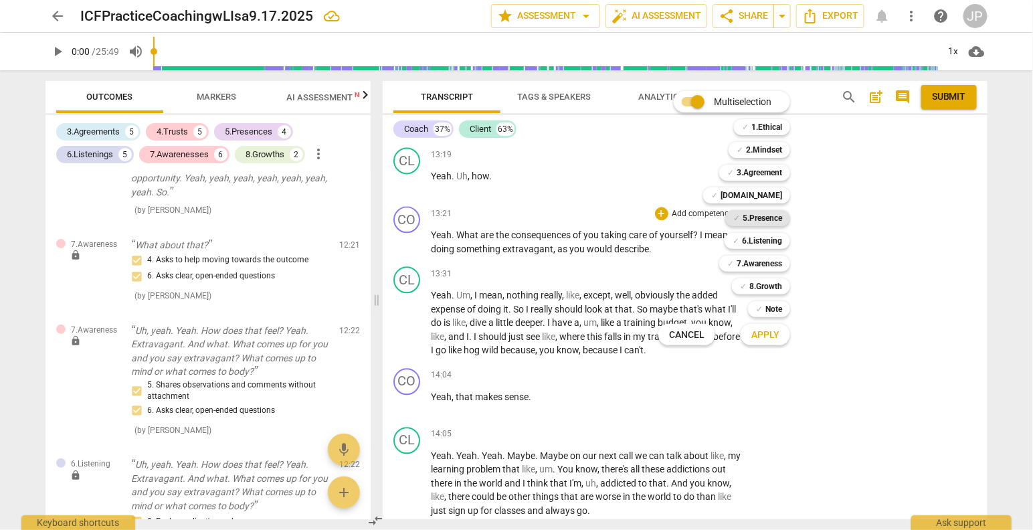
click at [758, 220] on b "5.Presence" at bounding box center [762, 218] width 39 height 16
click at [762, 267] on b "7.Awareness" at bounding box center [760, 264] width 46 height 16
click at [758, 196] on b "[DOMAIN_NAME]" at bounding box center [752, 195] width 62 height 16
click at [760, 145] on b "2.Mindset" at bounding box center [764, 150] width 36 height 16
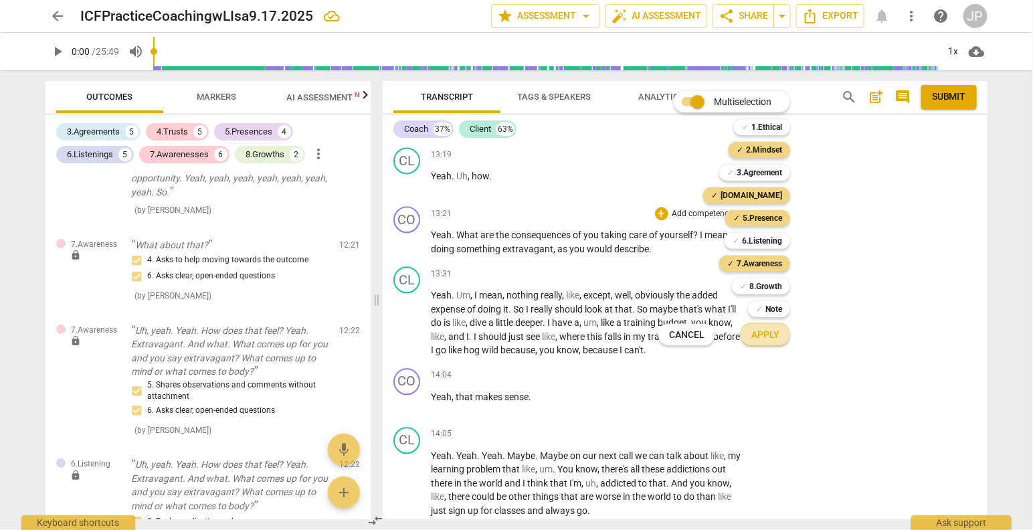
click at [769, 338] on span "Apply" at bounding box center [766, 335] width 28 height 13
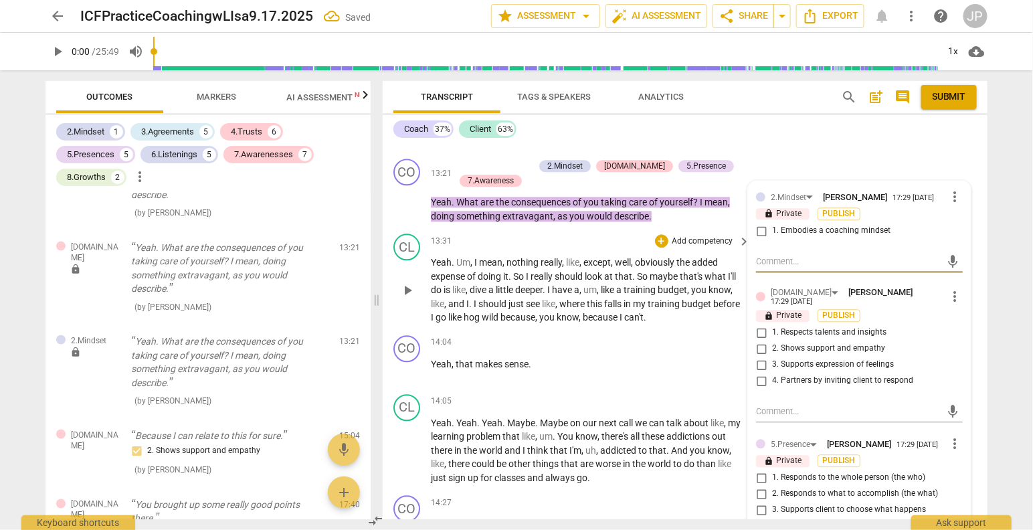
scroll to position [4960, 0]
